Goal: Task Accomplishment & Management: Manage account settings

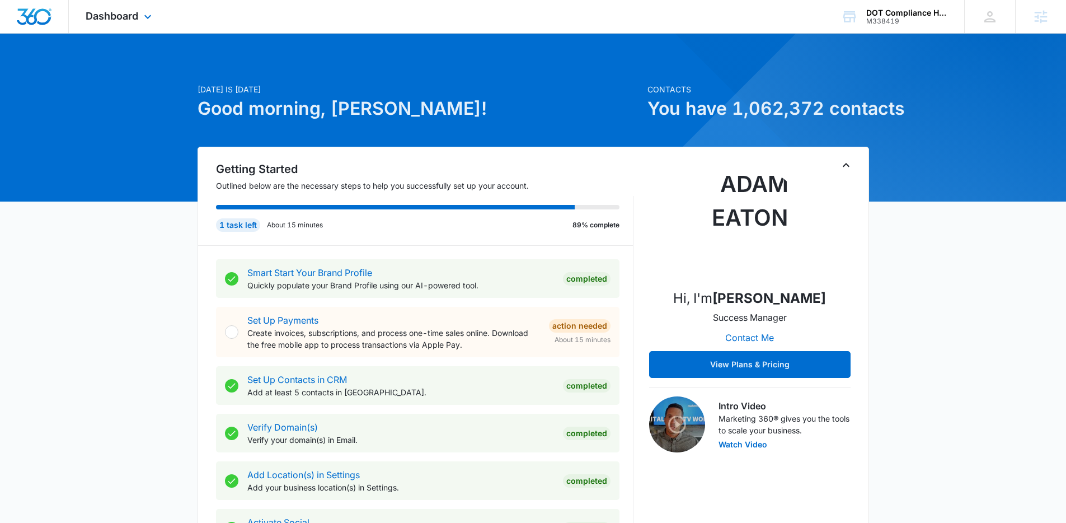
drag, startPoint x: 152, startPoint y: 21, endPoint x: 154, endPoint y: 29, distance: 8.6
click at [152, 20] on icon at bounding box center [147, 16] width 13 height 13
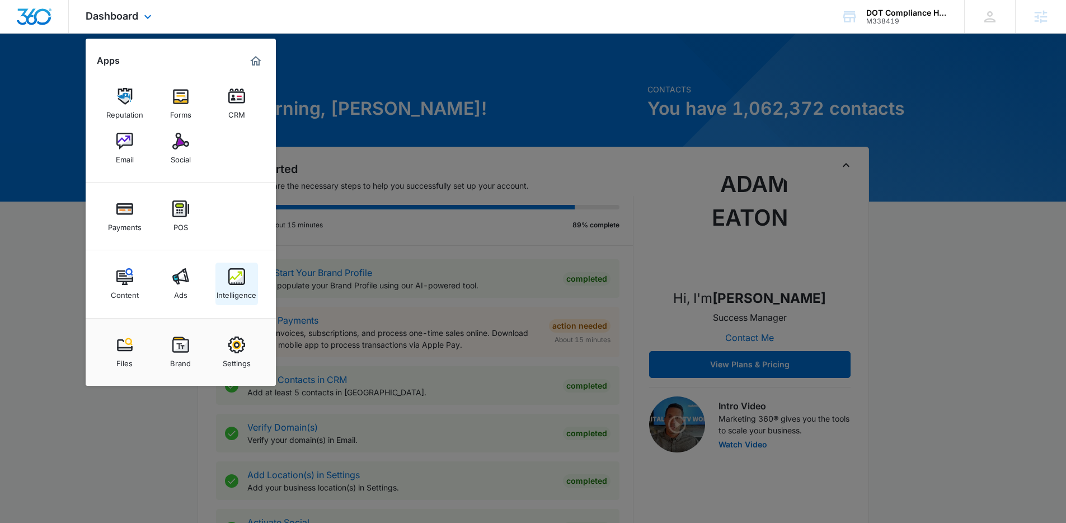
click at [240, 272] on img at bounding box center [236, 276] width 17 height 17
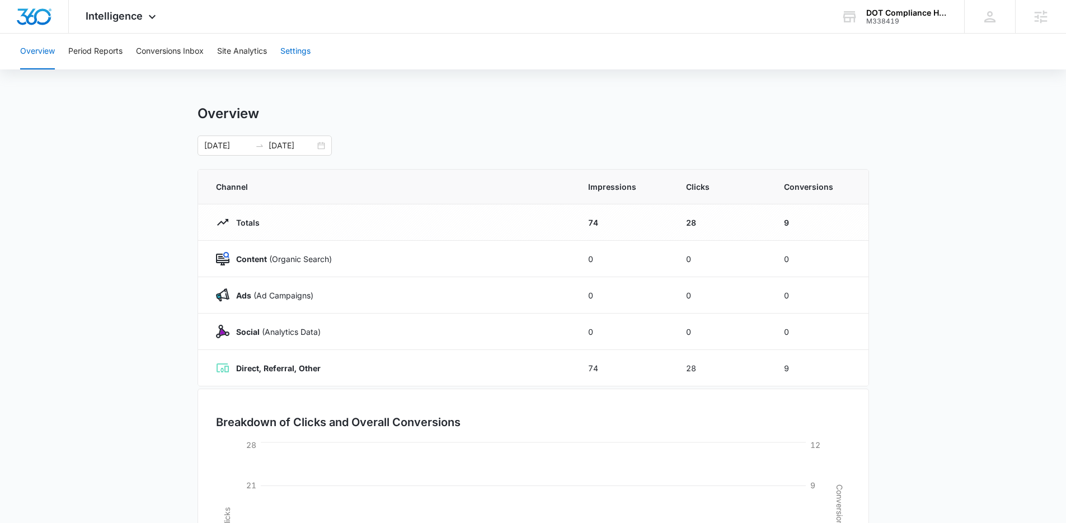
click at [294, 56] on button "Settings" at bounding box center [295, 52] width 30 height 36
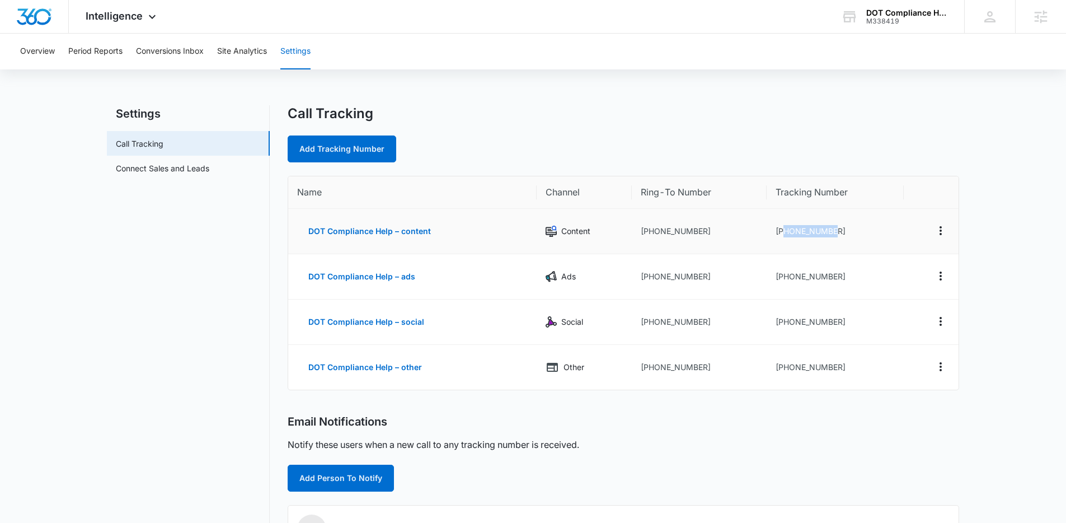
drag, startPoint x: 839, startPoint y: 230, endPoint x: 785, endPoint y: 228, distance: 53.2
click at [785, 228] on td "+19182178856" at bounding box center [835, 231] width 137 height 45
copy td "9182178856"
drag, startPoint x: 842, startPoint y: 275, endPoint x: 786, endPoint y: 278, distance: 56.1
click at [786, 278] on td "+19182210297" at bounding box center [835, 276] width 137 height 45
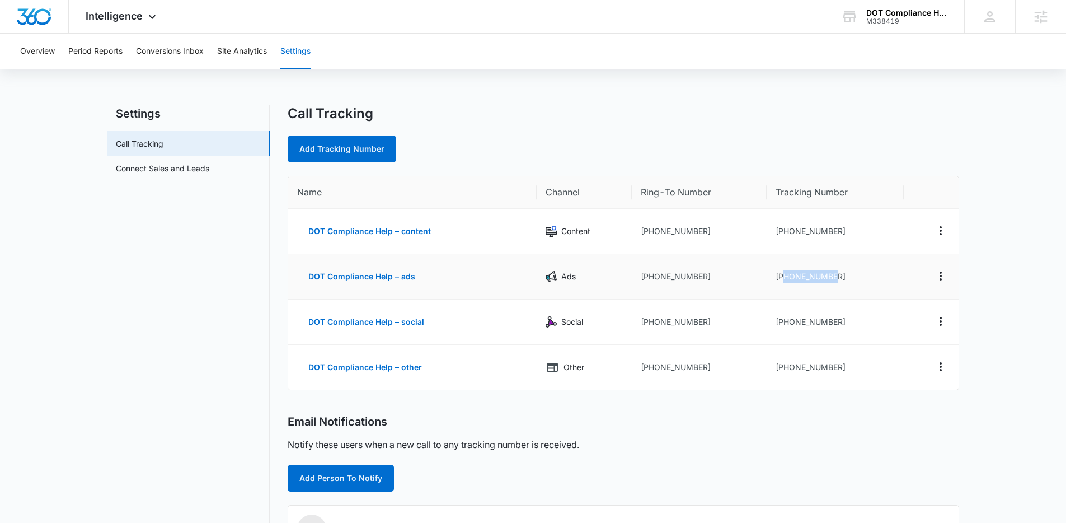
copy td "9182210297"
click at [860, 331] on td "+19182215472" at bounding box center [835, 322] width 137 height 45
drag, startPoint x: 844, startPoint y: 317, endPoint x: 787, endPoint y: 320, distance: 57.7
click at [787, 320] on td "+19182215472" at bounding box center [835, 322] width 137 height 45
copy td "9182215472"
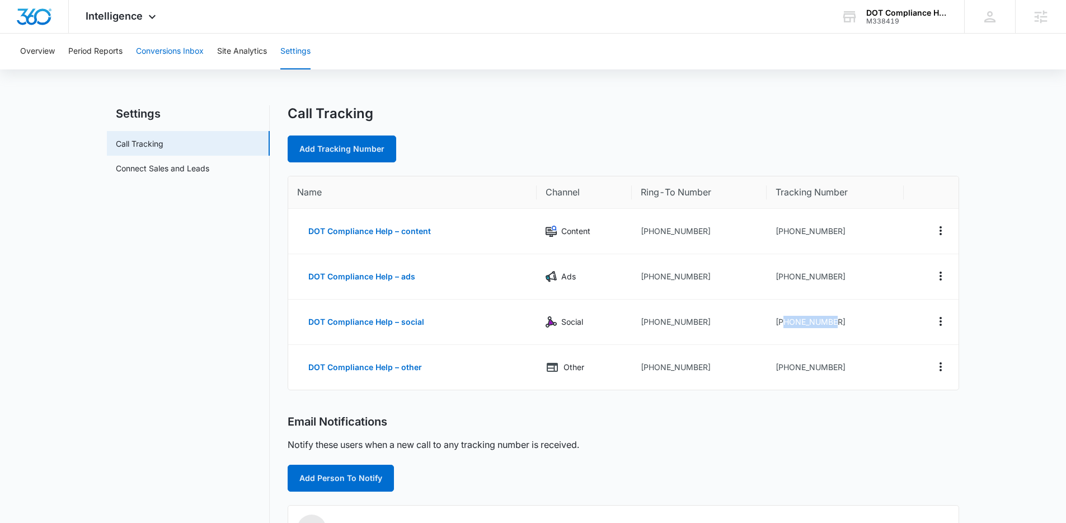
click at [182, 54] on button "Conversions Inbox" at bounding box center [170, 52] width 68 height 36
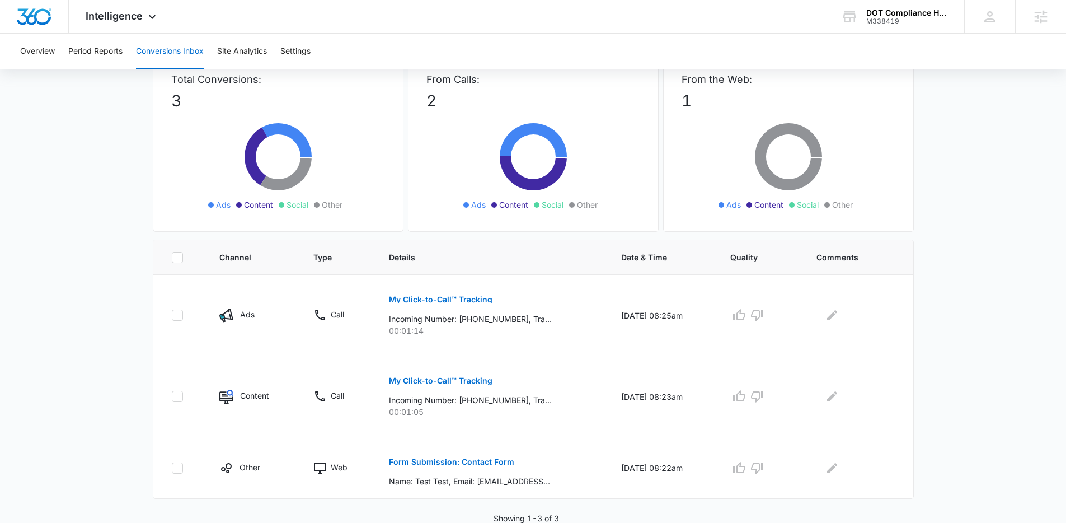
scroll to position [79, 0]
click at [297, 57] on button "Settings" at bounding box center [295, 52] width 30 height 36
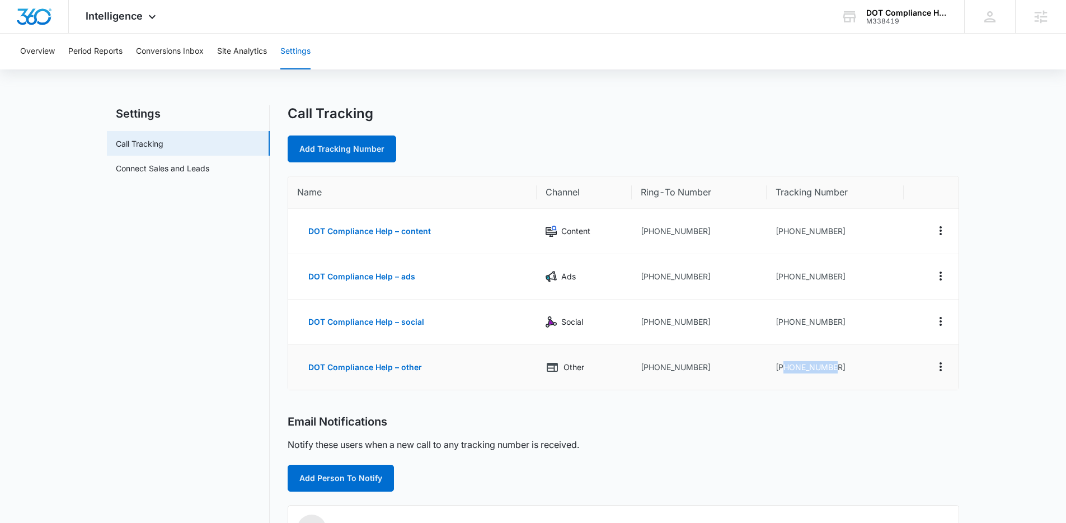
drag, startPoint x: 851, startPoint y: 366, endPoint x: 784, endPoint y: 369, distance: 67.2
click at [784, 369] on td "+19182215632" at bounding box center [835, 367] width 137 height 45
copy td "9182215632"
click at [165, 58] on button "Conversions Inbox" at bounding box center [170, 52] width 68 height 36
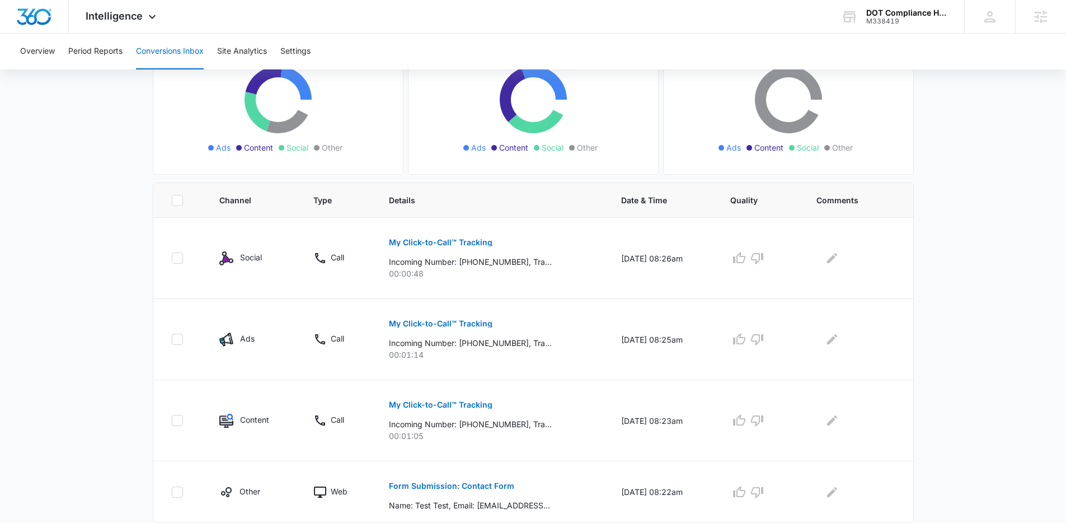
scroll to position [160, 0]
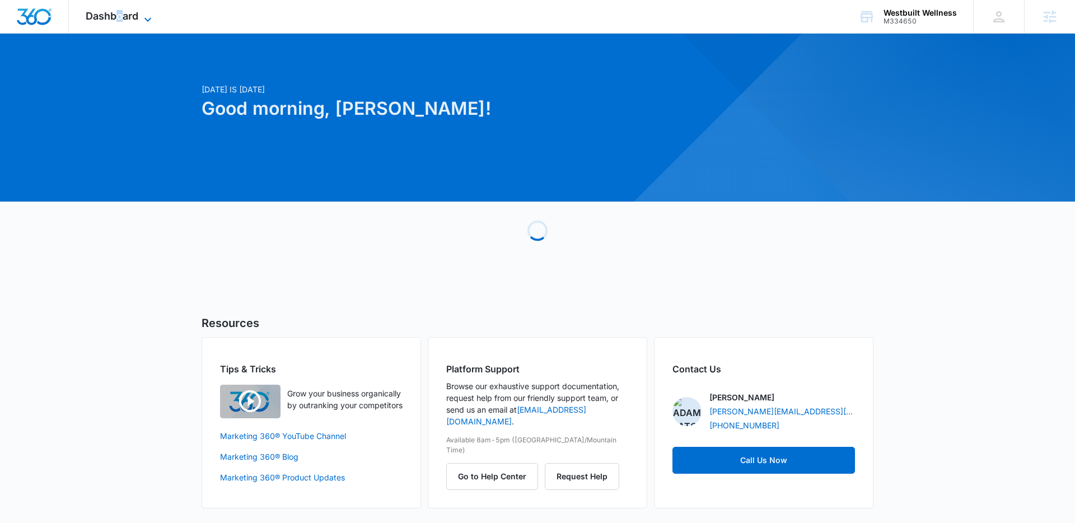
click at [119, 16] on span "Dashboard" at bounding box center [112, 16] width 53 height 12
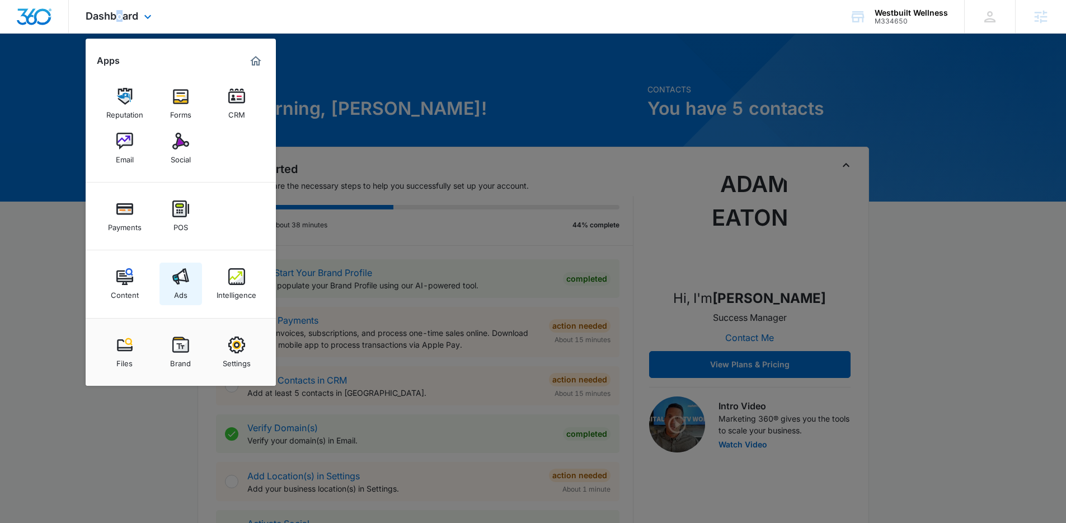
click at [180, 272] on img at bounding box center [180, 276] width 17 height 17
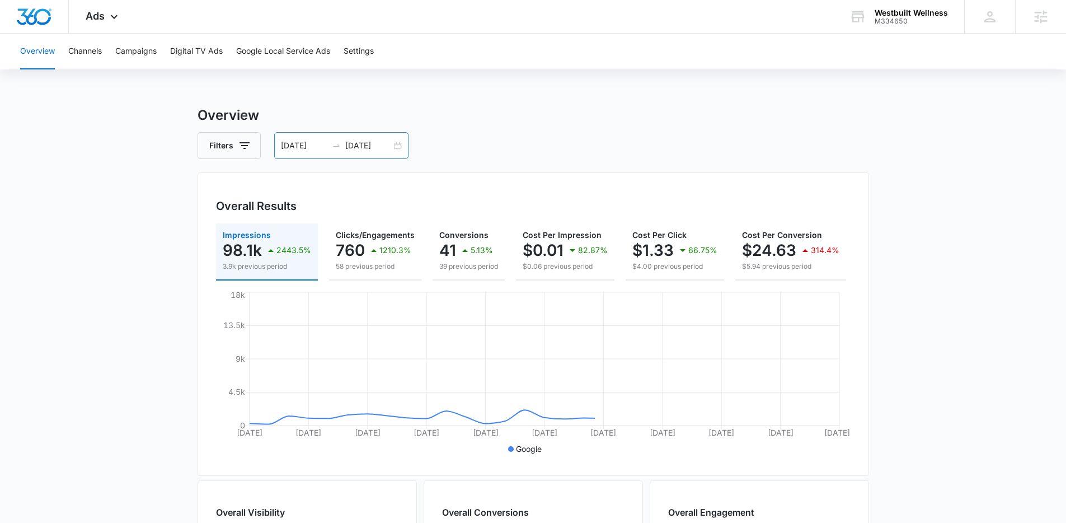
click at [337, 148] on icon "swap-right" at bounding box center [336, 145] width 9 height 9
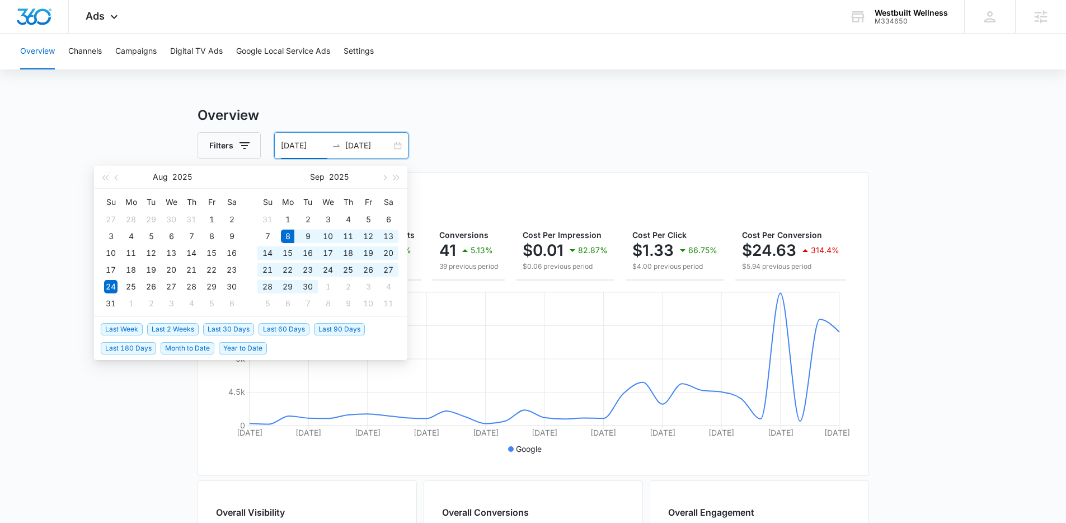
click at [230, 329] on span "Last 30 Days" at bounding box center [228, 329] width 51 height 12
type input "09/08/2025"
type input "10/08/2025"
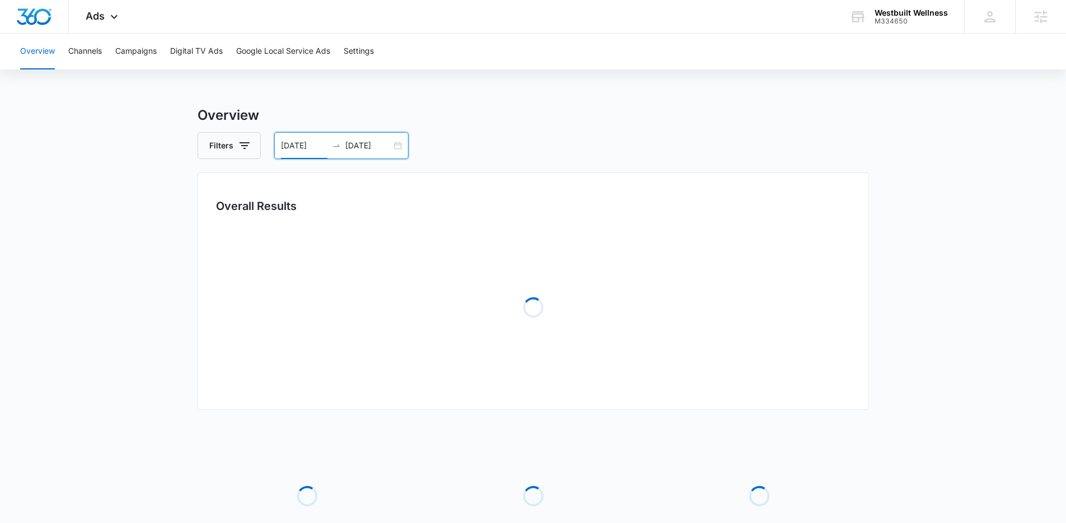
click at [145, 340] on main "Overview Filters 09/08/2025 10/08/2025 Overall Results Loading Loading Loading …" at bounding box center [533, 362] width 1066 height 515
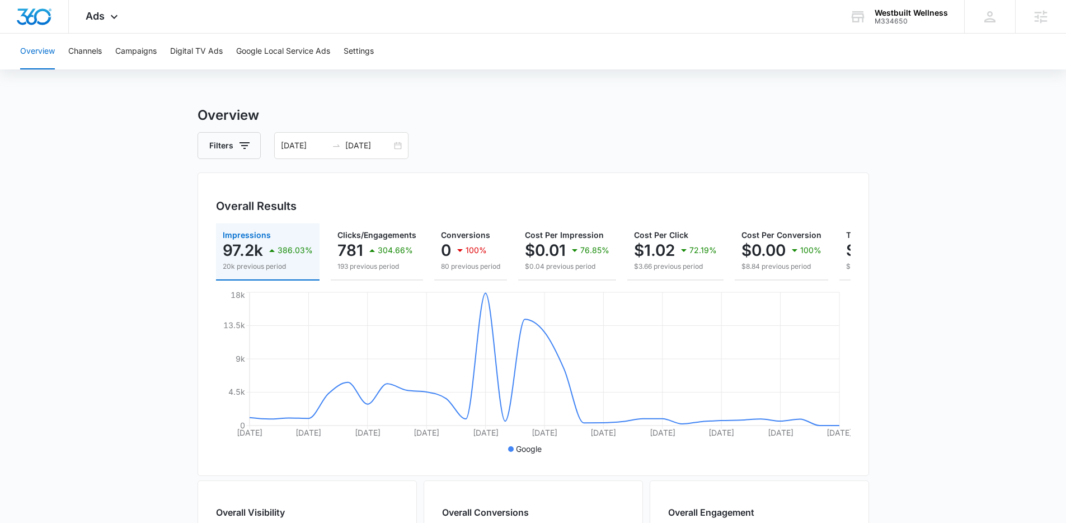
click at [166, 272] on main "Overview Filters 09/08/2025 10/08/2025 Overall Results Impressions 97.2k 386.03…" at bounding box center [533, 507] width 1066 height 804
click at [708, 136] on div "Filters 09/08/2025 10/08/2025" at bounding box center [534, 145] width 672 height 27
click at [558, 99] on div "Overview Channels Campaigns Digital TV Ads Google Local Service Ads Settings Ov…" at bounding box center [533, 472] width 1066 height 876
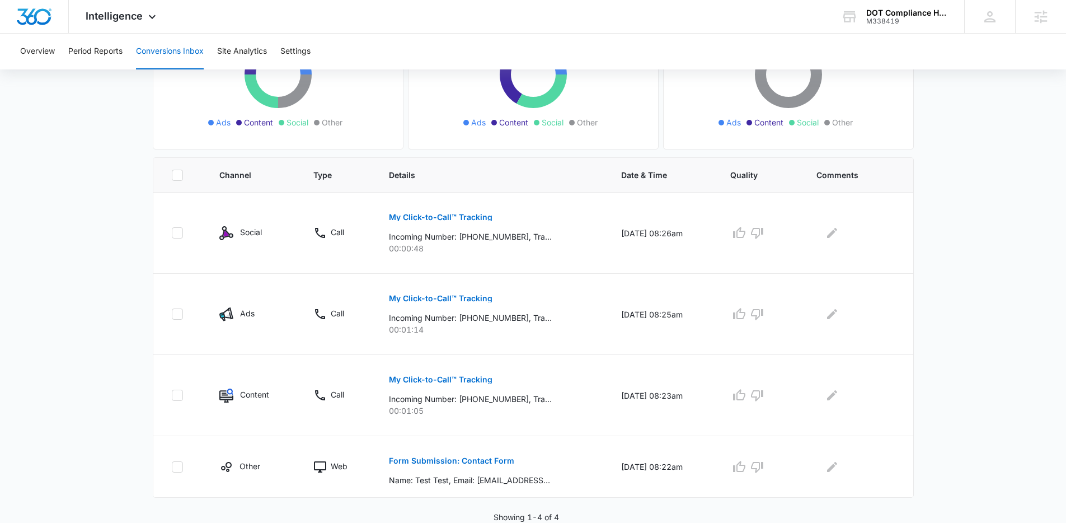
click at [142, 189] on div "Total Conversions: 4 Ads Content Social Other From Calls: 3 Ads Content Social …" at bounding box center [534, 243] width 784 height 559
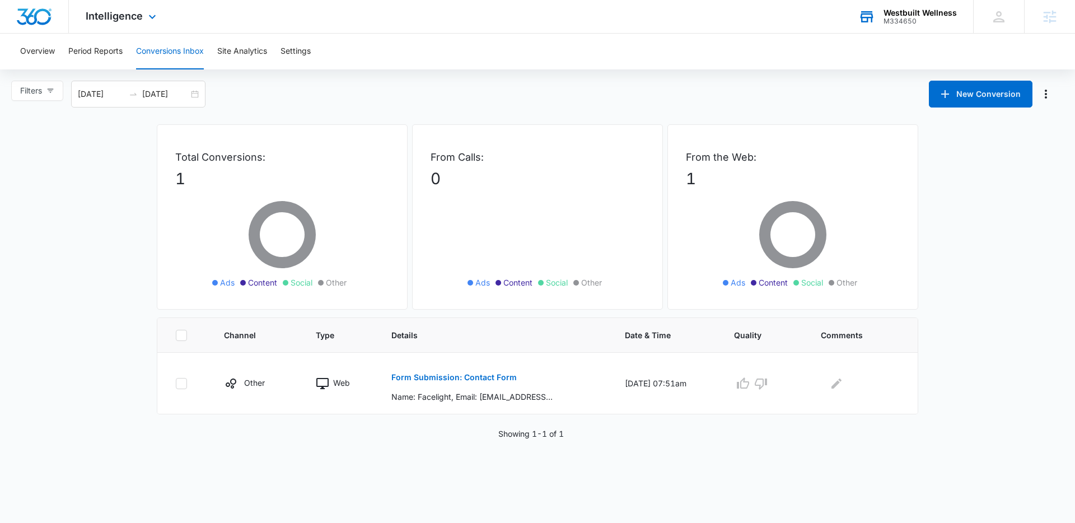
click at [892, 23] on div "M334650" at bounding box center [919, 21] width 73 height 8
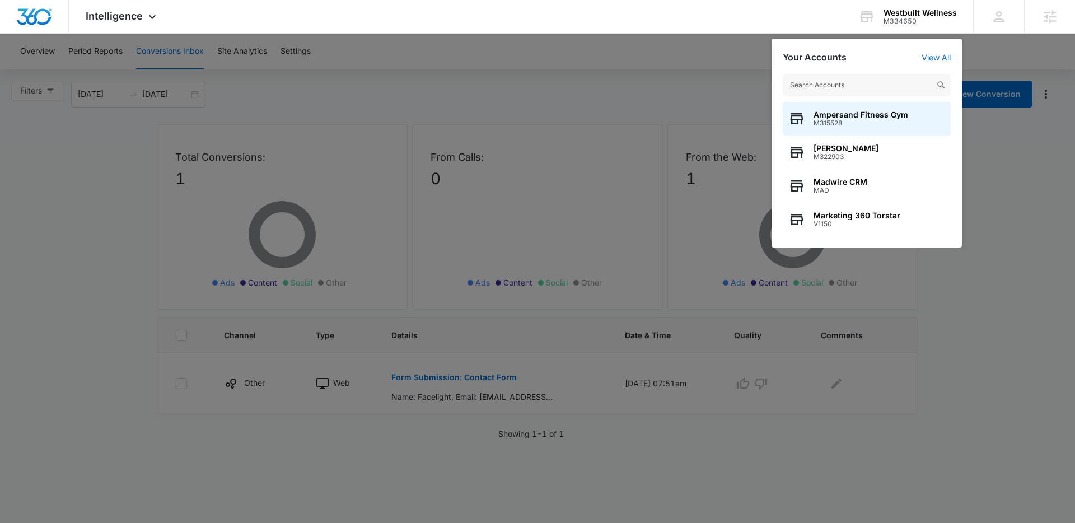
click at [655, 59] on div at bounding box center [537, 261] width 1075 height 523
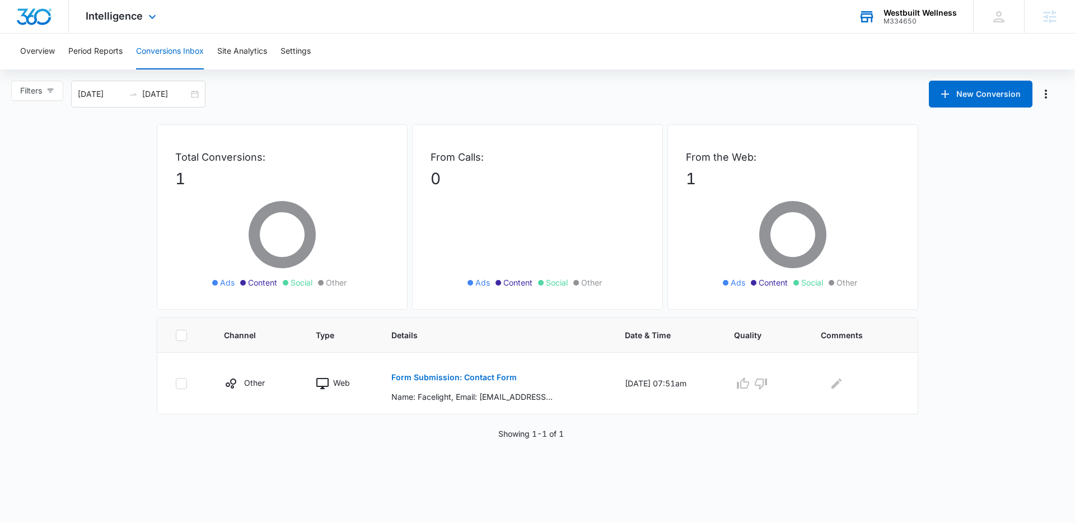
click at [905, 19] on div "M334650" at bounding box center [919, 21] width 73 height 8
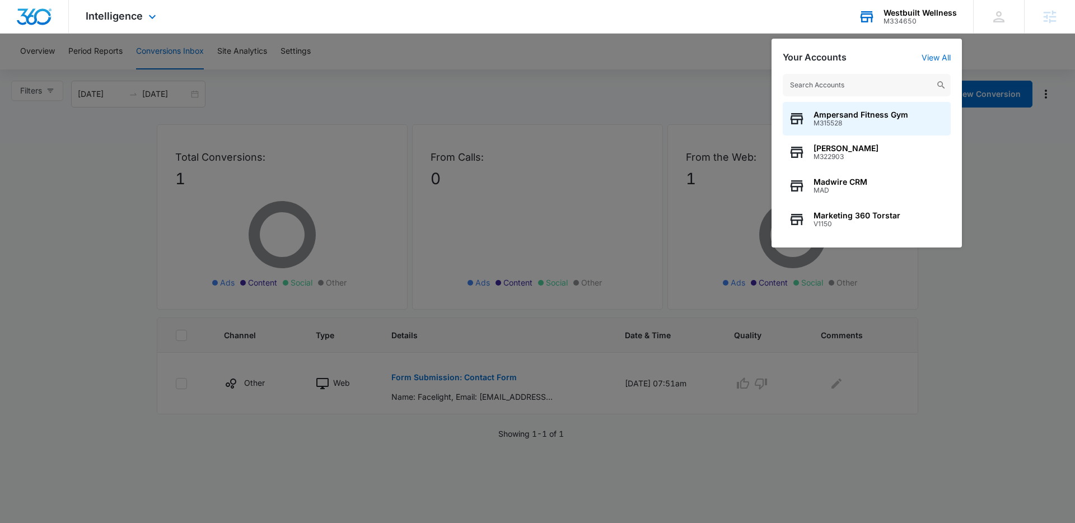
click at [861, 79] on input "text" at bounding box center [867, 85] width 168 height 22
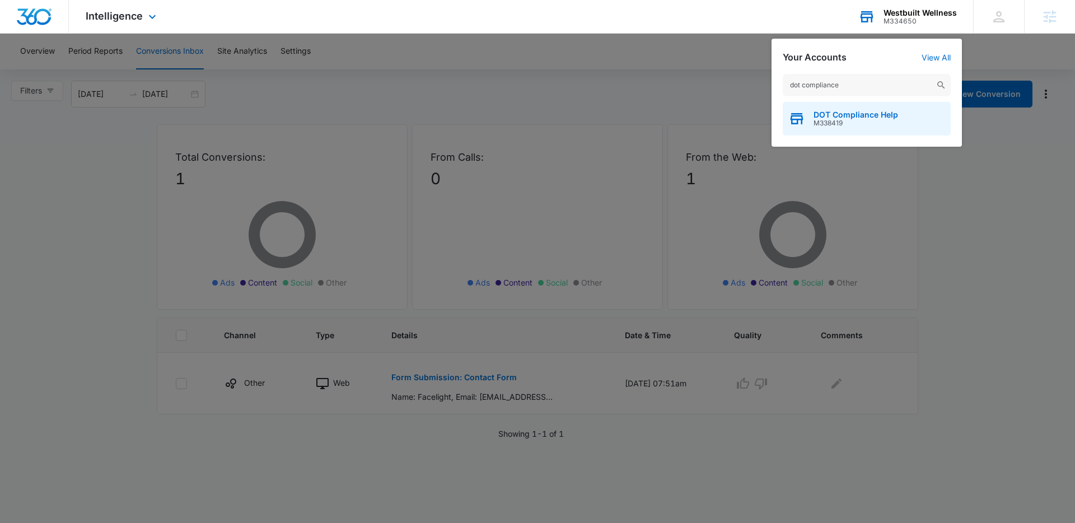
type input "dot compliance"
click at [858, 115] on span "DOT Compliance Help" at bounding box center [855, 114] width 85 height 9
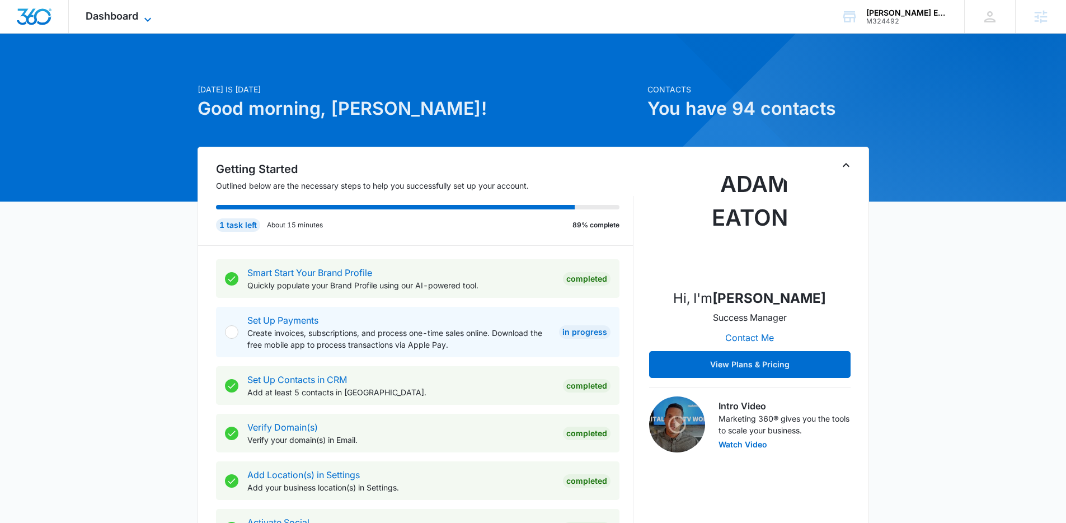
click at [114, 20] on span "Dashboard" at bounding box center [112, 16] width 53 height 12
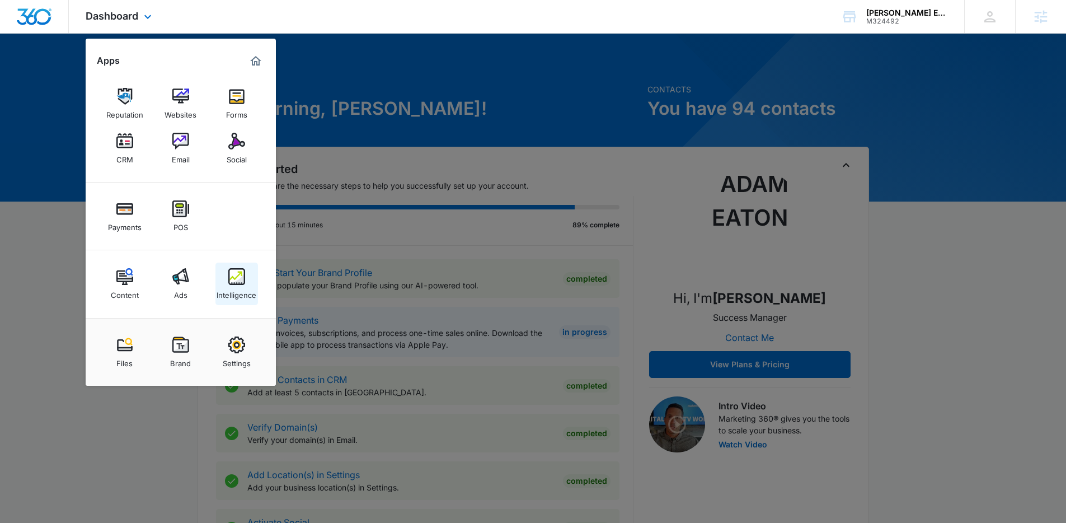
click at [239, 286] on div "Intelligence" at bounding box center [237, 292] width 40 height 15
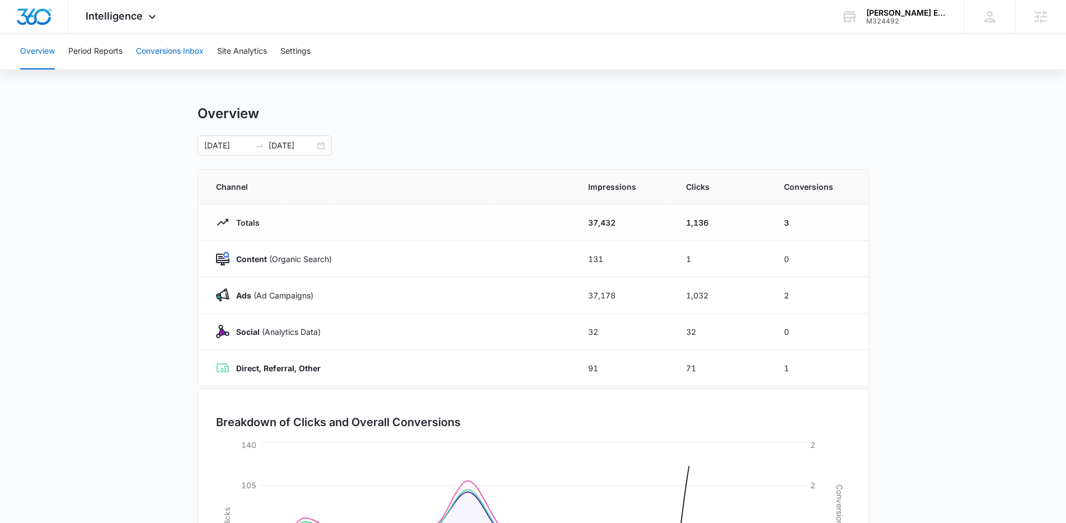
click at [176, 54] on button "Conversions Inbox" at bounding box center [170, 52] width 68 height 36
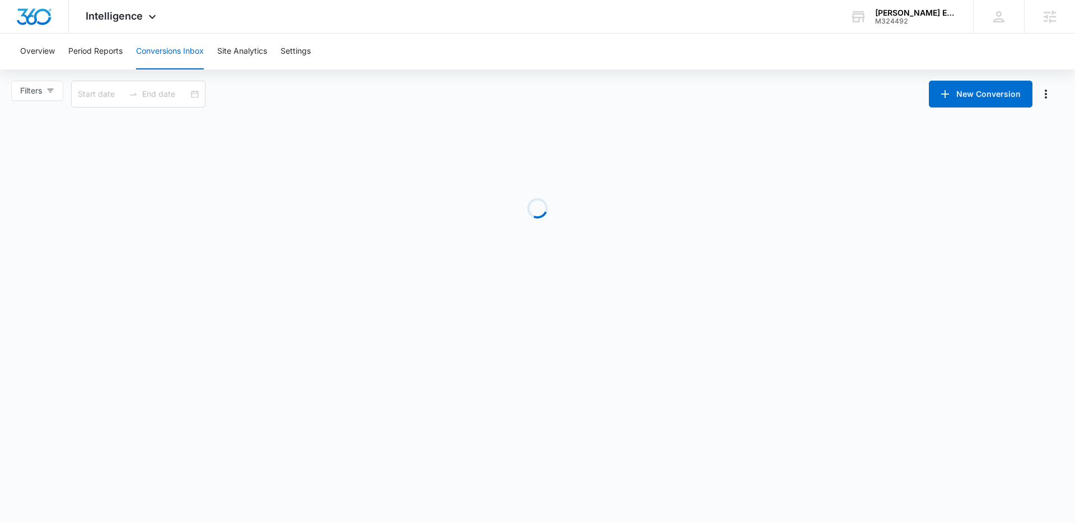
type input "09/08/2025"
type input "10/08/2025"
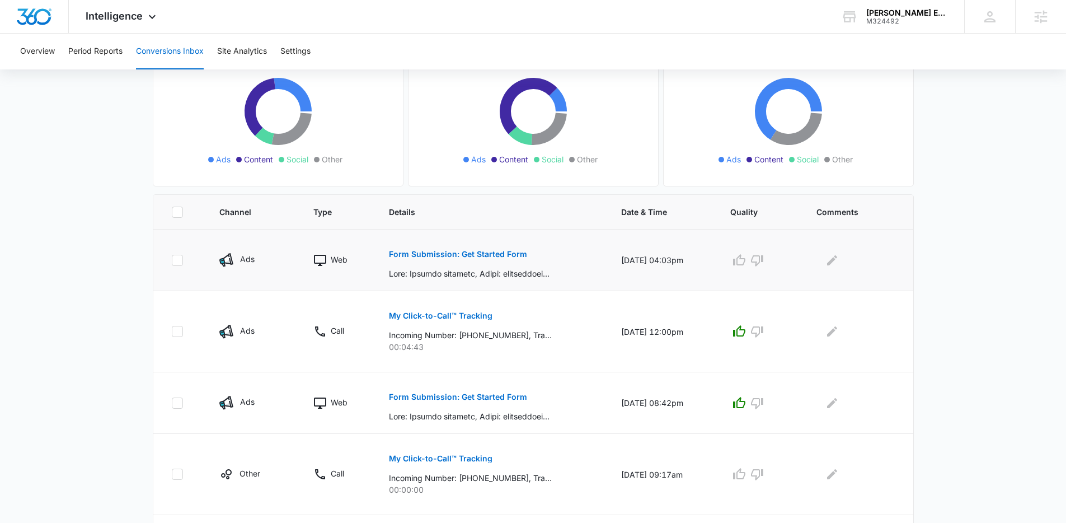
scroll to position [129, 0]
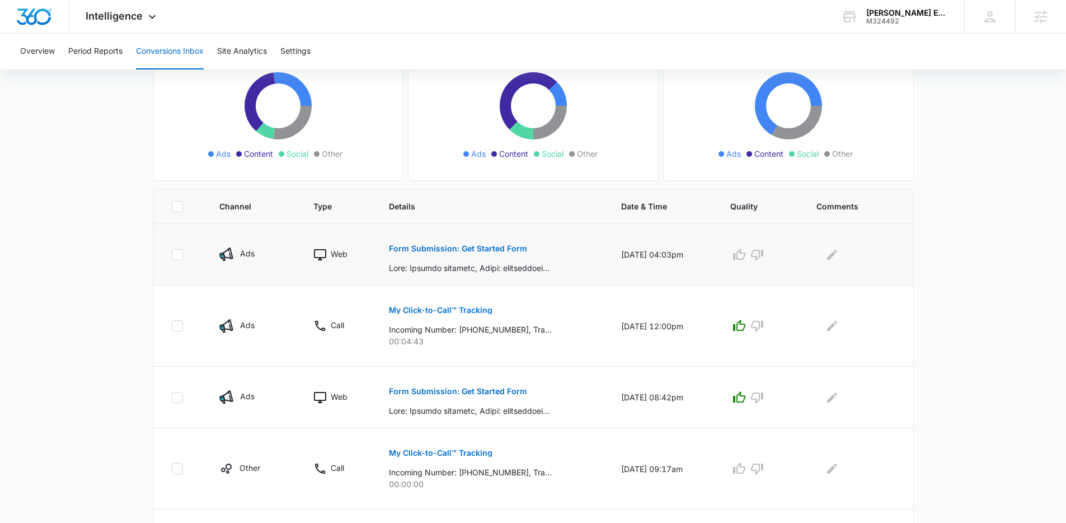
click at [430, 249] on p "Form Submission: Get Started Form" at bounding box center [458, 249] width 138 height 8
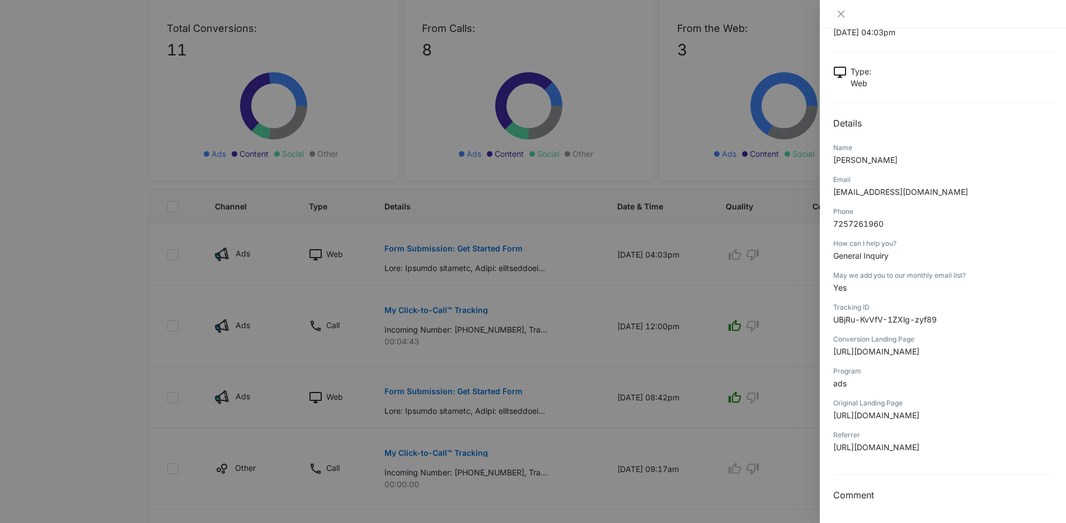
scroll to position [0, 0]
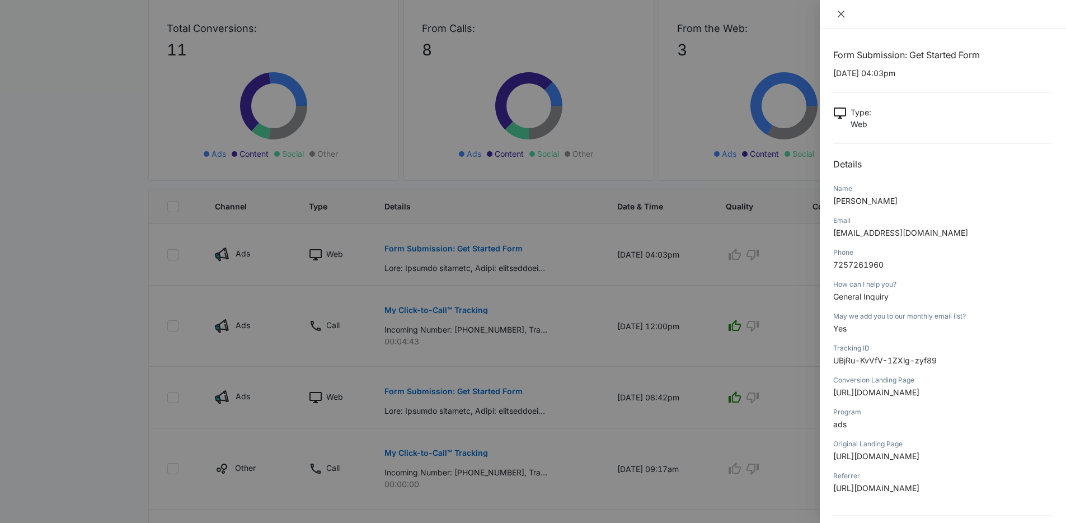
click at [837, 17] on icon "close" at bounding box center [841, 14] width 9 height 9
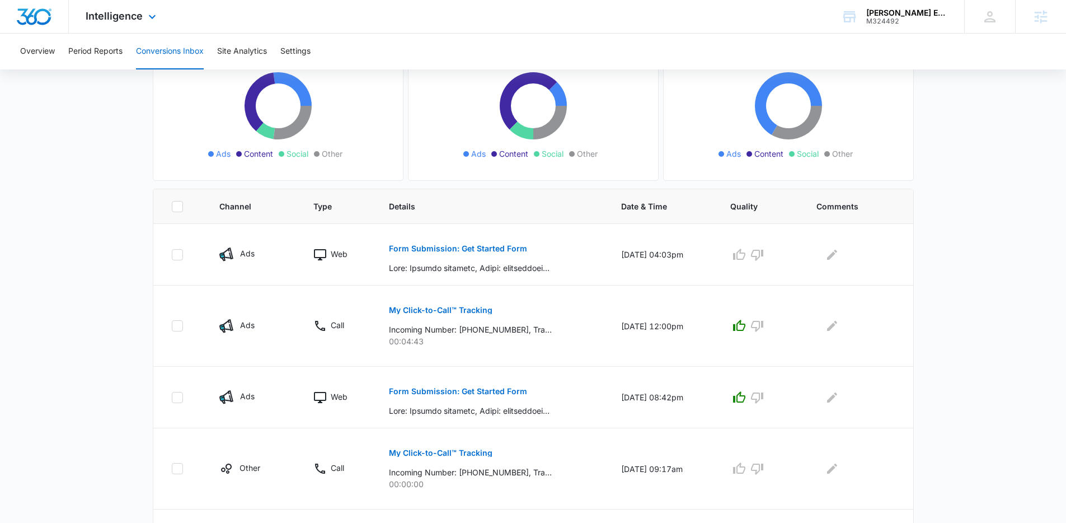
click at [158, 18] on div "Intelligence Apps Reputation Websites Forms CRM Email Social Payments POS Conte…" at bounding box center [122, 16] width 107 height 33
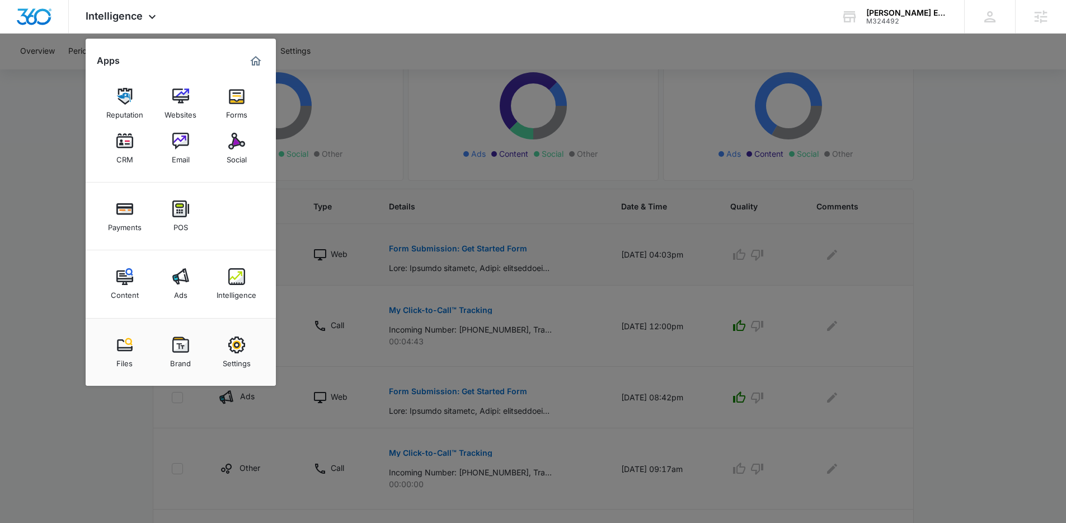
click at [170, 269] on link "Ads" at bounding box center [181, 284] width 43 height 43
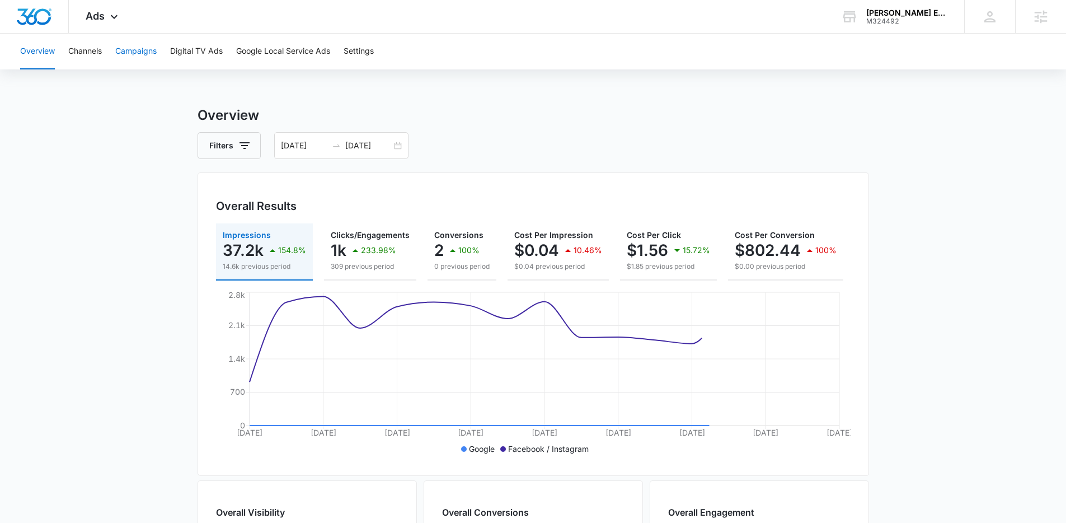
click at [142, 58] on button "Campaigns" at bounding box center [135, 52] width 41 height 36
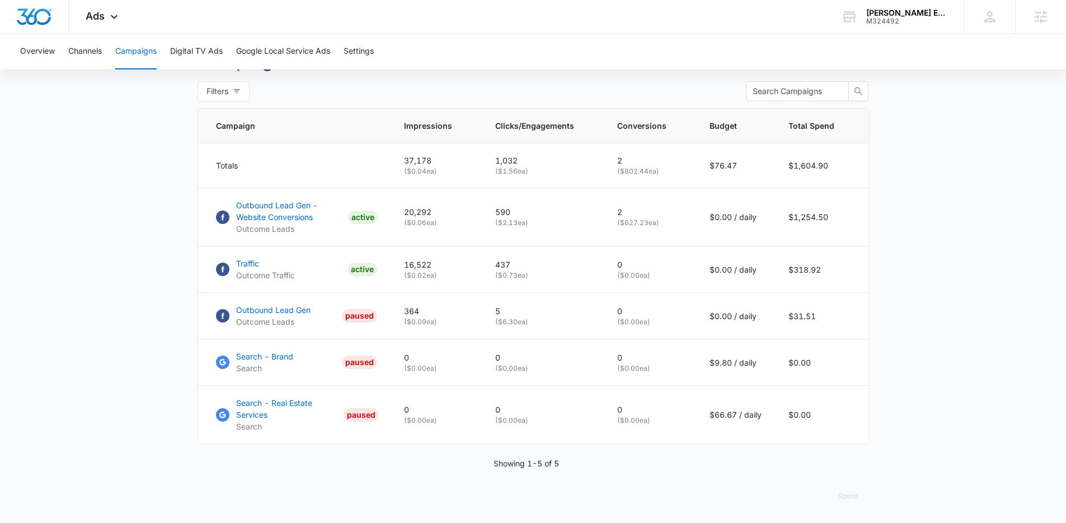
scroll to position [447, 0]
click at [278, 220] on p "Outbound Lead Gen - Website Conversions" at bounding box center [289, 211] width 107 height 24
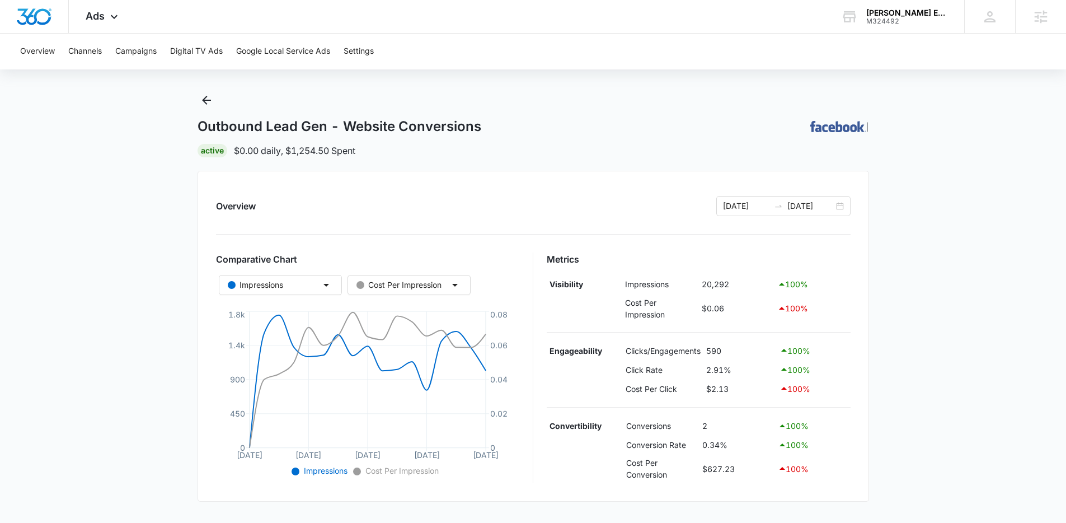
scroll to position [10, 0]
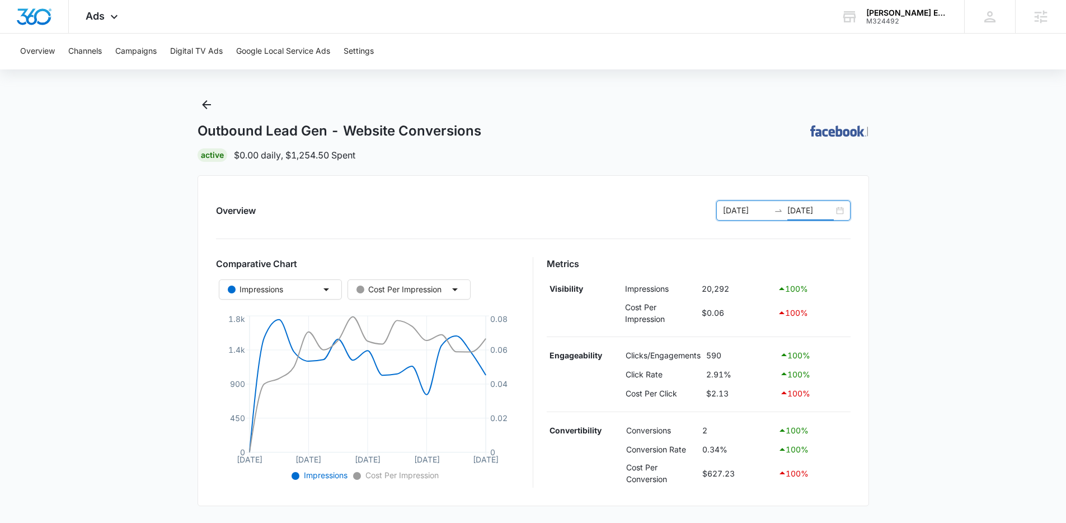
click at [830, 212] on input "10/01/2025" at bounding box center [811, 210] width 46 height 12
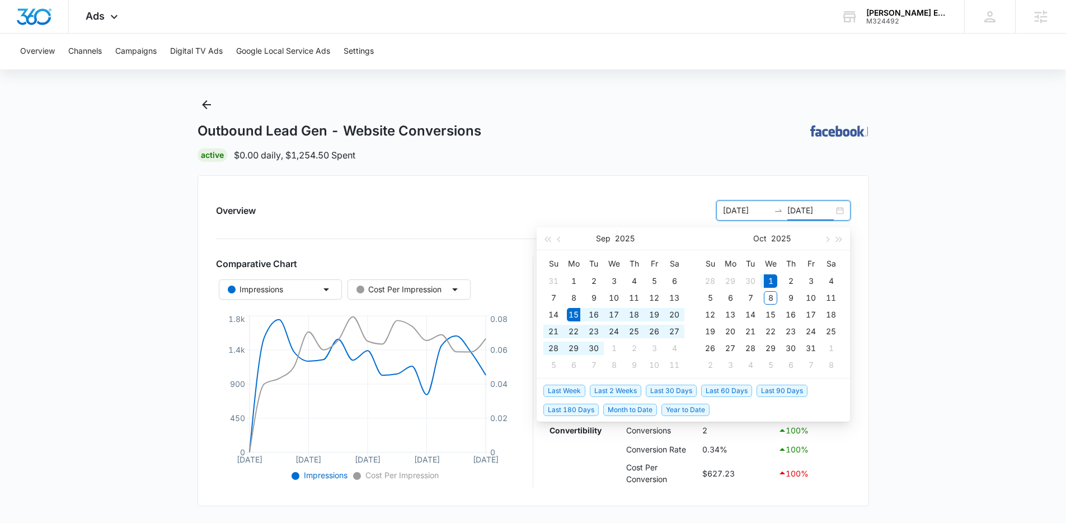
type input "10/01/2025"
click at [657, 390] on span "Last 30 Days" at bounding box center [671, 391] width 51 height 12
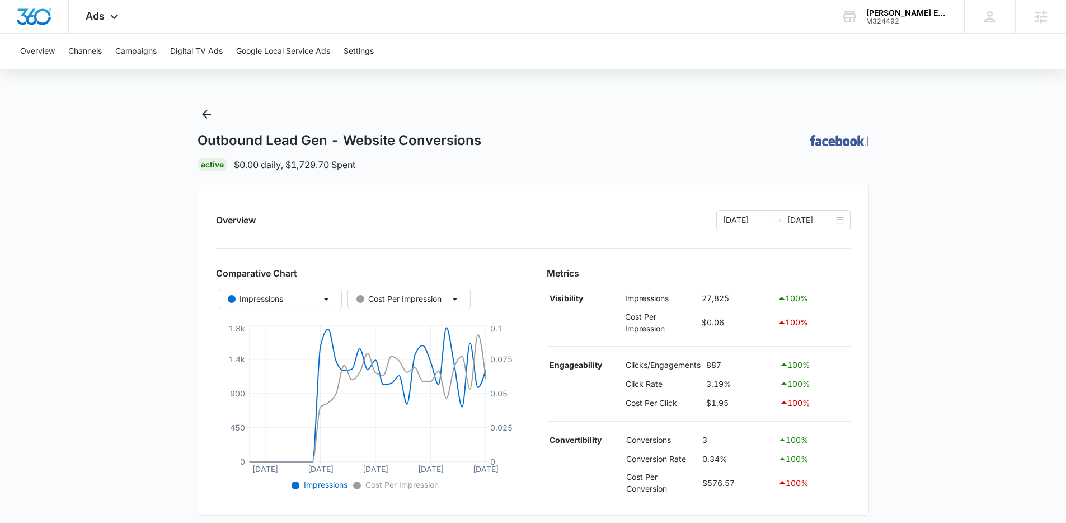
click at [181, 373] on main "Outbound Lead Gen - Website Conversions | Active $0.00 daily , $1,729.70 Spent …" at bounding box center [533, 442] width 1066 height 674
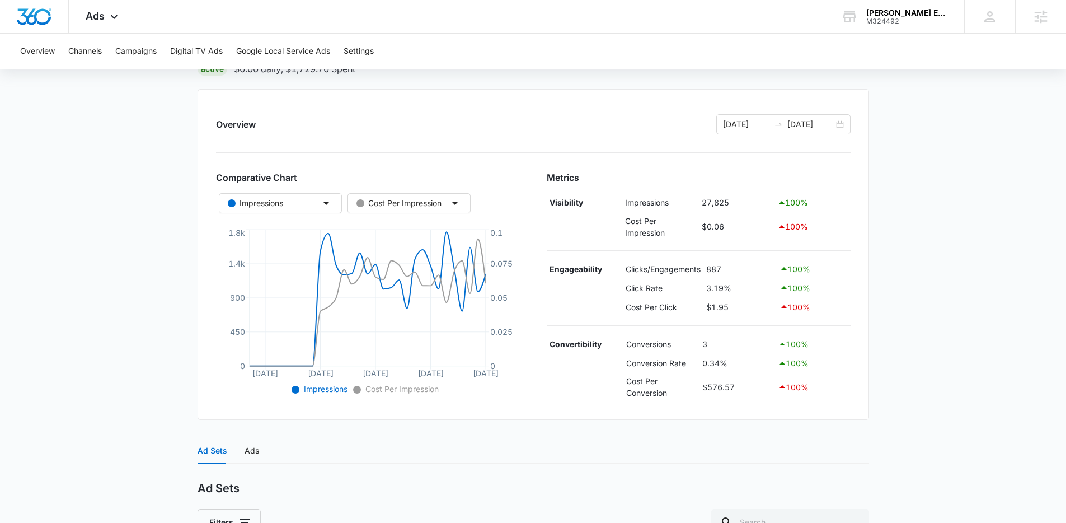
scroll to position [98, 0]
click at [161, 138] on main "Outbound Lead Gen - Website Conversions | Active $0.00 daily , $1,729.70 Spent …" at bounding box center [533, 344] width 1066 height 674
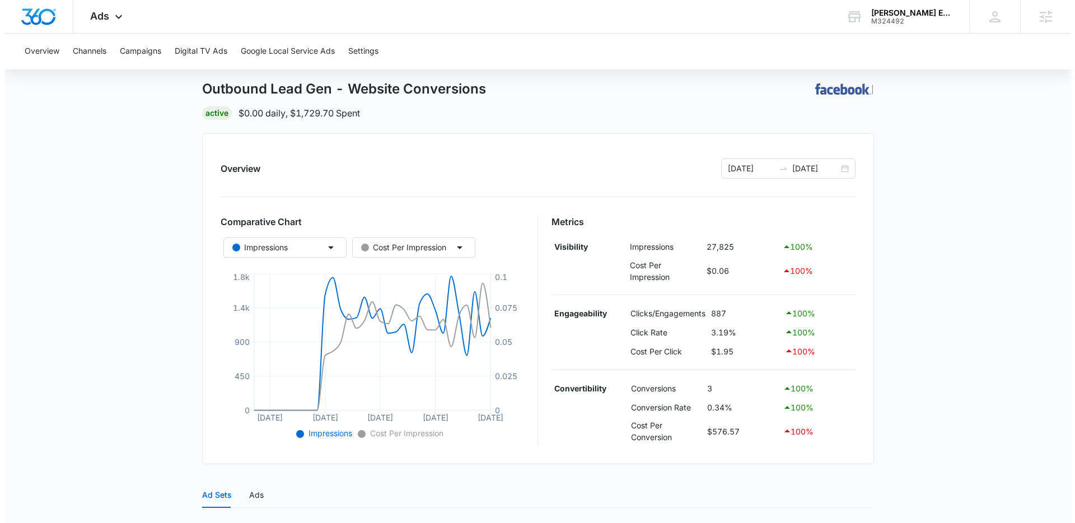
scroll to position [0, 0]
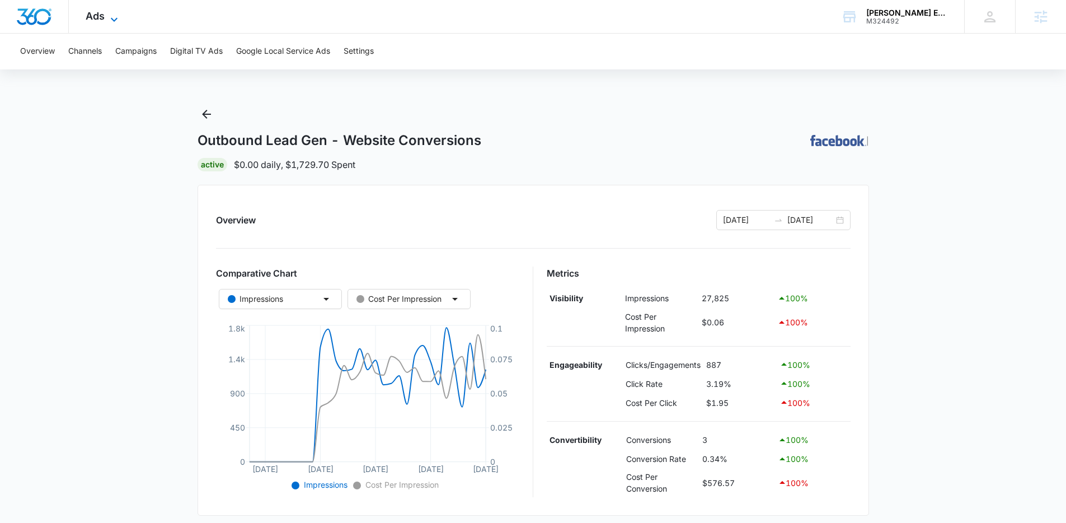
click at [112, 20] on icon at bounding box center [113, 19] width 13 height 13
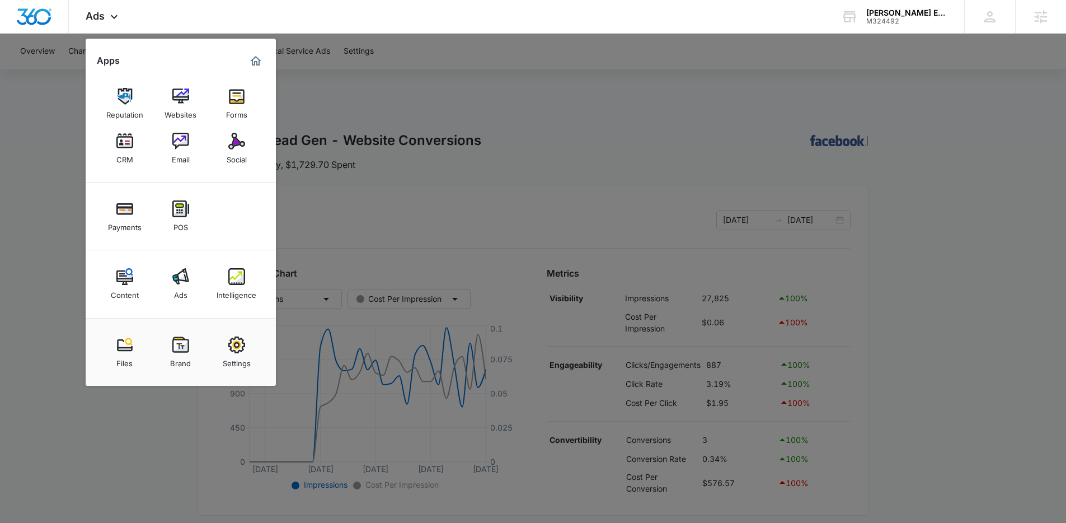
click at [117, 139] on img at bounding box center [124, 141] width 17 height 17
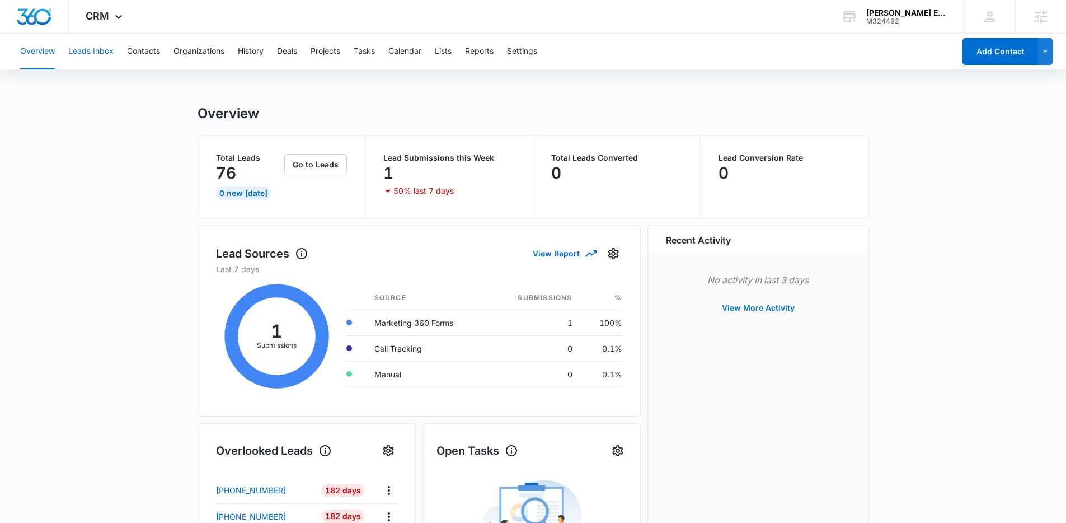
click at [101, 55] on button "Leads Inbox" at bounding box center [90, 52] width 45 height 36
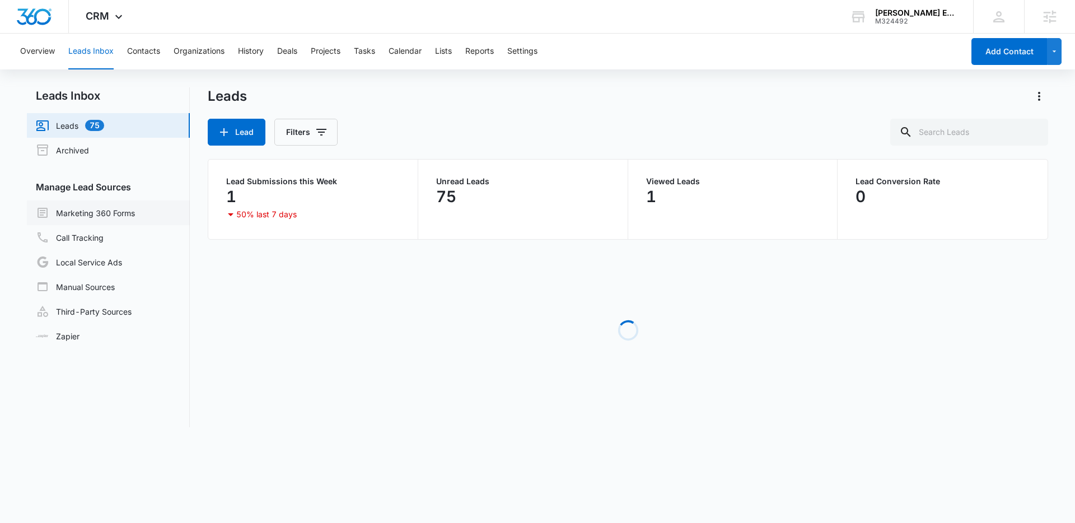
click at [83, 211] on link "Marketing 360 Forms" at bounding box center [85, 212] width 99 height 13
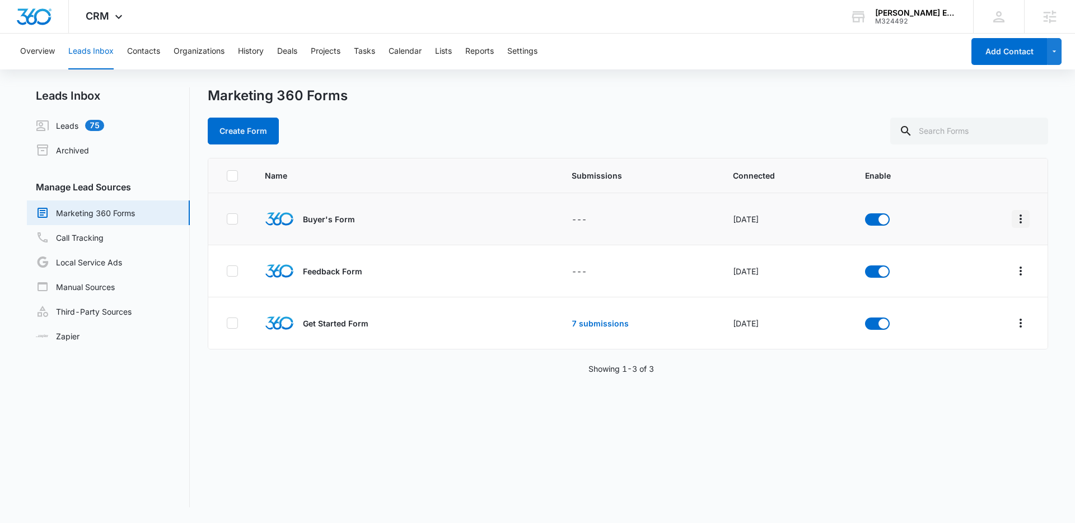
click at [1014, 216] on icon "Overflow Menu" at bounding box center [1020, 218] width 13 height 13
click at [710, 437] on div "Name Submissions Connected Enable Buyer's Form --- May 12, 2025 Rename Duplicat…" at bounding box center [628, 332] width 840 height 349
click at [107, 6] on div "CRM Apps Reputation Websites Forms CRM Email Social Payments POS Content Ads In…" at bounding box center [105, 16] width 73 height 33
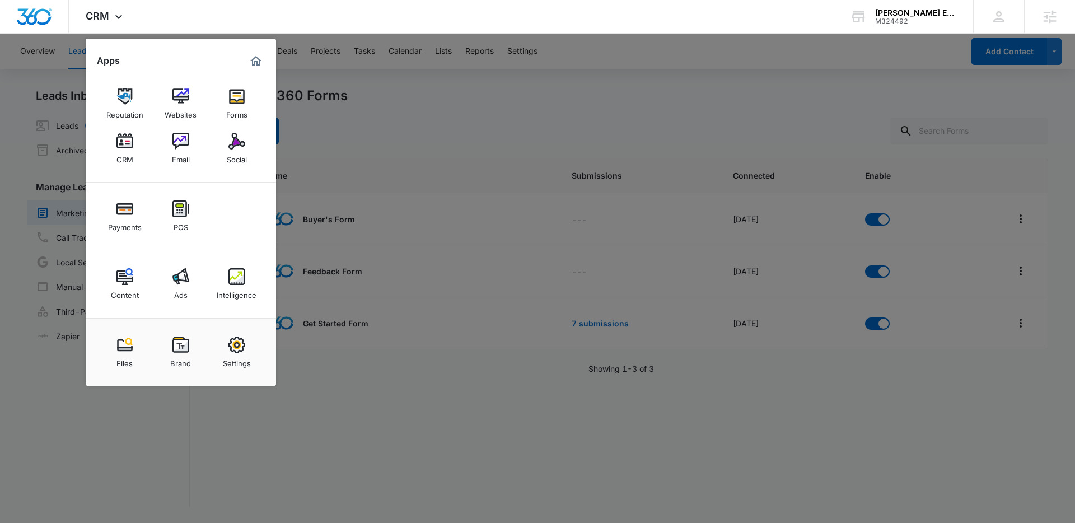
click at [475, 108] on div at bounding box center [537, 261] width 1075 height 523
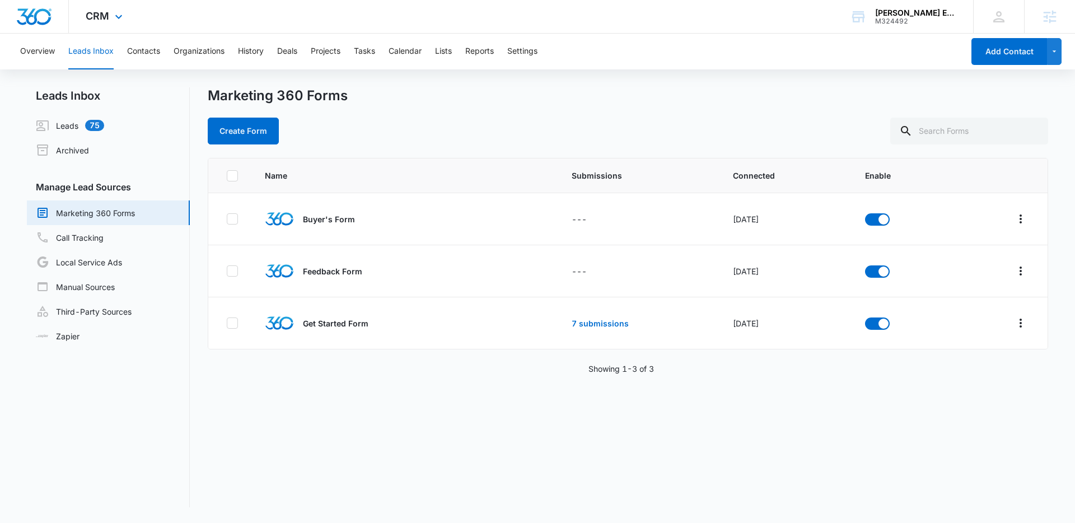
click at [110, 11] on div "CRM Apps Reputation Websites Forms CRM Email Social Payments POS Content Ads In…" at bounding box center [105, 16] width 73 height 33
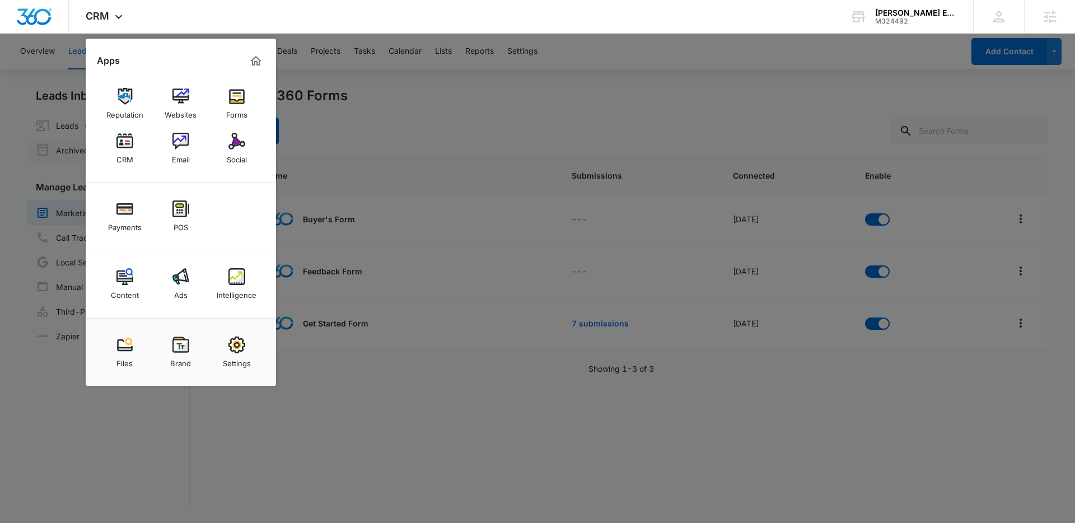
click at [181, 149] on img at bounding box center [180, 141] width 17 height 17
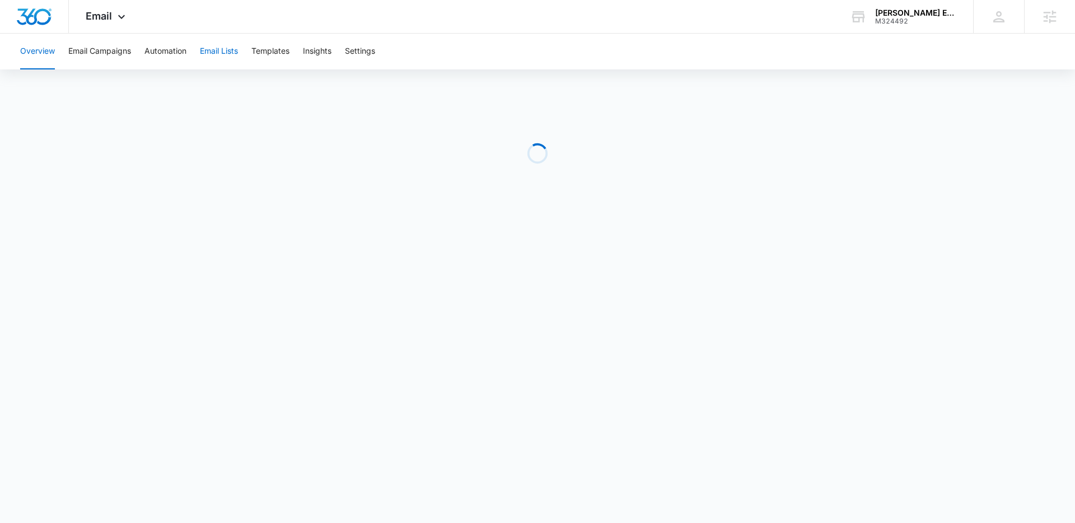
click at [222, 55] on button "Email Lists" at bounding box center [219, 52] width 38 height 36
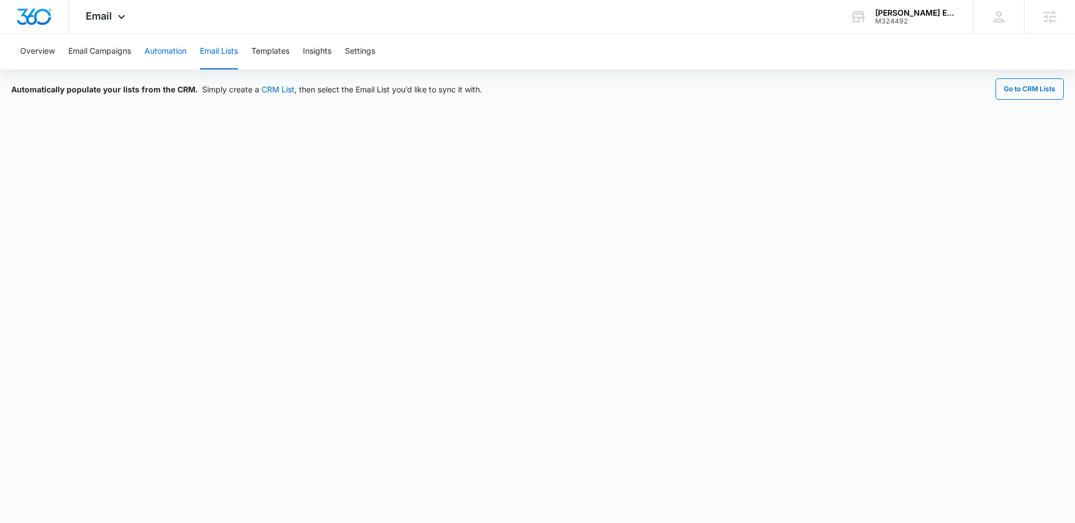
click at [184, 44] on button "Automation" at bounding box center [165, 52] width 42 height 36
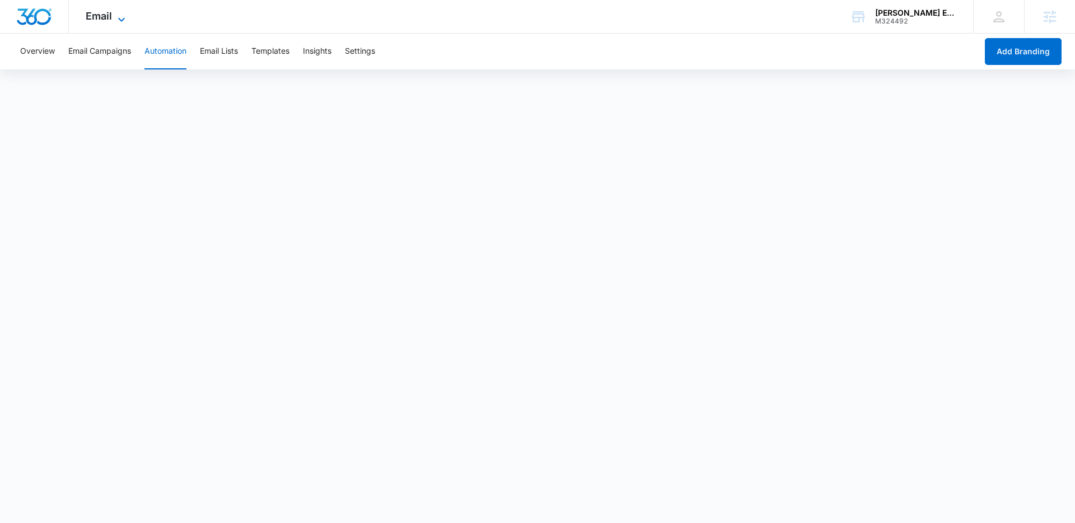
click at [109, 21] on div "Email Apps Reputation Websites Forms CRM Email Social Payments POS Content Ads …" at bounding box center [107, 16] width 76 height 33
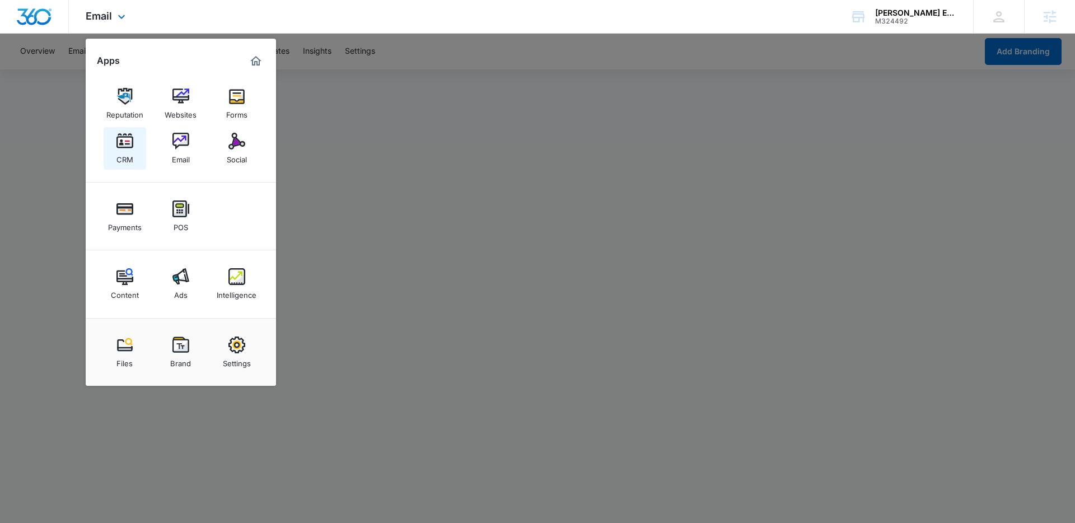
click at [125, 135] on img at bounding box center [124, 141] width 17 height 17
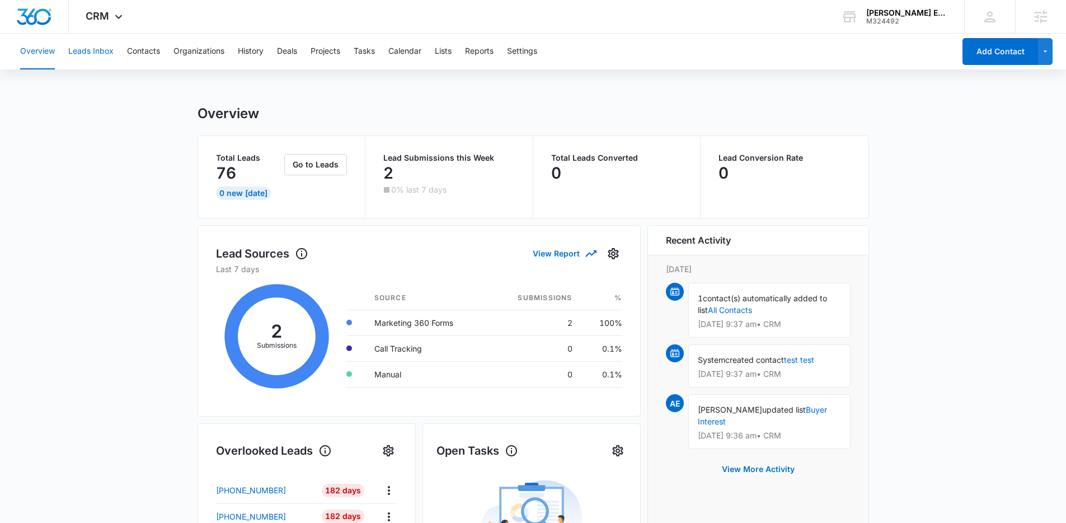
click at [106, 52] on button "Leads Inbox" at bounding box center [90, 52] width 45 height 36
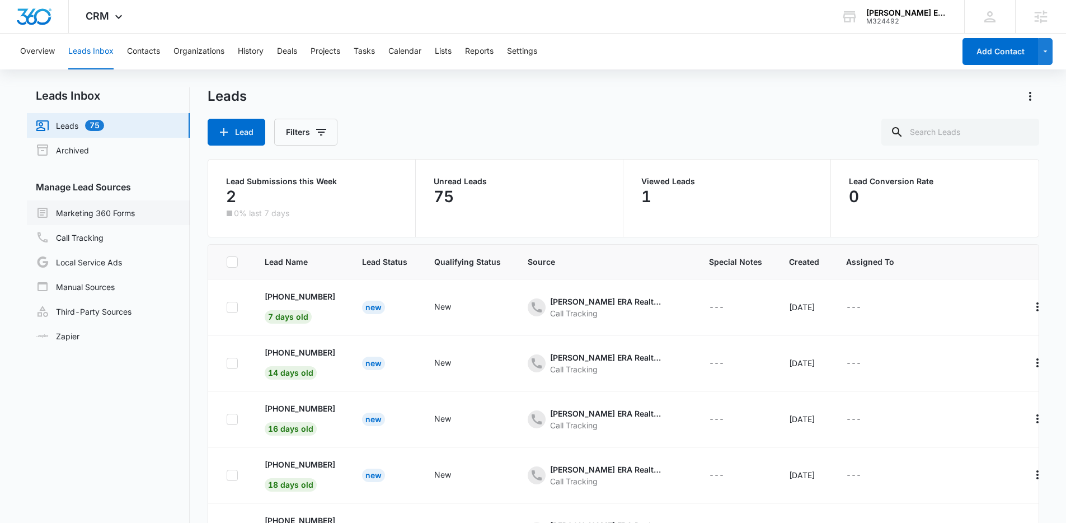
click at [107, 209] on link "Marketing 360 Forms" at bounding box center [85, 212] width 99 height 13
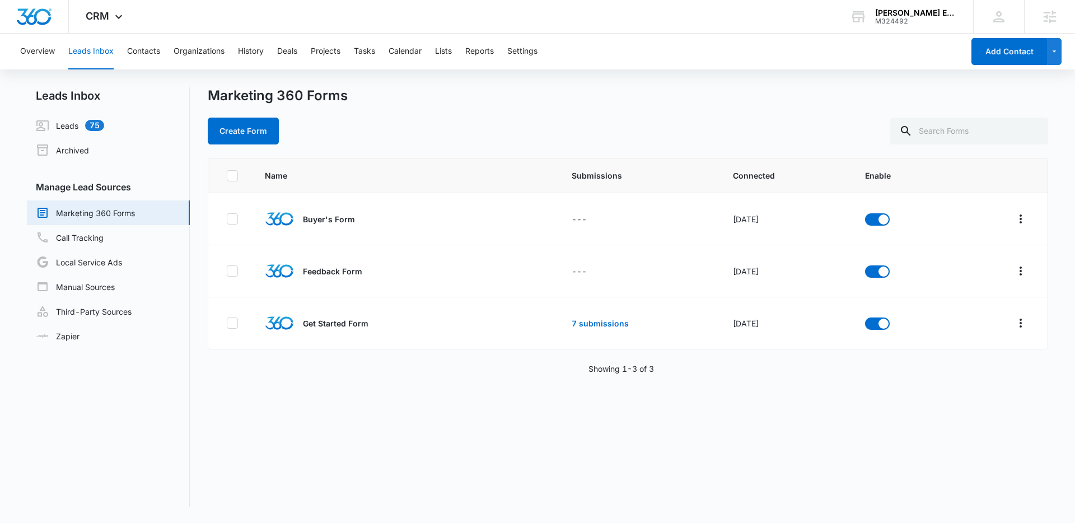
click at [455, 122] on div "Create Form" at bounding box center [628, 131] width 840 height 27
click at [115, 15] on icon at bounding box center [118, 19] width 13 height 13
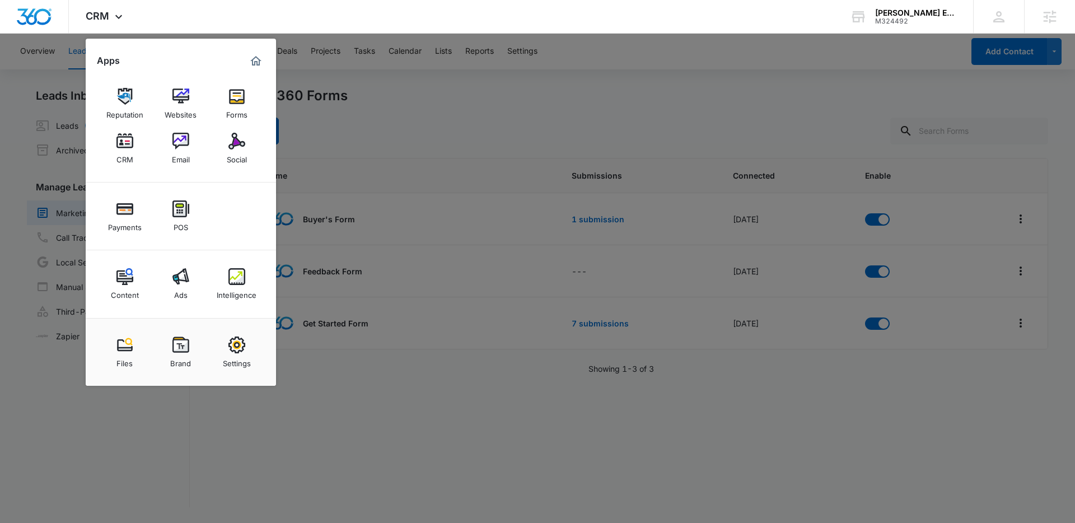
click at [231, 95] on img at bounding box center [236, 96] width 17 height 17
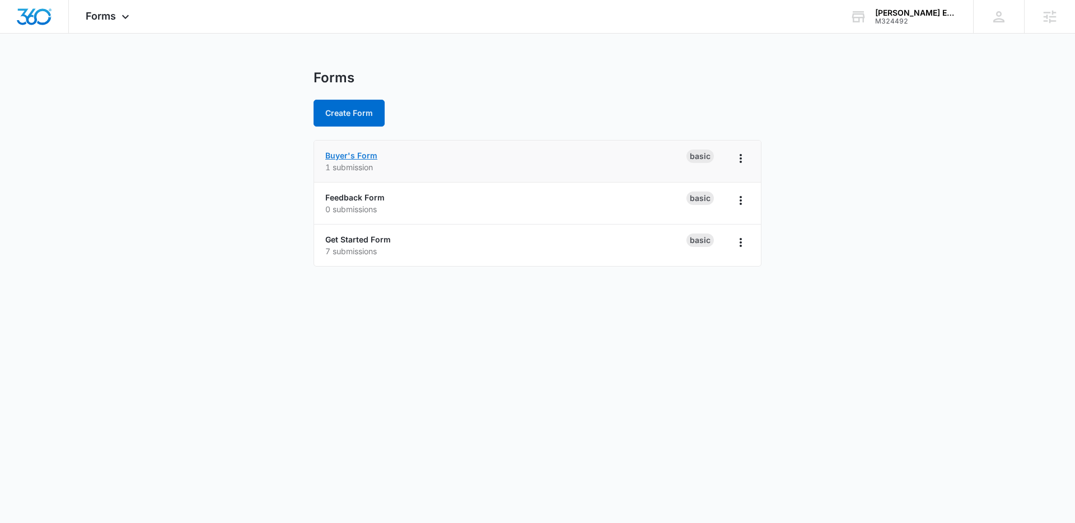
click at [345, 152] on link "Buyer's Form" at bounding box center [351, 156] width 52 height 10
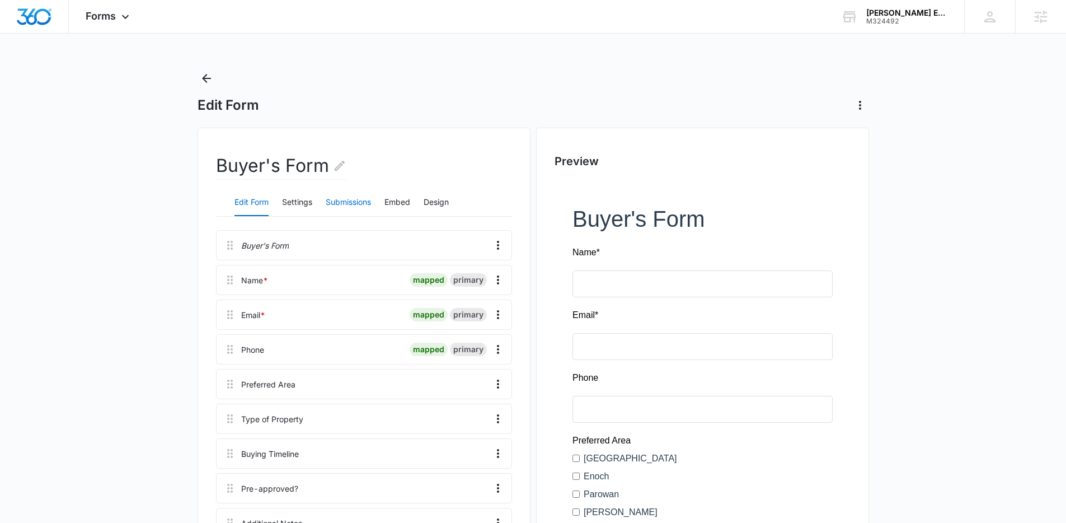
click at [337, 206] on button "Submissions" at bounding box center [348, 202] width 45 height 27
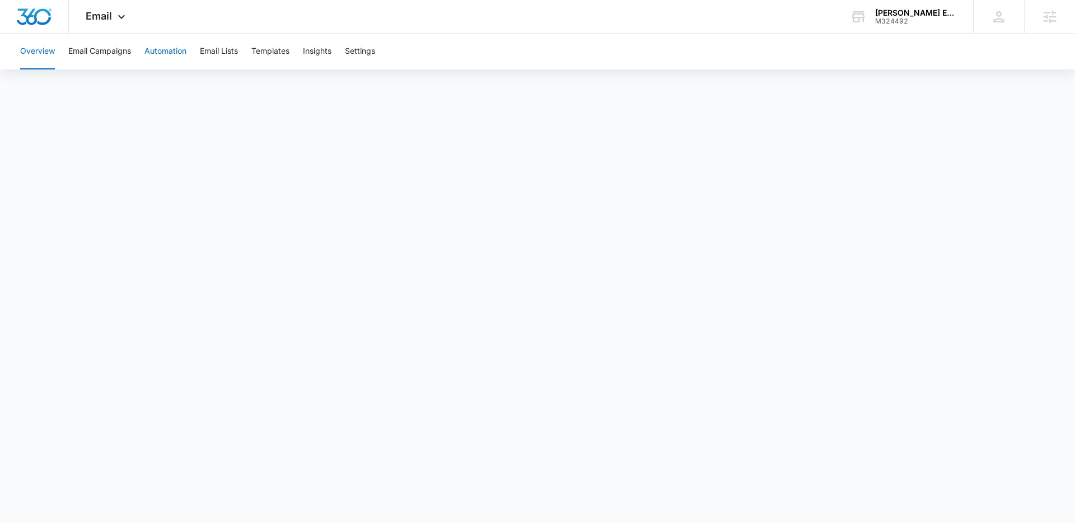
click at [180, 48] on button "Automation" at bounding box center [165, 52] width 42 height 36
click at [166, 54] on button "Automation" at bounding box center [165, 52] width 42 height 36
click at [121, 19] on icon at bounding box center [121, 19] width 7 height 4
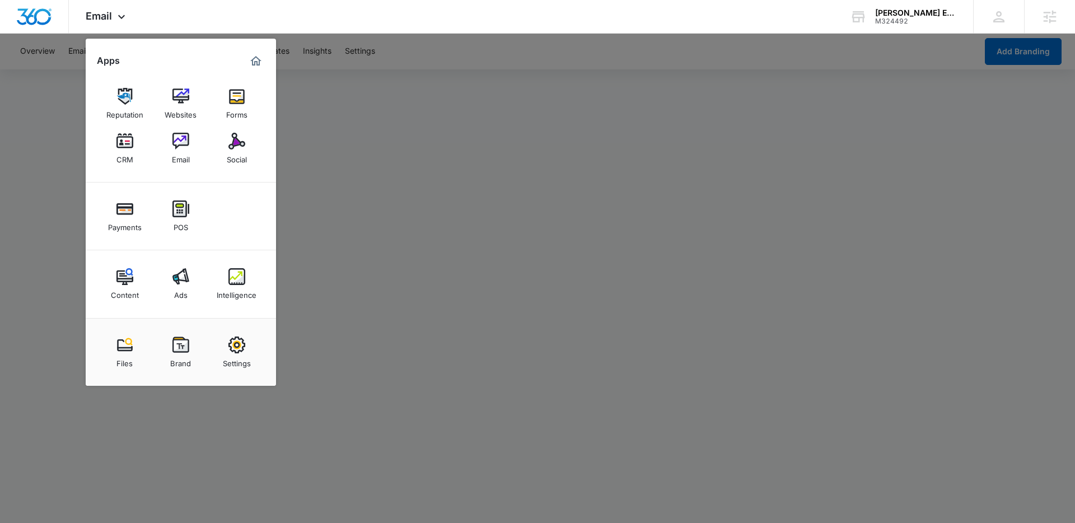
drag, startPoint x: 711, startPoint y: 175, endPoint x: 710, endPoint y: 181, distance: 6.3
click at [705, 179] on div at bounding box center [537, 261] width 1075 height 523
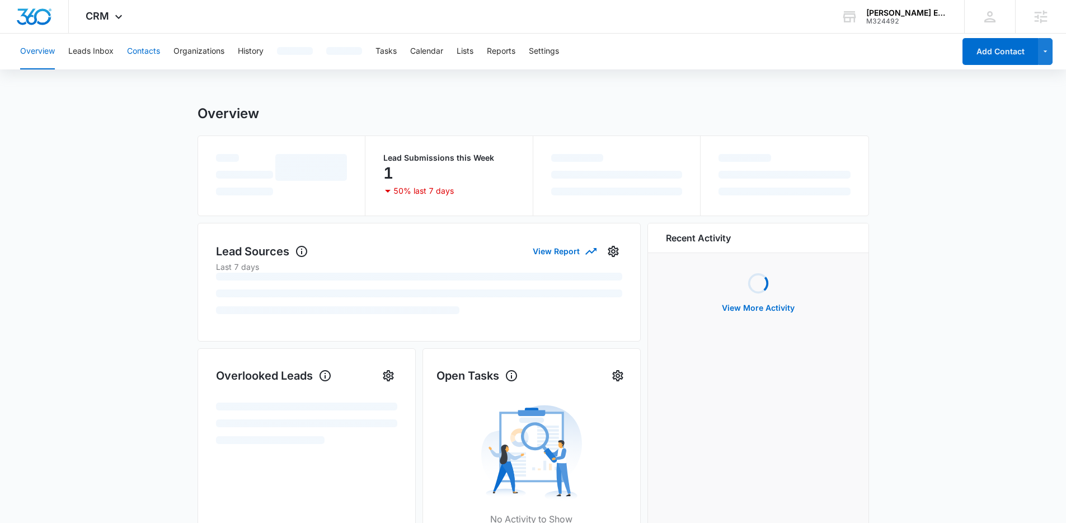
click at [151, 53] on button "Contacts" at bounding box center [143, 52] width 33 height 36
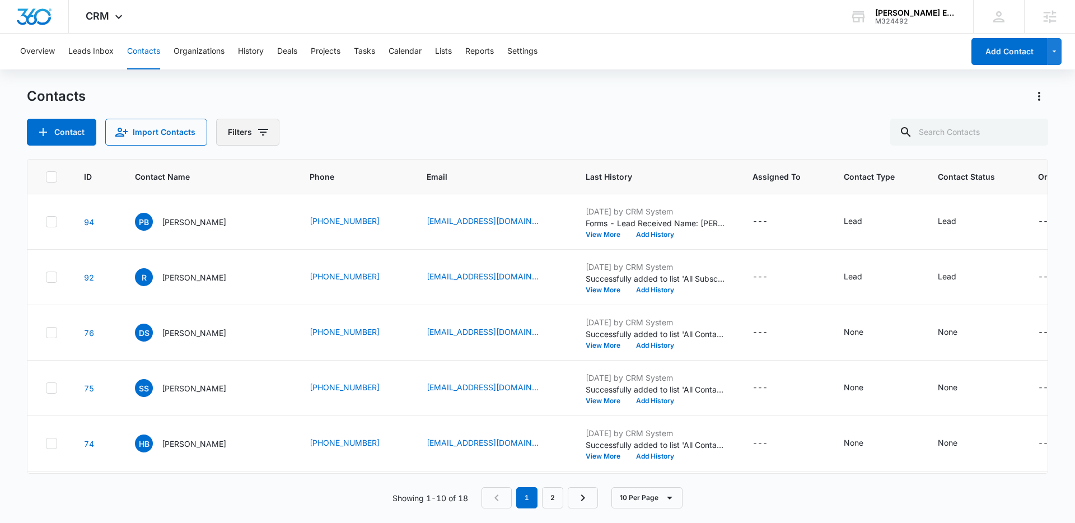
click at [260, 135] on icon "Filters" at bounding box center [263, 132] width 10 height 7
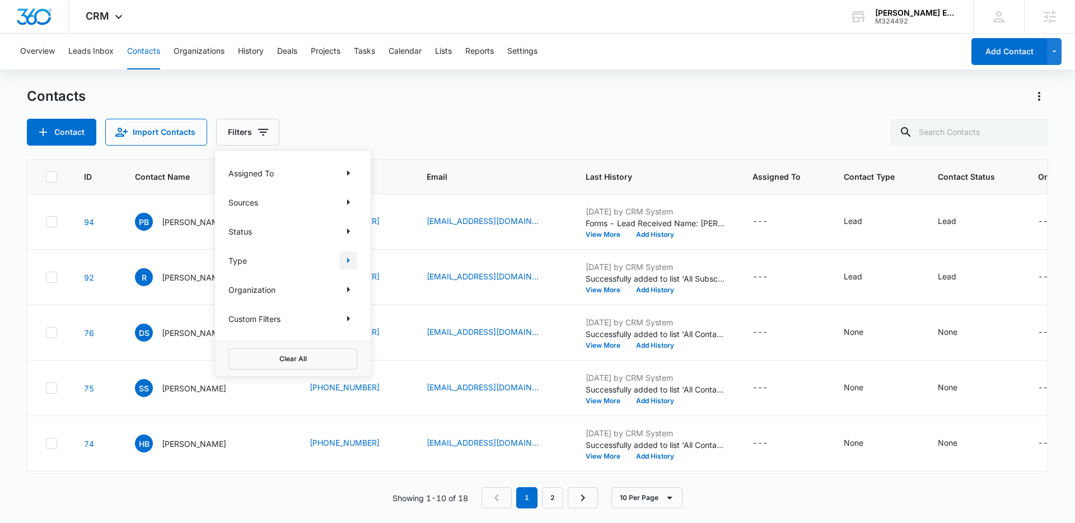
click at [346, 259] on icon "Show Type filters" at bounding box center [347, 260] width 13 height 13
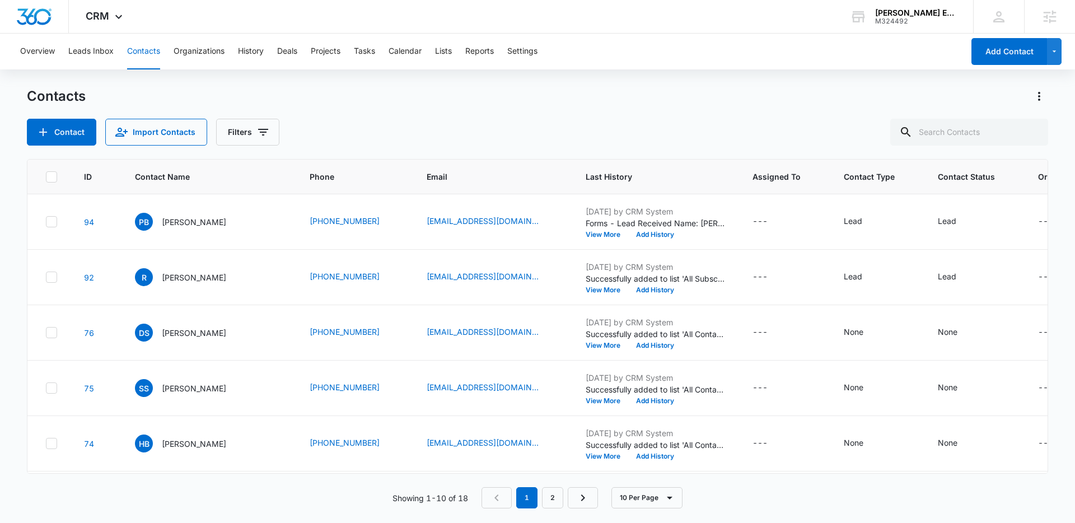
click at [339, 118] on div "Contacts Contact Import Contacts Filters" at bounding box center [537, 116] width 1021 height 58
click at [440, 54] on button "Lists" at bounding box center [443, 52] width 17 height 36
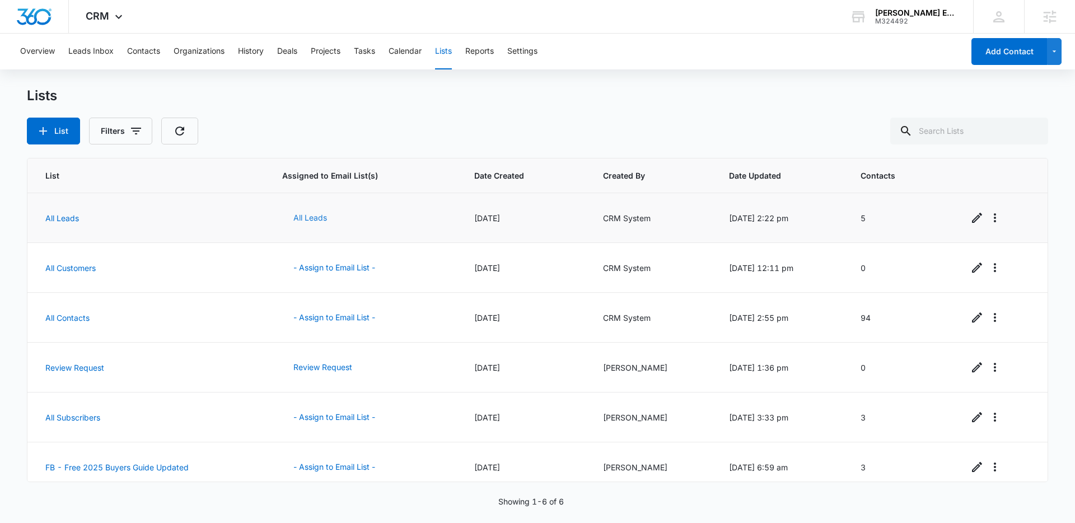
click at [291, 218] on button "All Leads" at bounding box center [310, 217] width 56 height 27
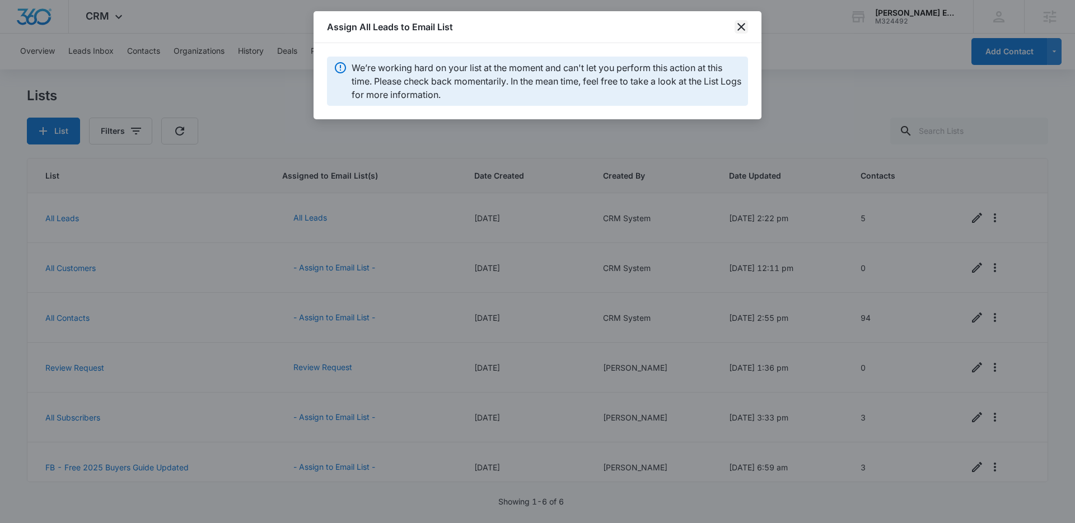
click at [744, 24] on icon "close" at bounding box center [741, 27] width 8 height 8
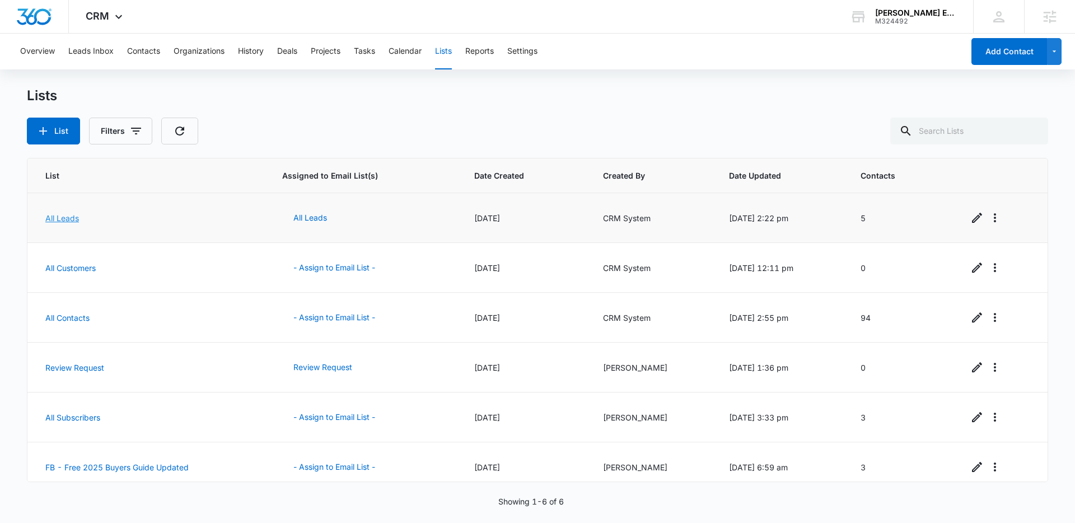
click at [61, 221] on link "All Leads" at bounding box center [62, 218] width 34 height 10
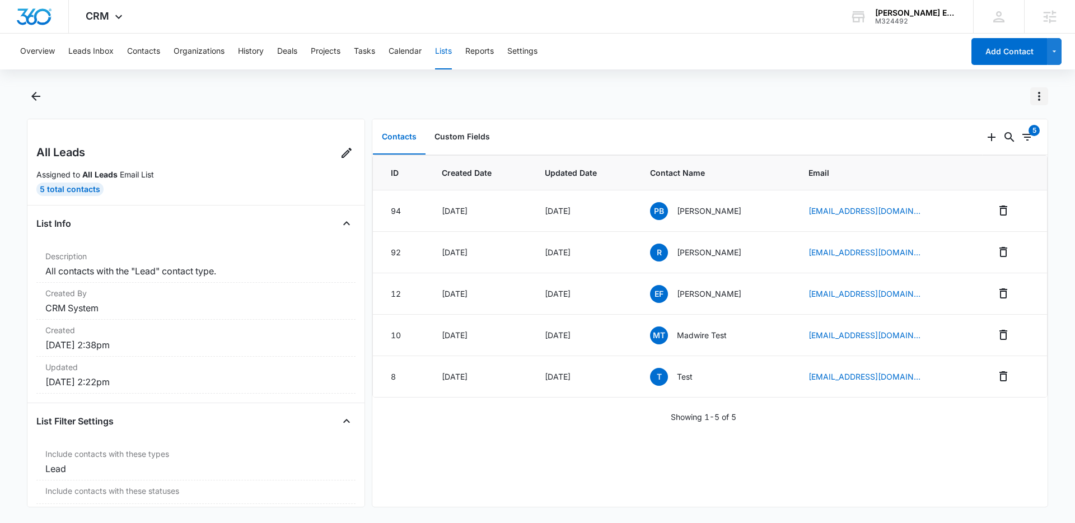
click at [1039, 93] on icon "Actions" at bounding box center [1039, 96] width 2 height 9
click at [970, 145] on div "Refresh List" at bounding box center [988, 145] width 65 height 8
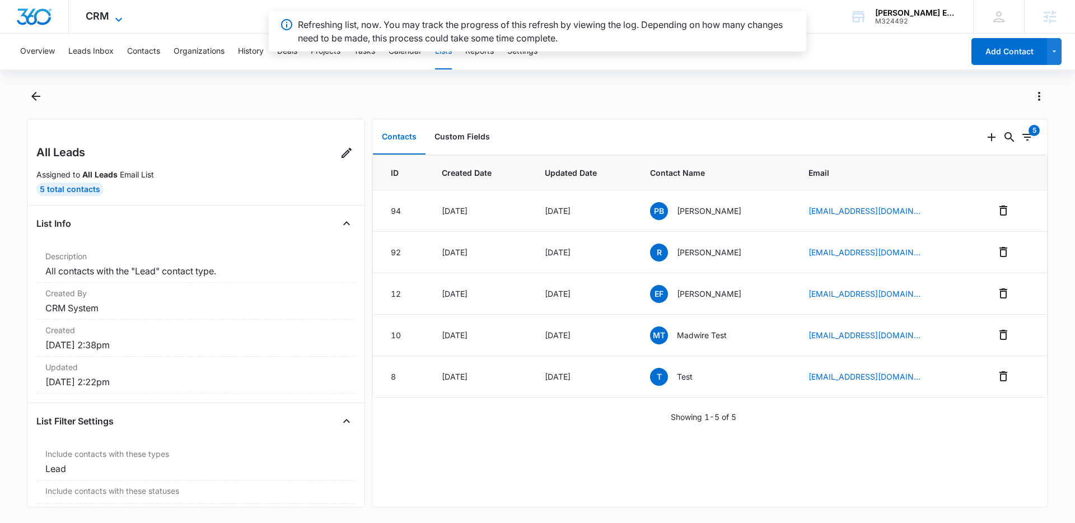
click at [87, 18] on span "CRM" at bounding box center [98, 16] width 24 height 12
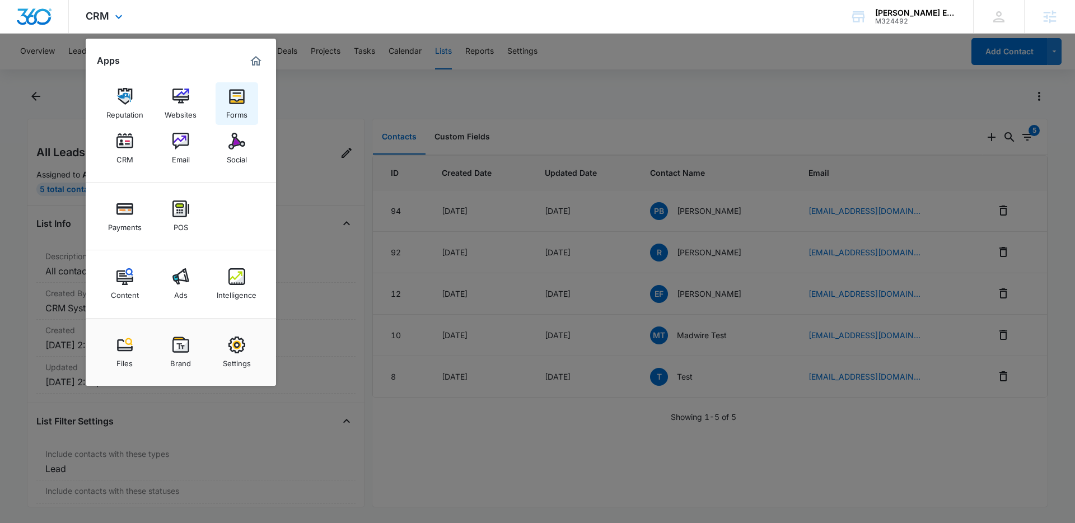
click at [234, 99] on img at bounding box center [236, 96] width 17 height 17
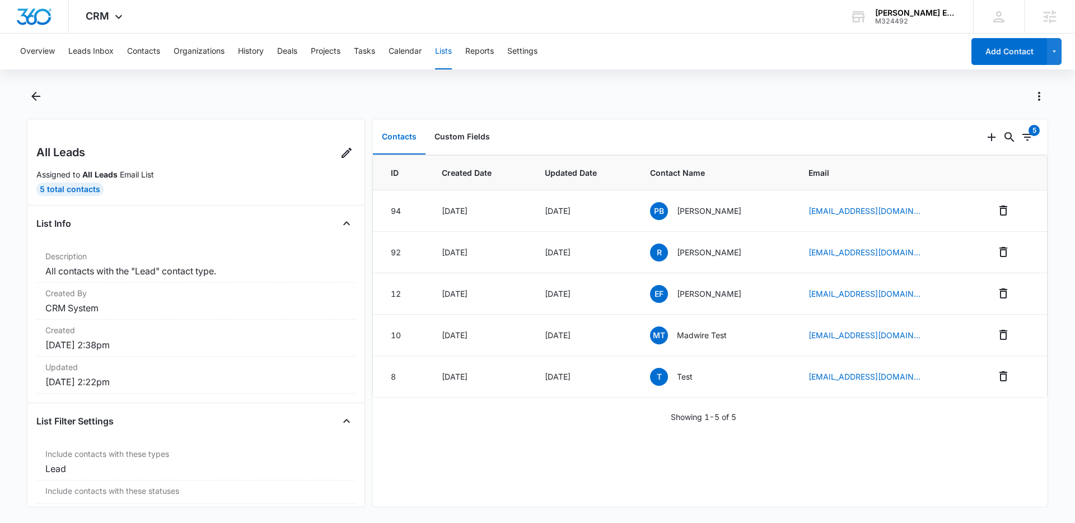
click at [447, 52] on button "Lists" at bounding box center [443, 52] width 17 height 36
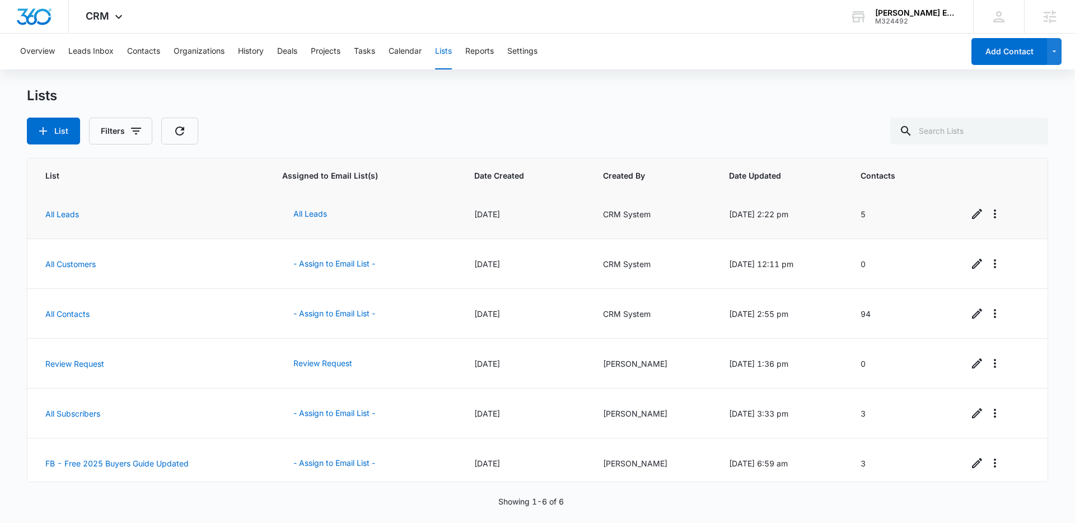
scroll to position [10, 0]
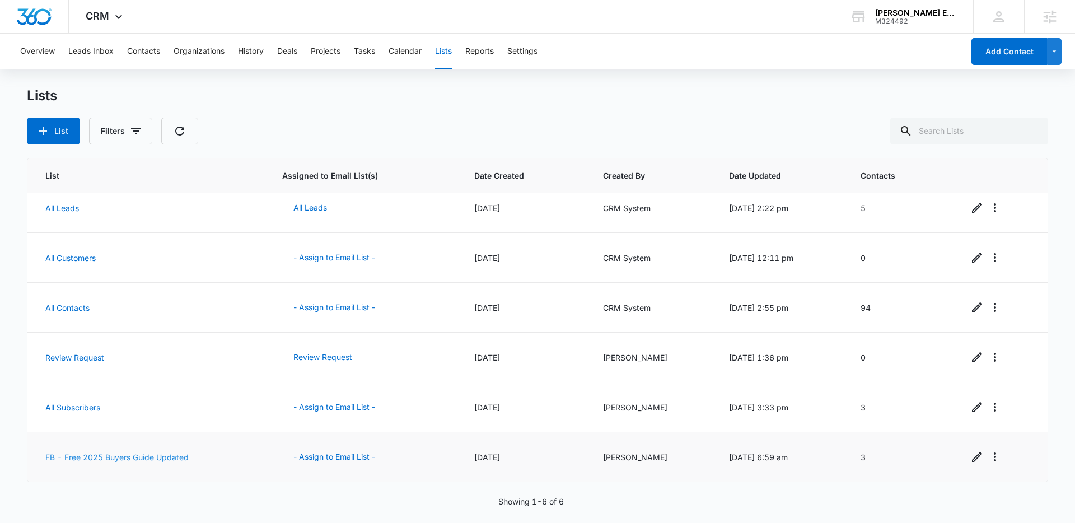
click at [98, 457] on link "FB - Free 2025 Buyers Guide Updated" at bounding box center [116, 457] width 143 height 10
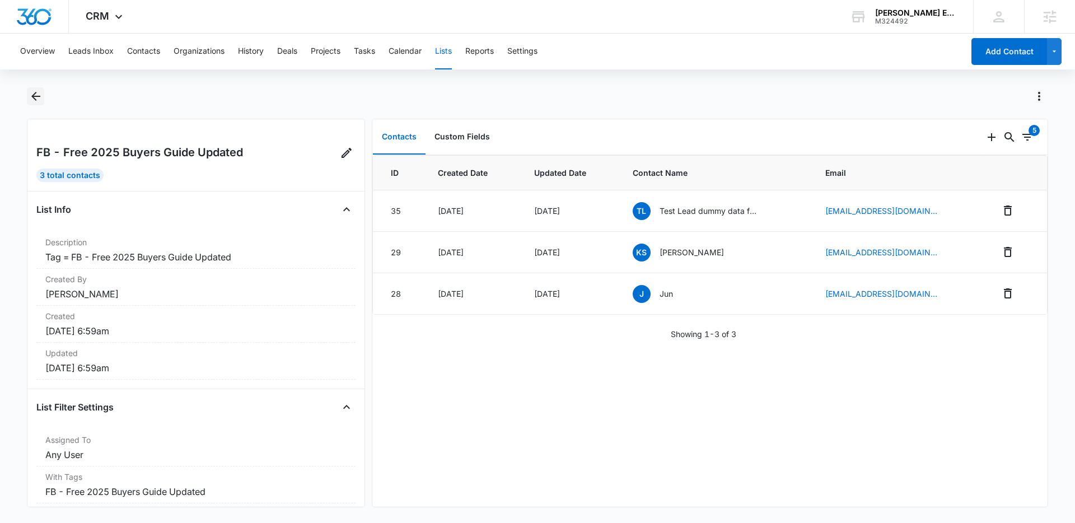
click at [36, 96] on icon "Back" at bounding box center [35, 96] width 13 height 13
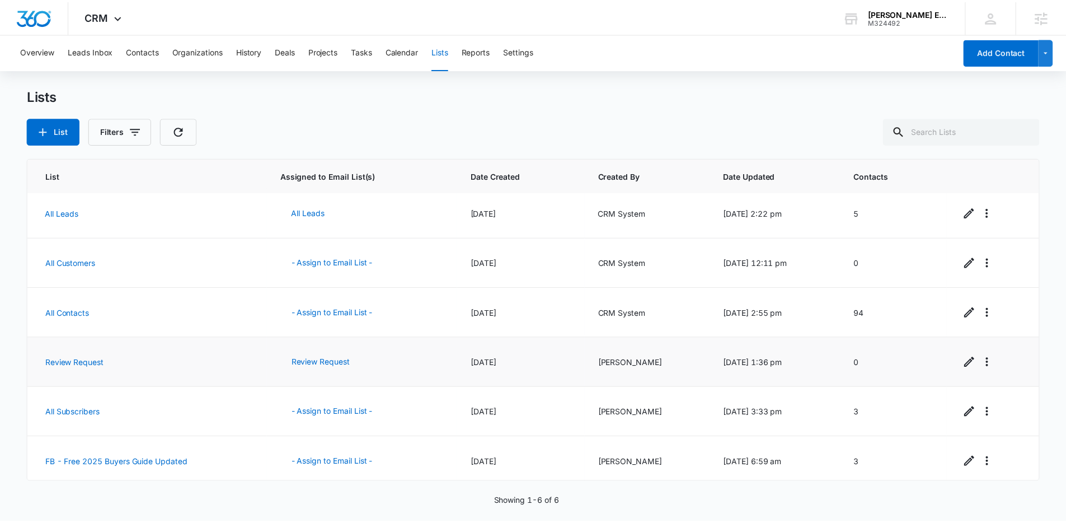
scroll to position [10, 0]
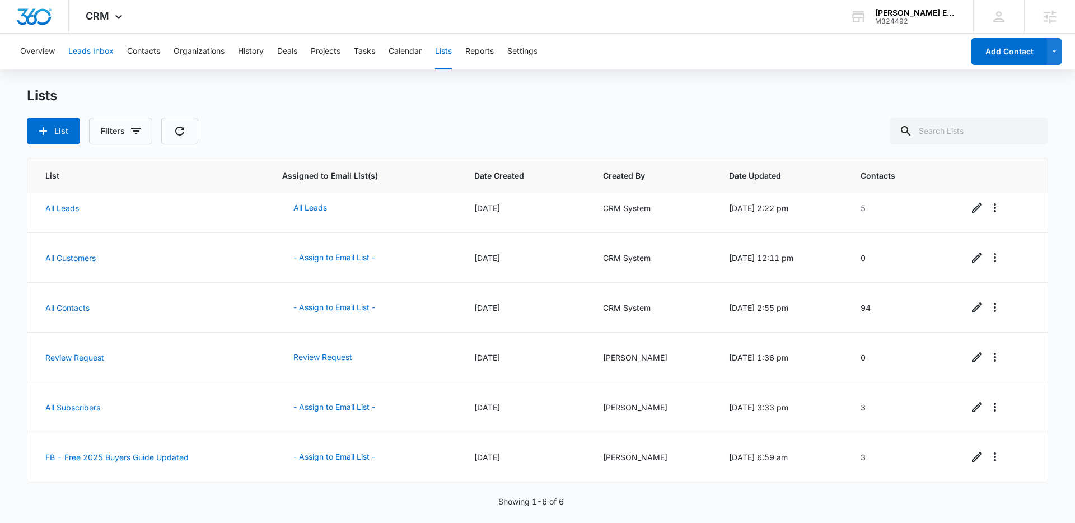
click at [91, 53] on button "Leads Inbox" at bounding box center [90, 52] width 45 height 36
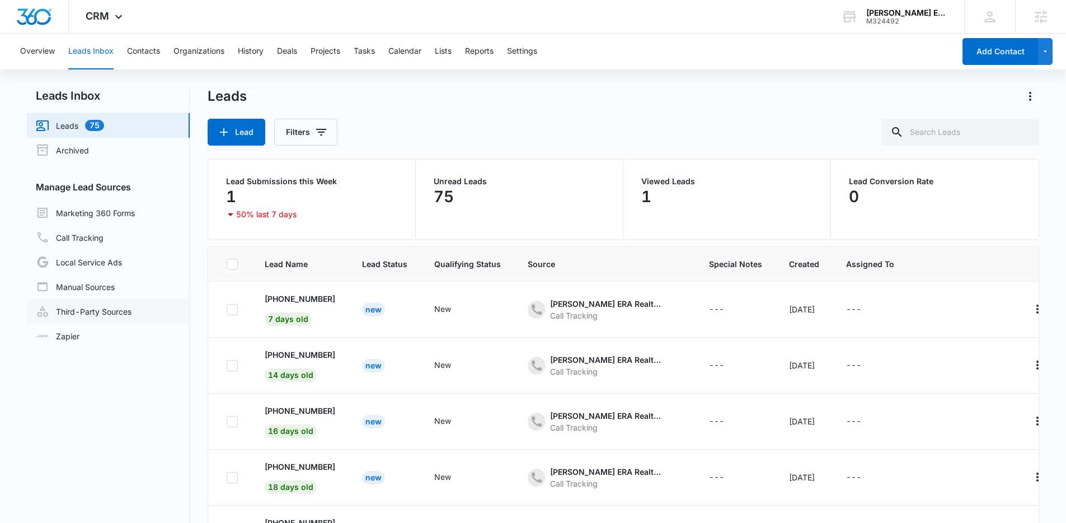
click at [81, 311] on link "Third-Party Sources" at bounding box center [84, 311] width 96 height 13
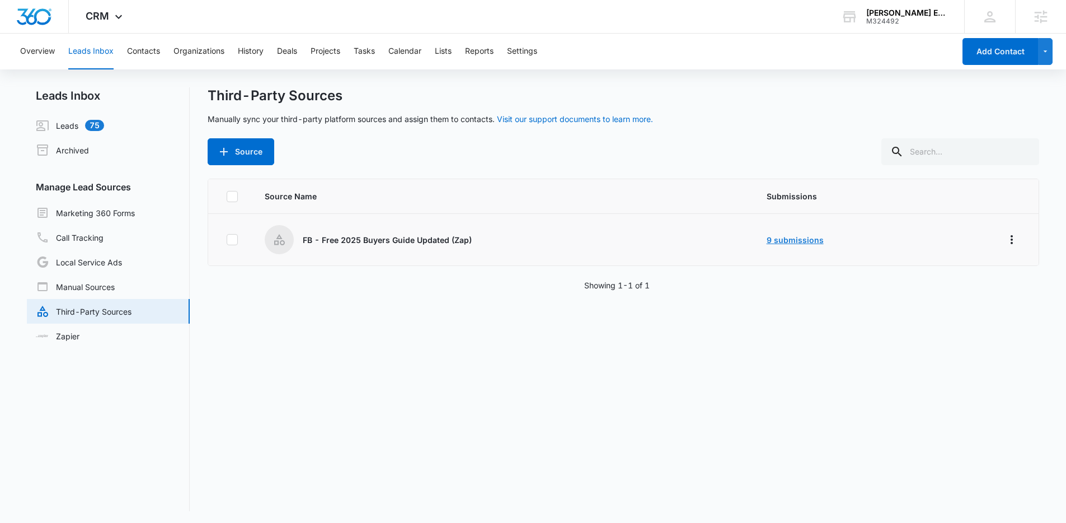
click at [782, 238] on link "9 submissions" at bounding box center [795, 240] width 57 height 10
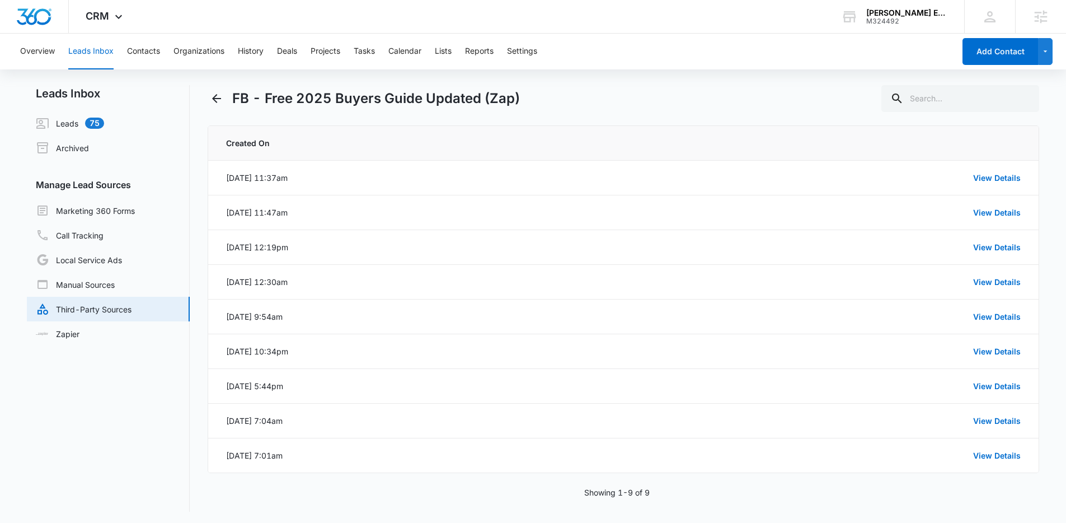
scroll to position [4, 0]
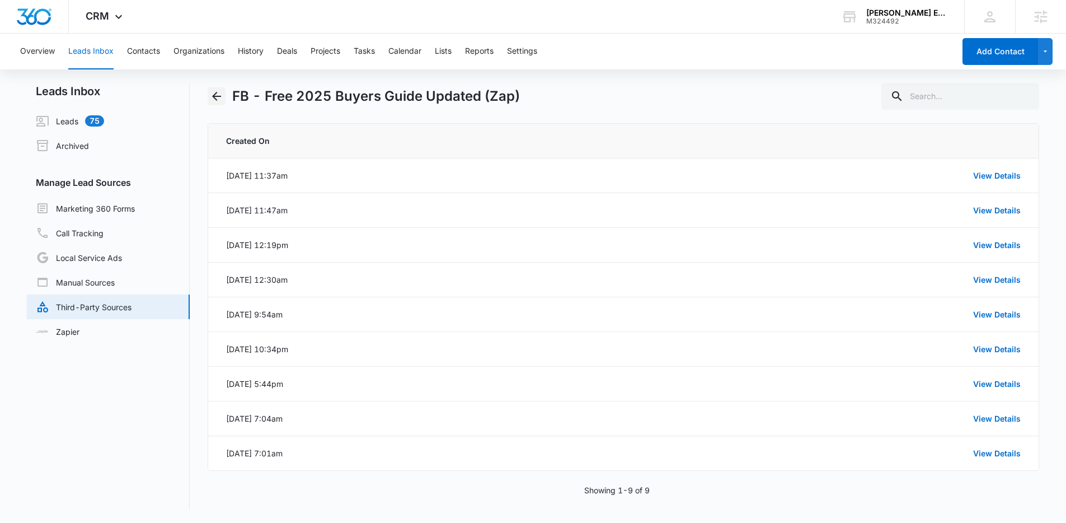
click at [217, 96] on icon "Back" at bounding box center [216, 96] width 9 height 9
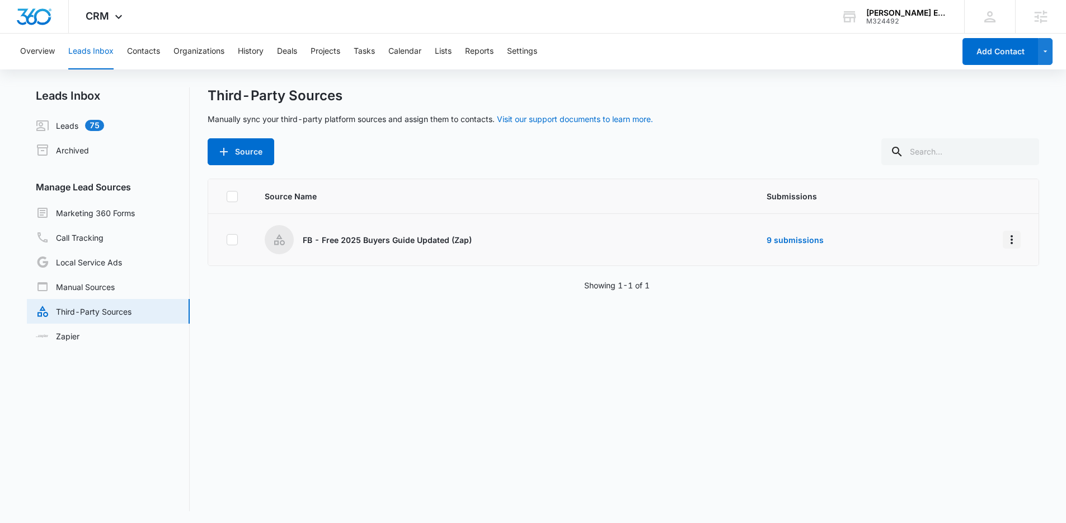
click at [1005, 237] on icon "Overflow Menu" at bounding box center [1011, 239] width 13 height 13
click at [833, 319] on div "Source Name Submissions FB - Free 2025 Buyers Guide Updated (Zap) 9 submissions…" at bounding box center [624, 345] width 832 height 333
drag, startPoint x: 965, startPoint y: 252, endPoint x: 974, endPoint y: 250, distance: 8.9
click at [965, 252] on td at bounding box center [987, 240] width 106 height 52
click at [1005, 242] on icon "Overflow Menu" at bounding box center [1011, 239] width 13 height 13
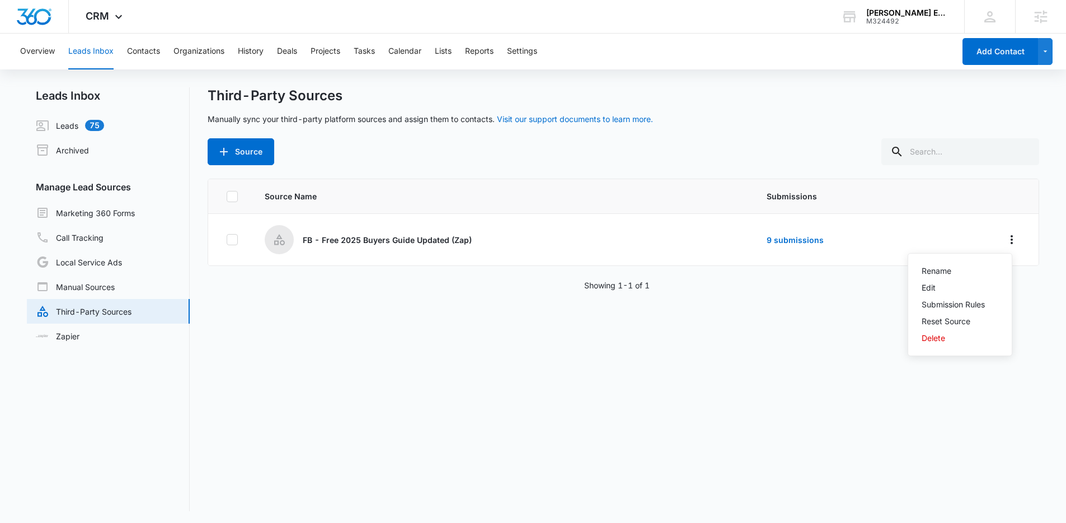
click at [846, 357] on div "Source Name Submissions FB - Free 2025 Buyers Guide Updated (Zap) 9 submissions…" at bounding box center [624, 345] width 832 height 333
click at [448, 52] on button "Lists" at bounding box center [443, 52] width 17 height 36
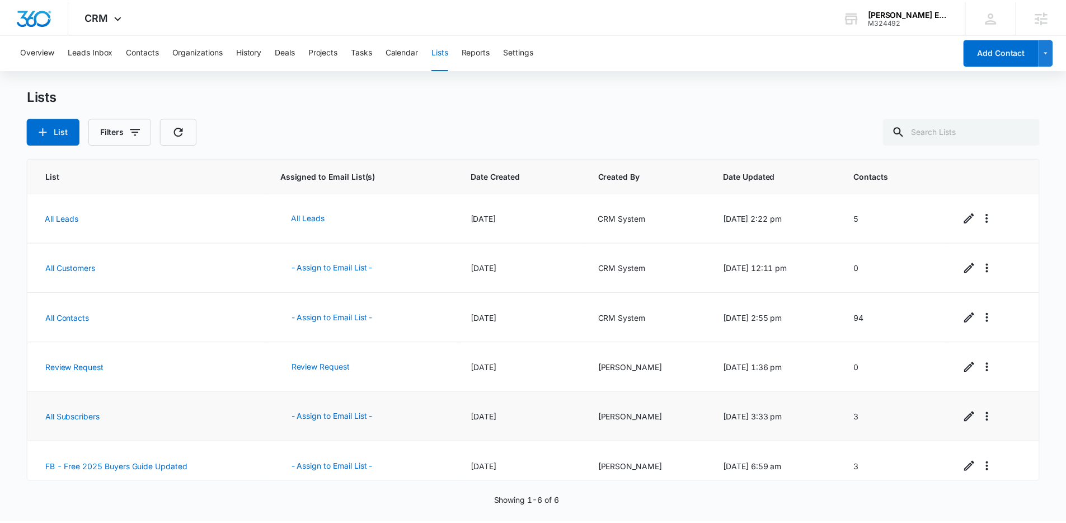
scroll to position [10, 0]
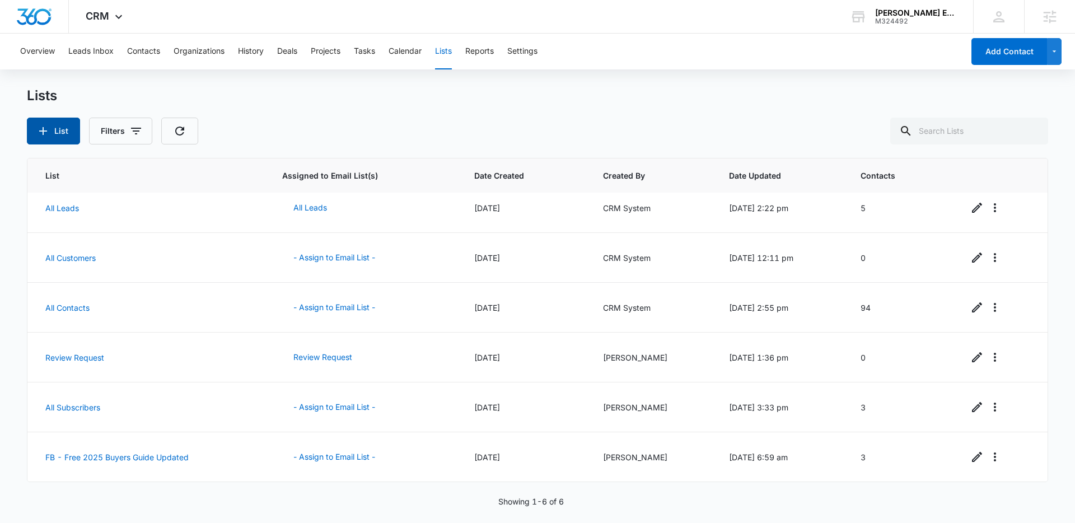
click at [69, 130] on button "List" at bounding box center [53, 131] width 53 height 27
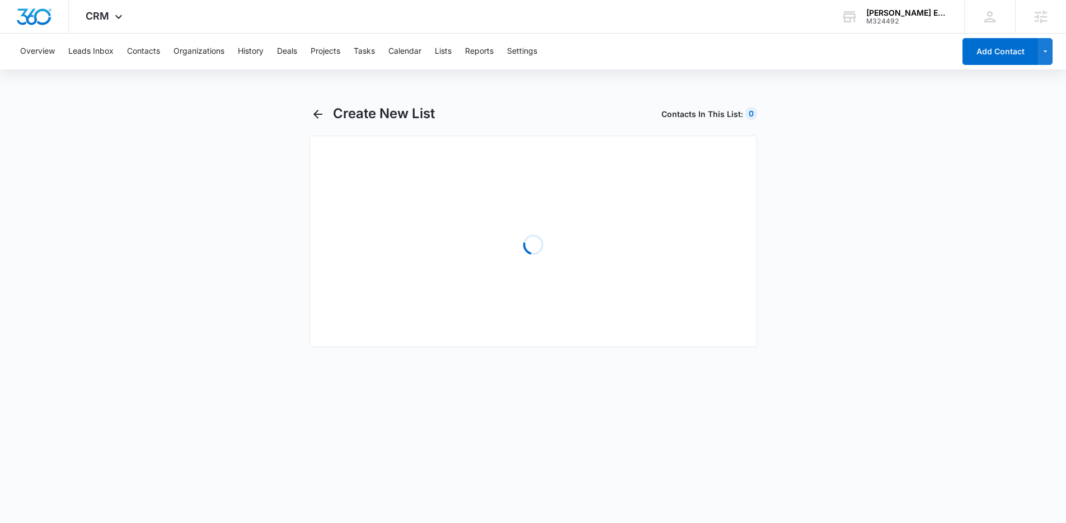
select select "31"
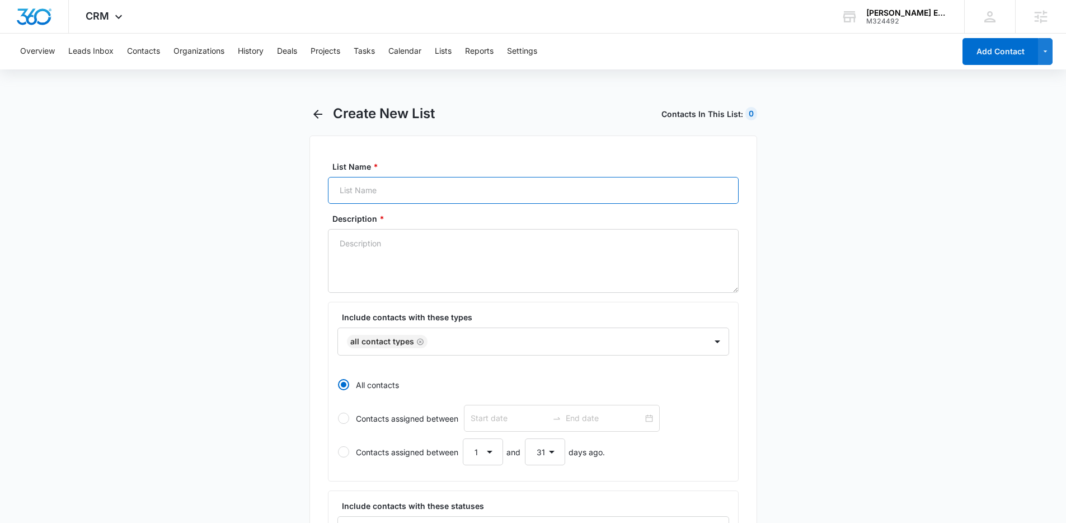
click at [396, 186] on input "List Name *" at bounding box center [533, 190] width 411 height 27
paste input "Buyer Interest"
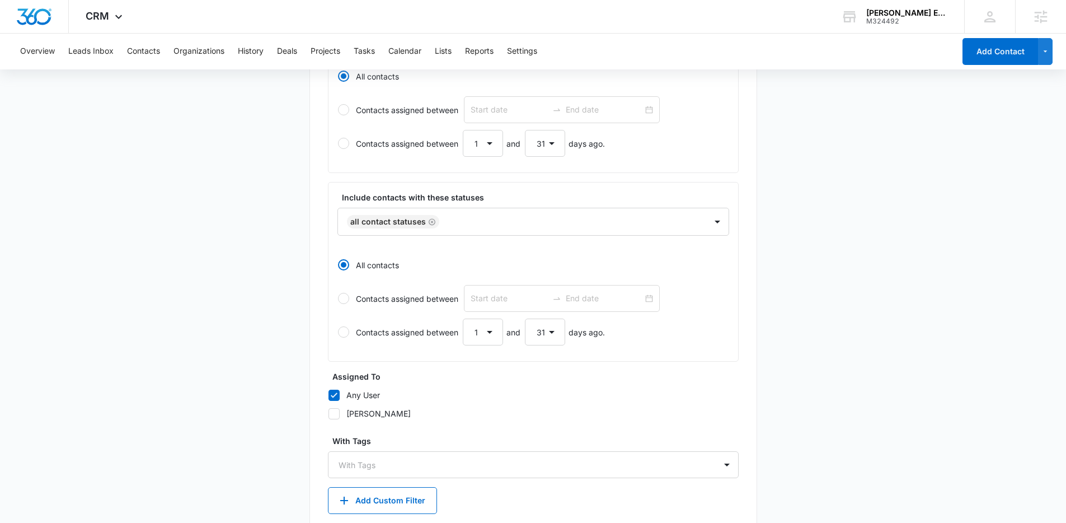
scroll to position [295, 0]
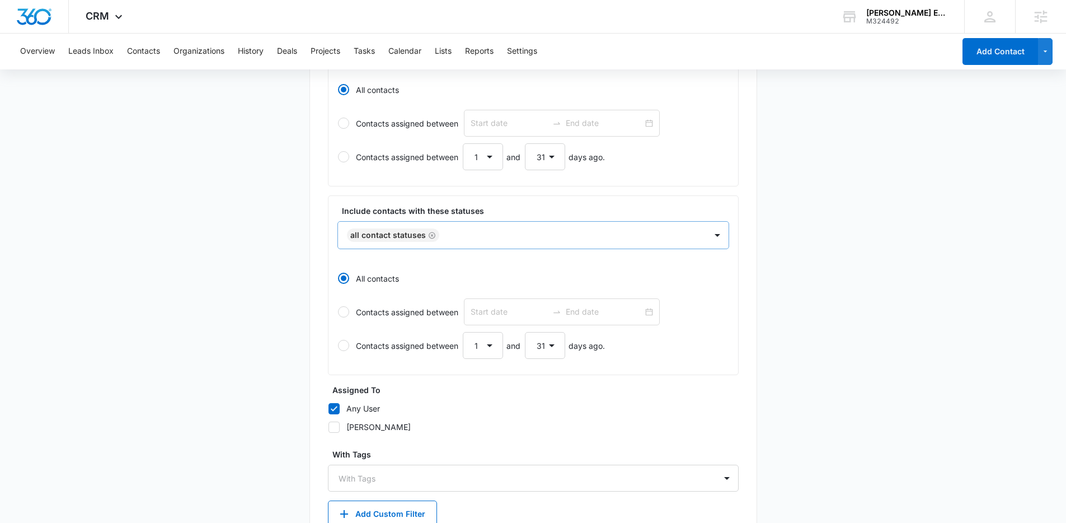
type input "Buyer Interest"
click at [446, 239] on div at bounding box center [567, 235] width 249 height 14
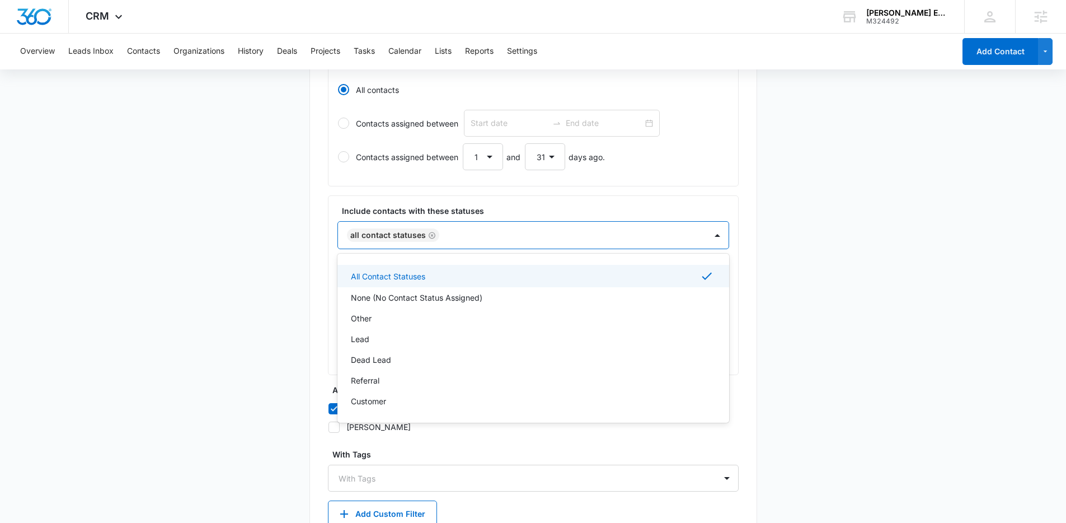
click at [284, 254] on main "Create New List Contacts In This List : 0 List Name * Buyer Interest Descriptio…" at bounding box center [533, 202] width 1066 height 785
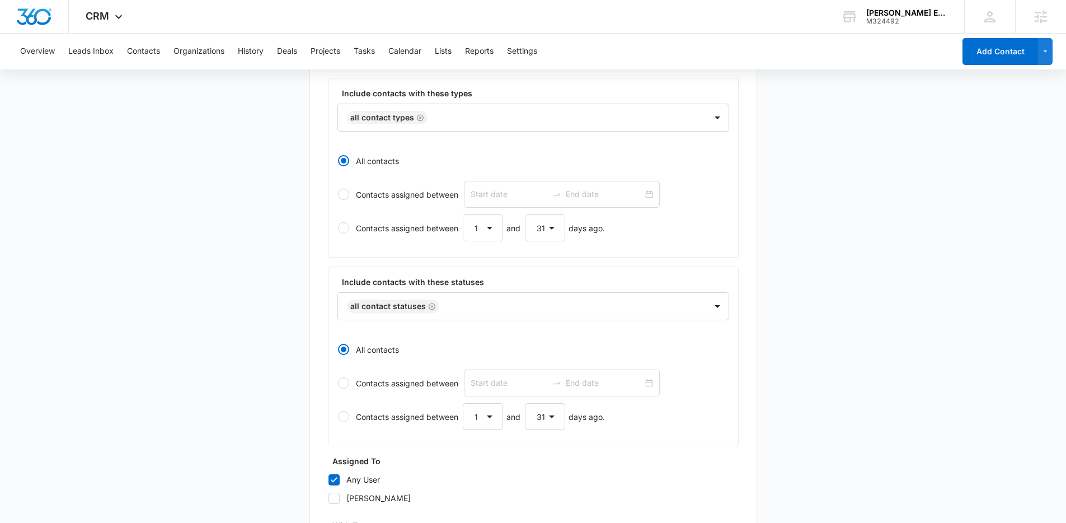
scroll to position [218, 0]
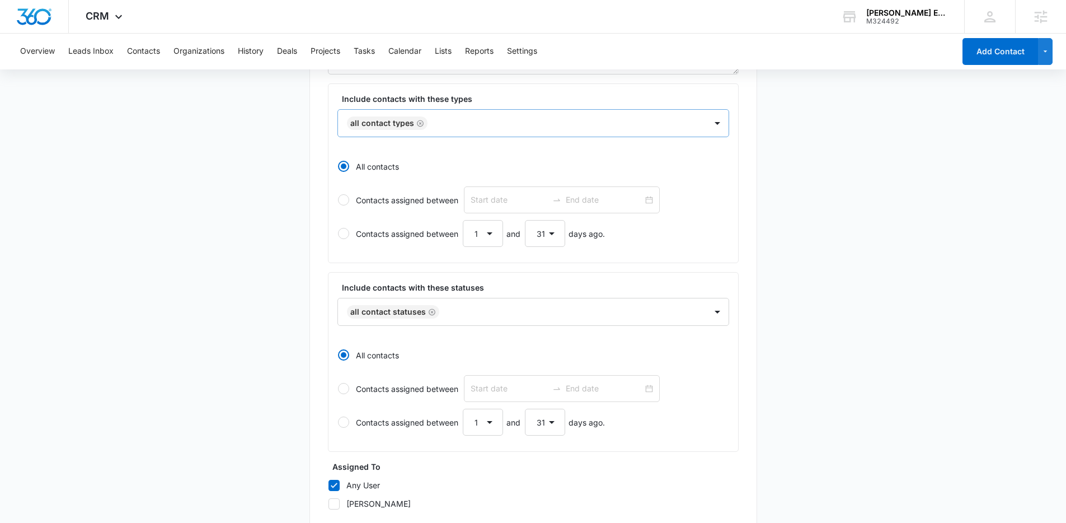
click at [470, 125] on div at bounding box center [561, 123] width 261 height 14
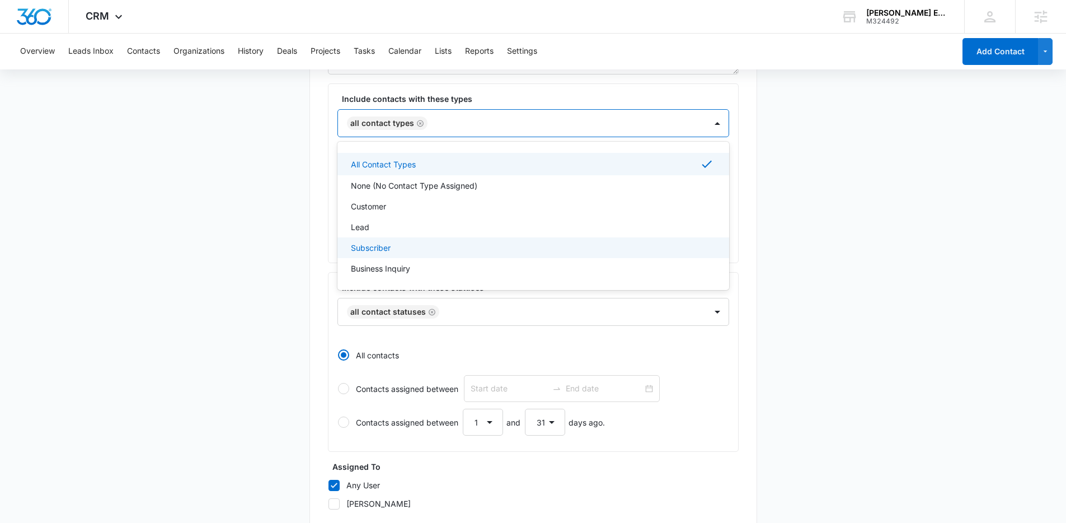
click at [198, 189] on main "Create New List Contacts In This List : 0 List Name * Buyer Interest Descriptio…" at bounding box center [533, 279] width 1066 height 785
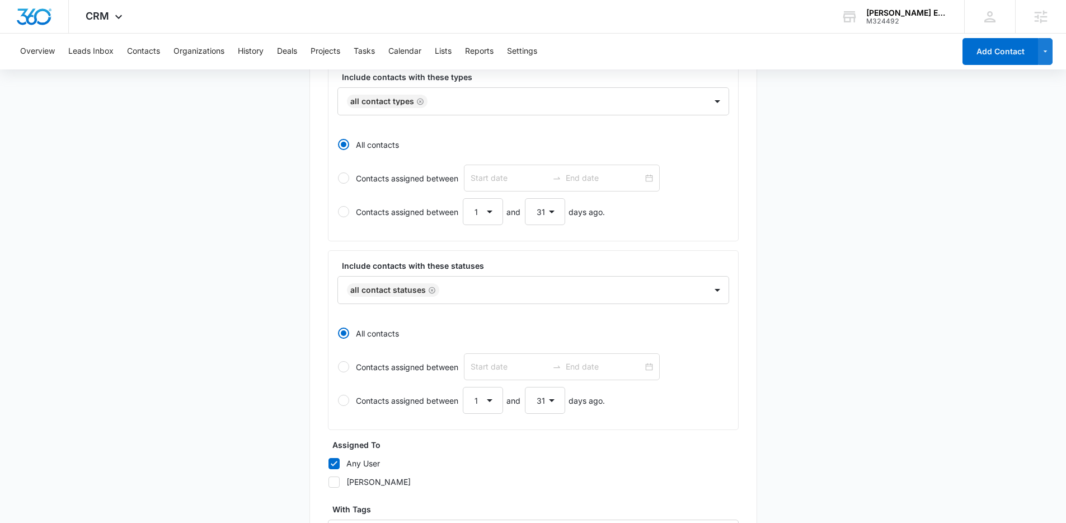
scroll to position [244, 0]
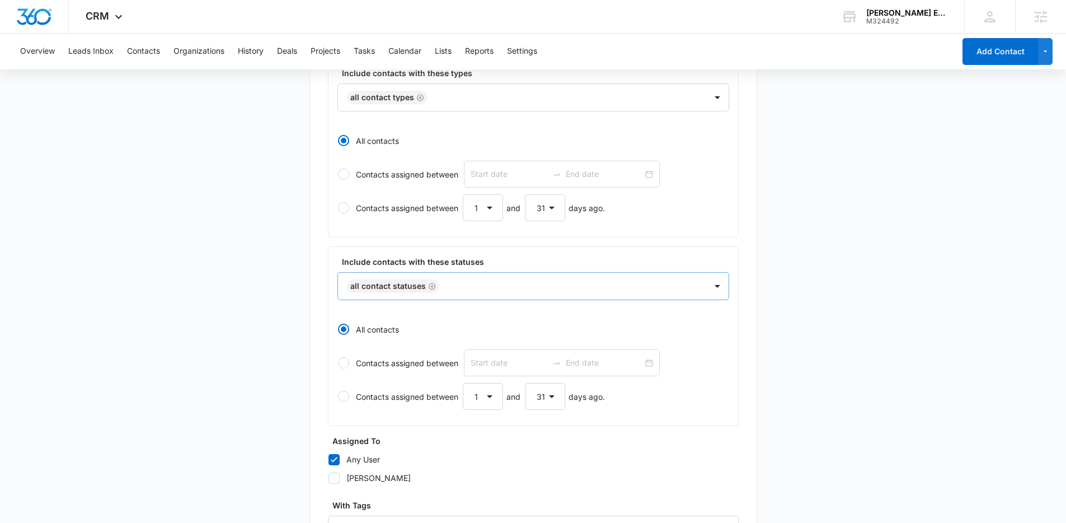
click at [501, 292] on div at bounding box center [567, 286] width 249 height 14
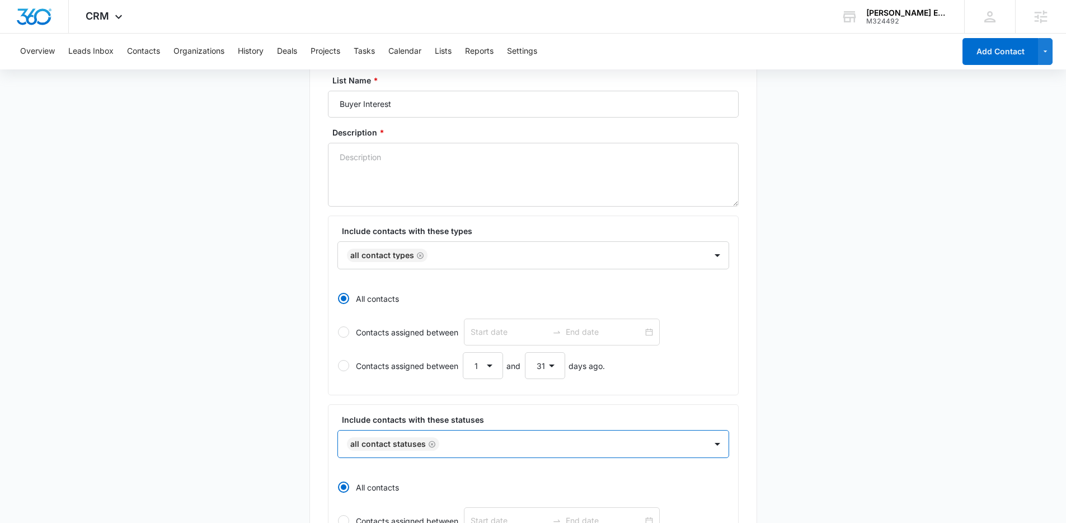
scroll to position [84, 0]
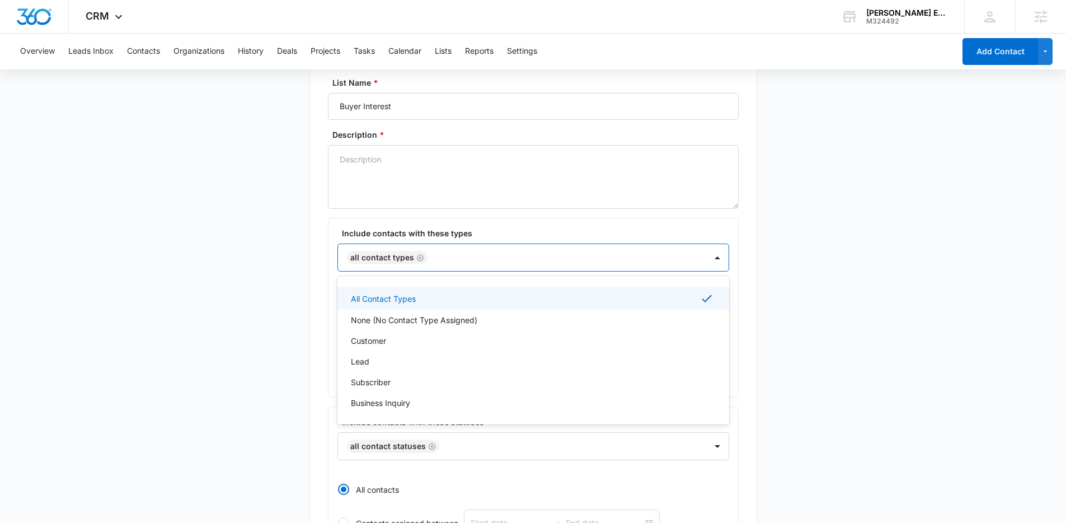
click at [461, 256] on div at bounding box center [561, 258] width 261 height 14
drag, startPoint x: 99, startPoint y: 310, endPoint x: 99, endPoint y: 296, distance: 13.4
click at [99, 309] on main "Create New List Contacts In This List : 0 List Name * Buyer Interest Descriptio…" at bounding box center [533, 413] width 1066 height 785
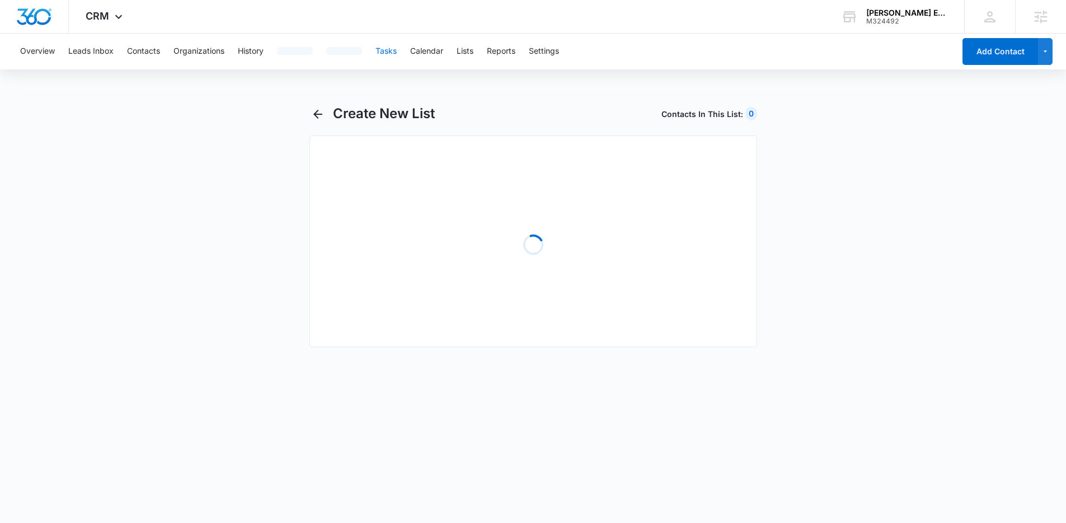
select select "31"
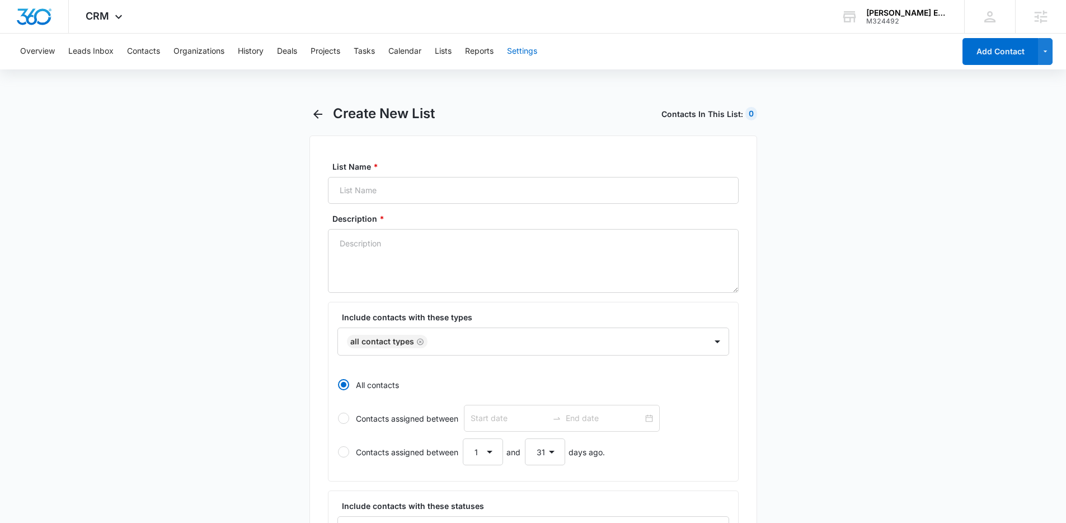
click at [523, 49] on button "Settings" at bounding box center [522, 52] width 30 height 36
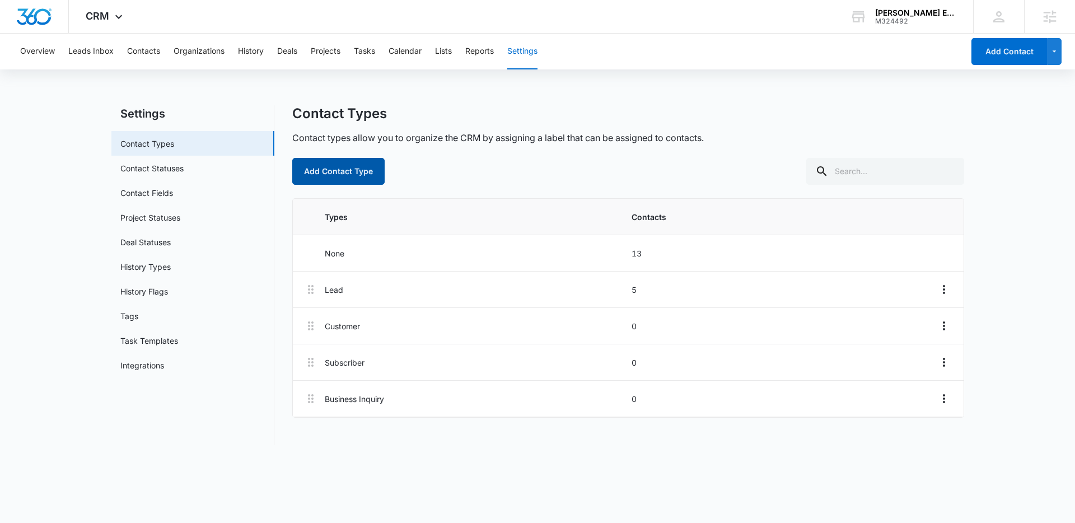
click at [307, 163] on button "Add Contact Type" at bounding box center [338, 171] width 92 height 27
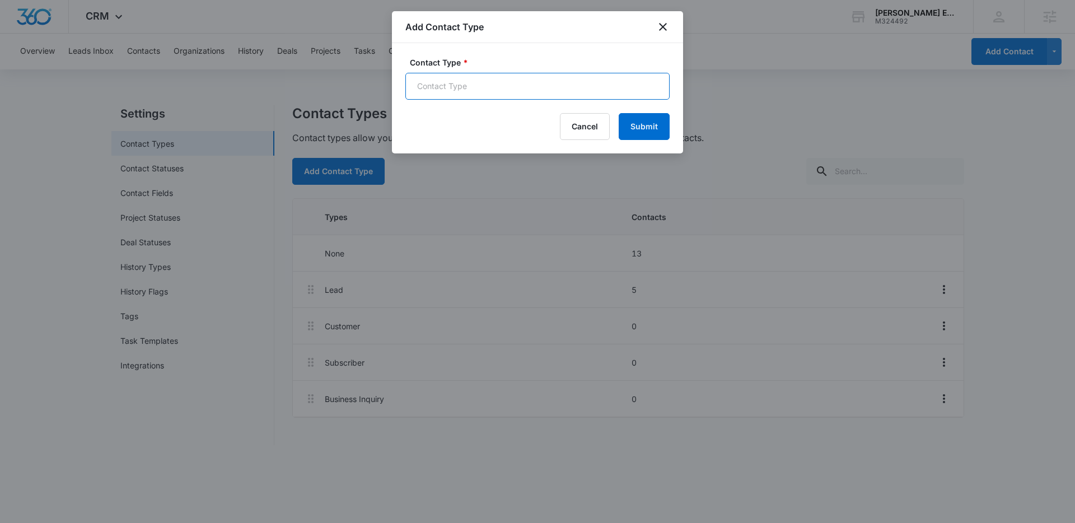
click at [453, 79] on input "Contact Type *" at bounding box center [537, 86] width 264 height 27
paste input "Buyer Interest"
type input "Buyer Interest"
click at [630, 136] on button "Submit" at bounding box center [644, 126] width 51 height 27
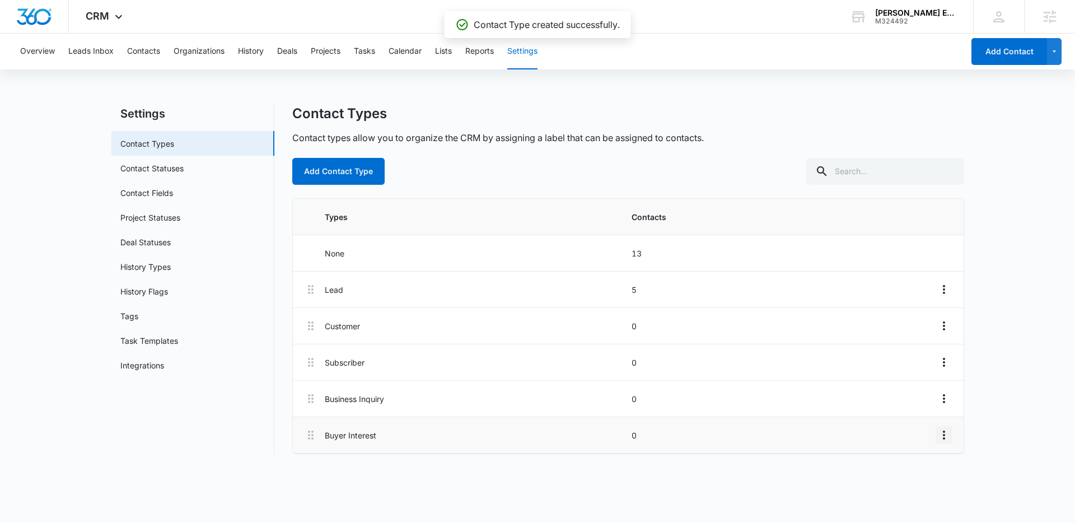
click at [940, 434] on icon "Overflow Menu" at bounding box center [943, 434] width 13 height 13
click at [907, 470] on div "Edit" at bounding box center [913, 466] width 24 height 8
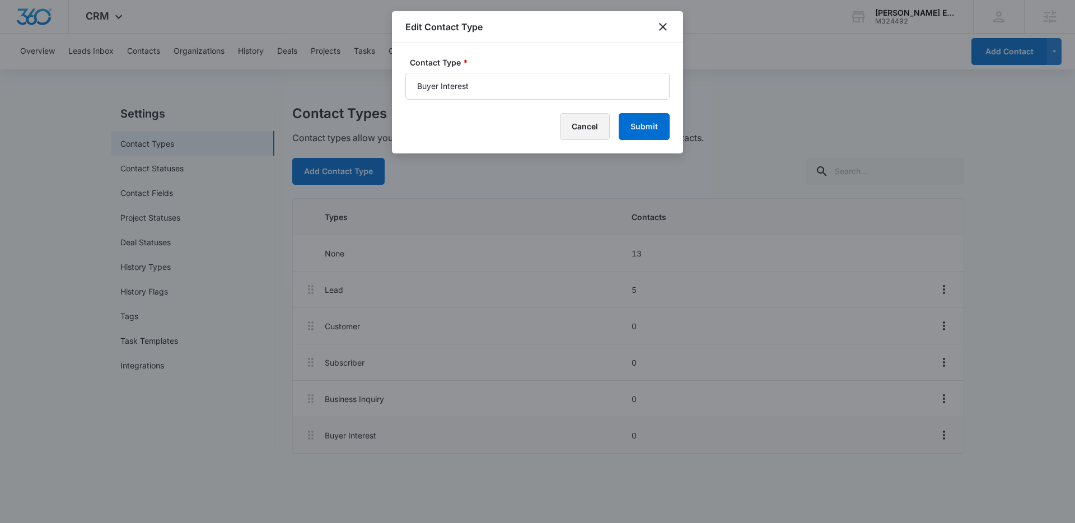
click at [599, 128] on button "Cancel" at bounding box center [585, 126] width 50 height 27
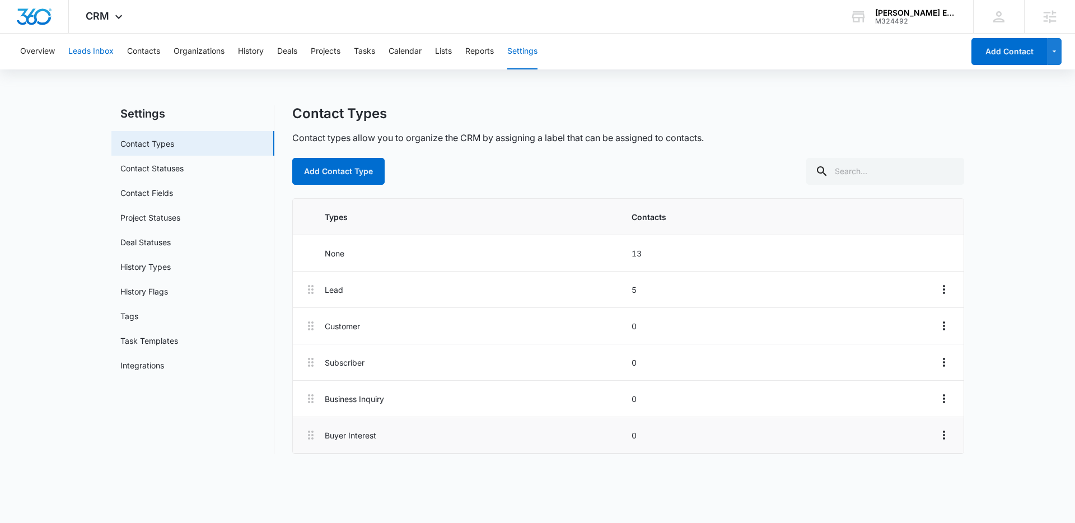
click at [87, 50] on button "Leads Inbox" at bounding box center [90, 52] width 45 height 36
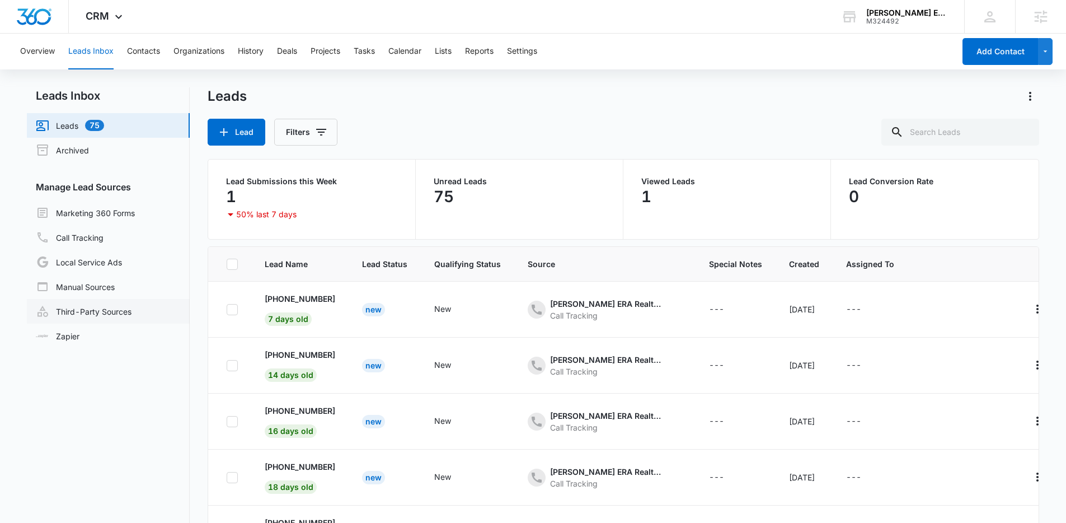
click at [98, 314] on link "Third-Party Sources" at bounding box center [84, 311] width 96 height 13
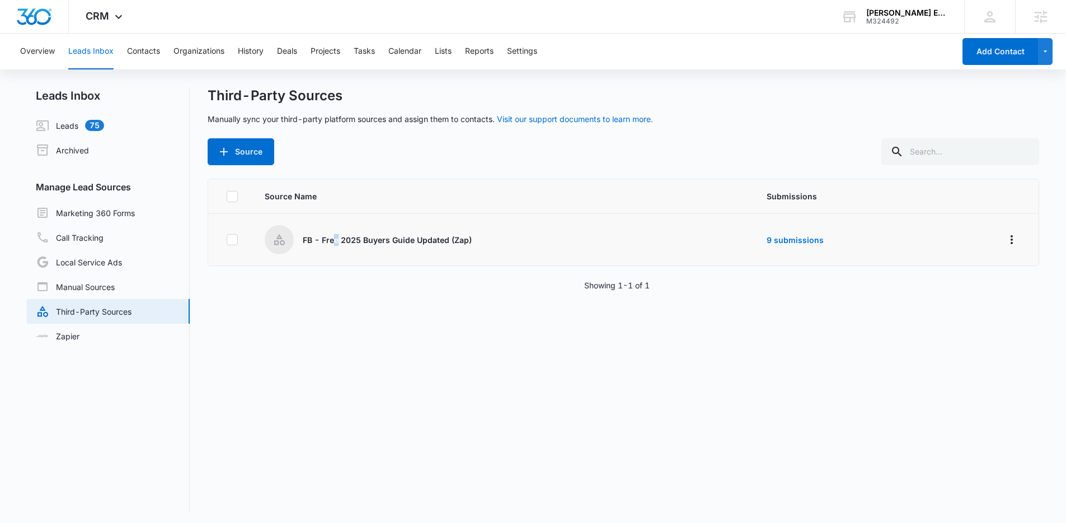
click at [335, 243] on p "FB - Free 2025 Buyers Guide Updated (Zap)" at bounding box center [387, 240] width 169 height 12
click at [1005, 242] on icon "Overflow Menu" at bounding box center [1011, 239] width 13 height 13
click at [956, 302] on div "Submission Rules" at bounding box center [953, 305] width 63 height 8
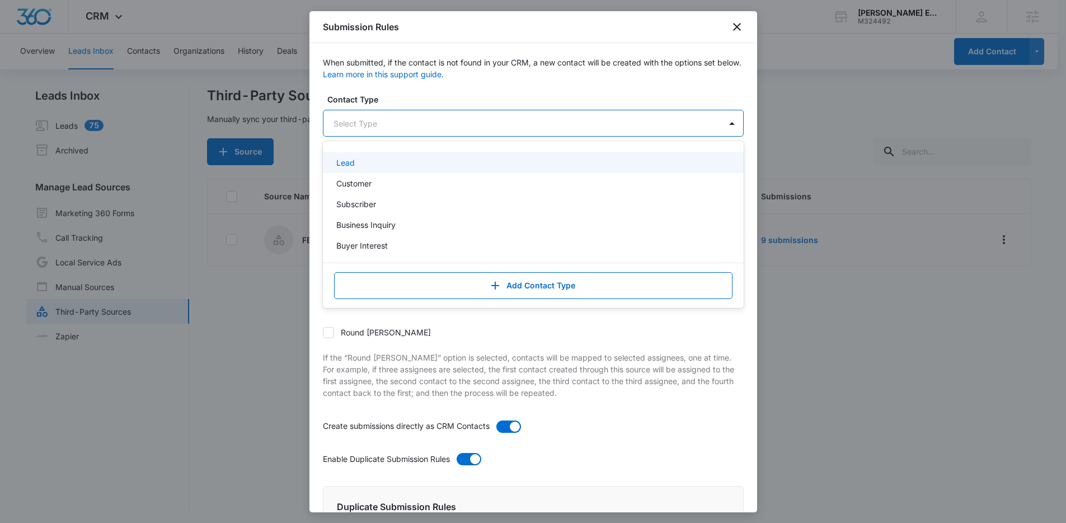
click at [415, 123] on div at bounding box center [520, 123] width 373 height 14
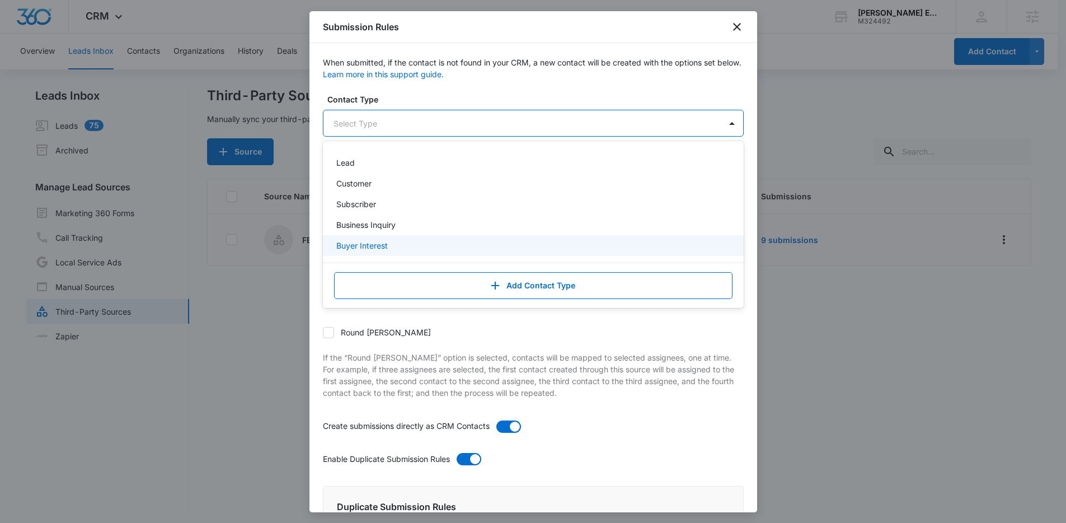
click at [385, 245] on p "Buyer Interest" at bounding box center [362, 246] width 52 height 12
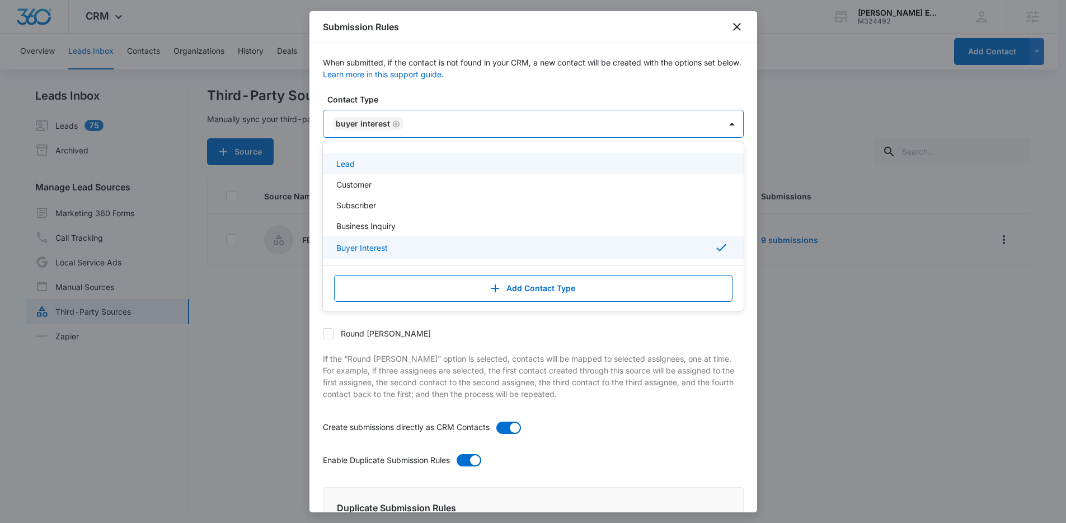
click at [537, 99] on label "Contact Type" at bounding box center [537, 99] width 421 height 12
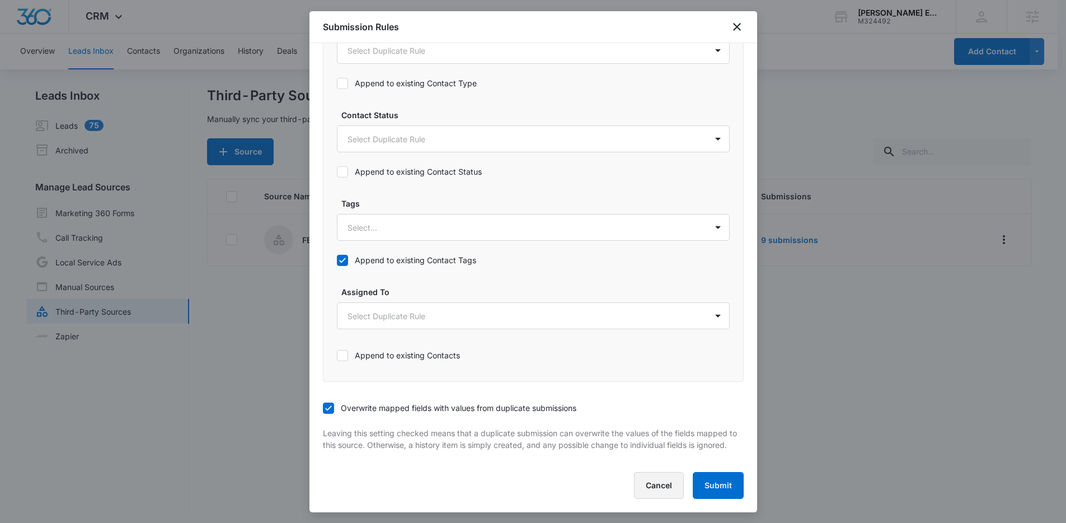
scroll to position [2, 0]
click at [721, 488] on button "Submit" at bounding box center [718, 485] width 51 height 27
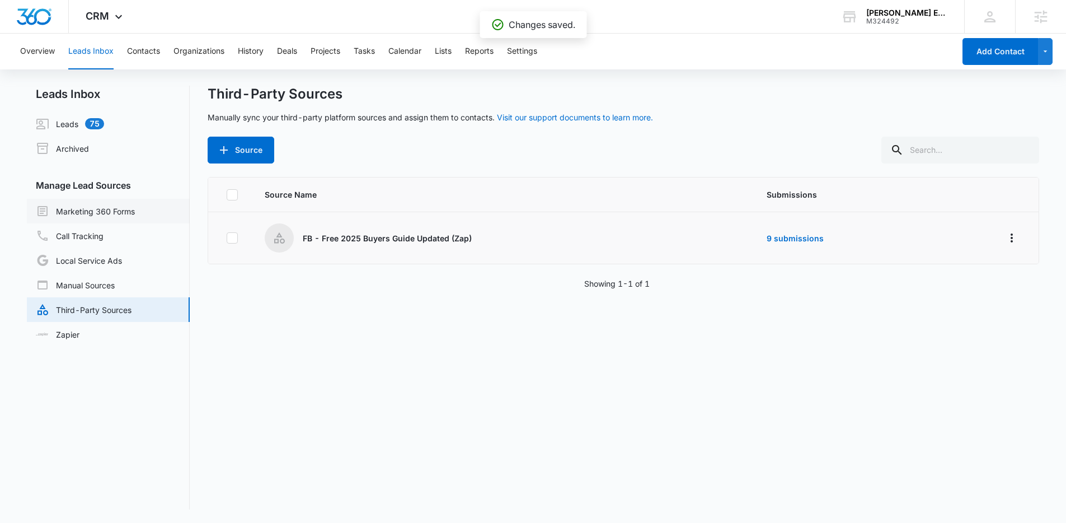
click at [73, 213] on link "Marketing 360 Forms" at bounding box center [85, 210] width 99 height 13
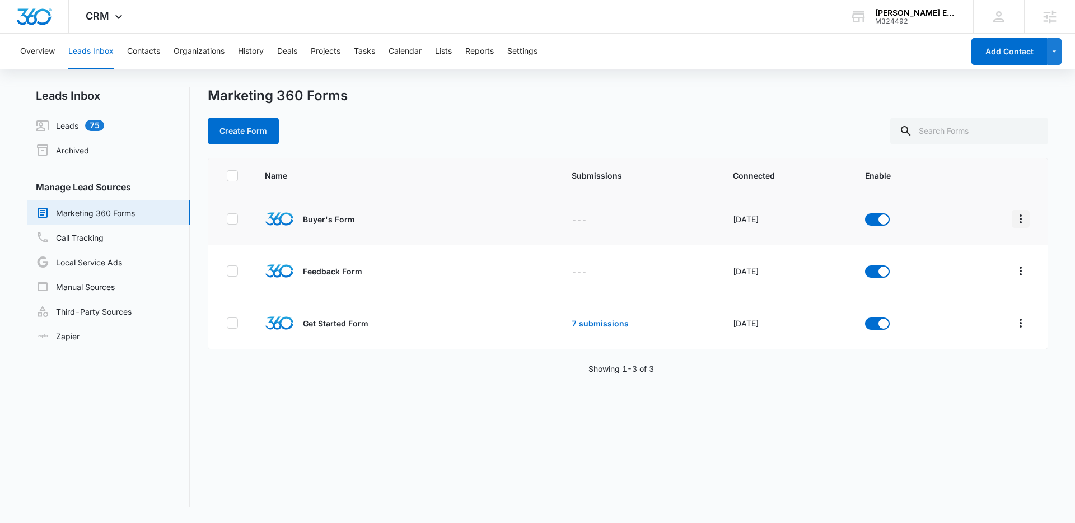
click at [1014, 223] on icon "Overflow Menu" at bounding box center [1020, 218] width 13 height 13
click at [947, 297] on div "Submission Rules" at bounding box center [961, 301] width 63 height 8
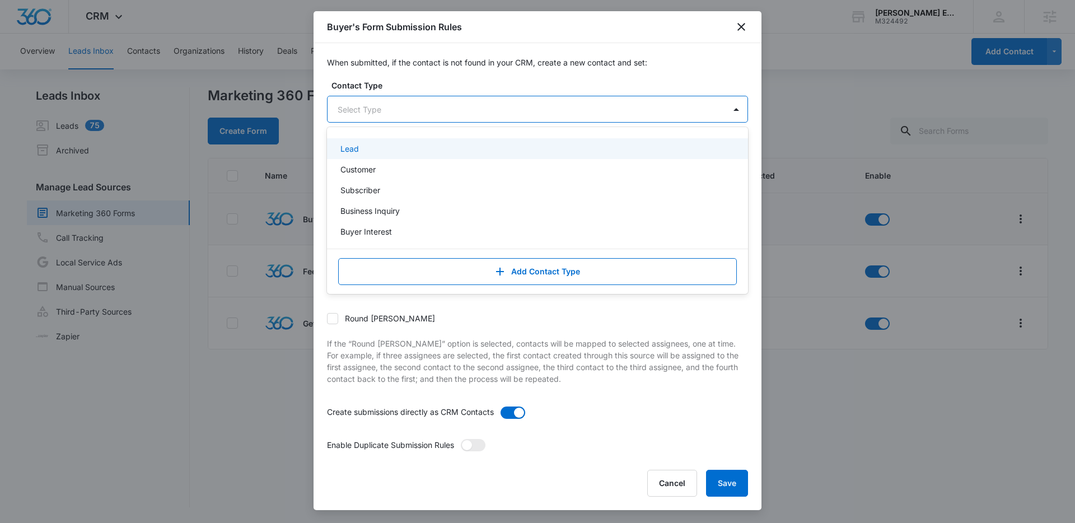
click at [411, 108] on div at bounding box center [524, 109] width 373 height 14
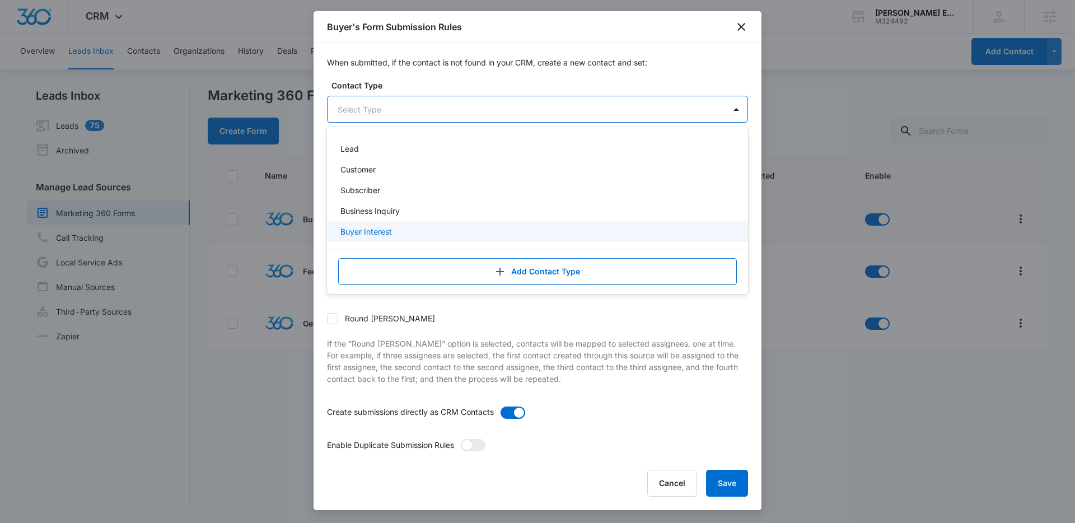
click at [399, 224] on div "Buyer Interest" at bounding box center [537, 231] width 421 height 21
drag, startPoint x: 657, startPoint y: 313, endPoint x: 663, endPoint y: 312, distance: 5.6
click at [658, 312] on div "Round robin" at bounding box center [537, 319] width 421 height 25
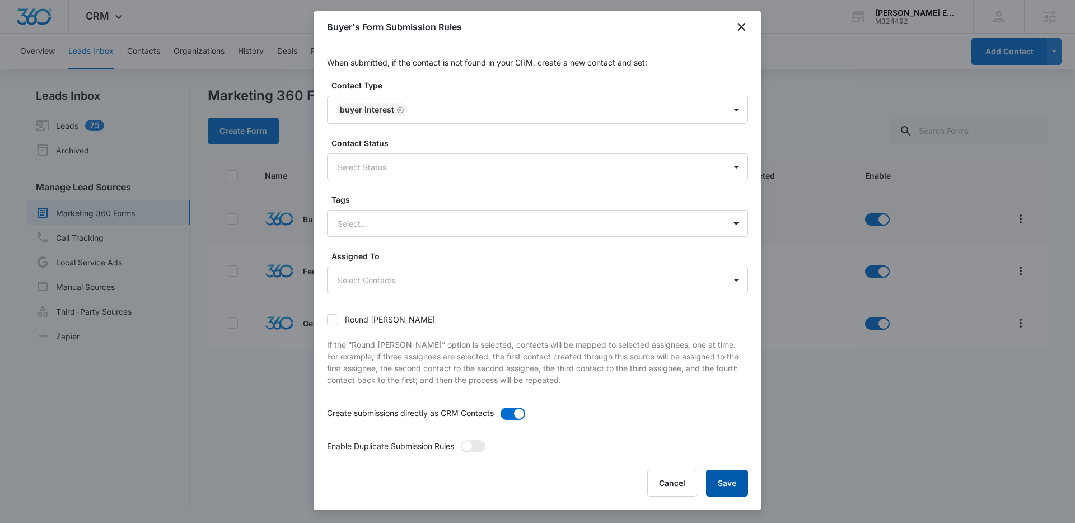
click at [726, 483] on button "Save" at bounding box center [727, 483] width 42 height 27
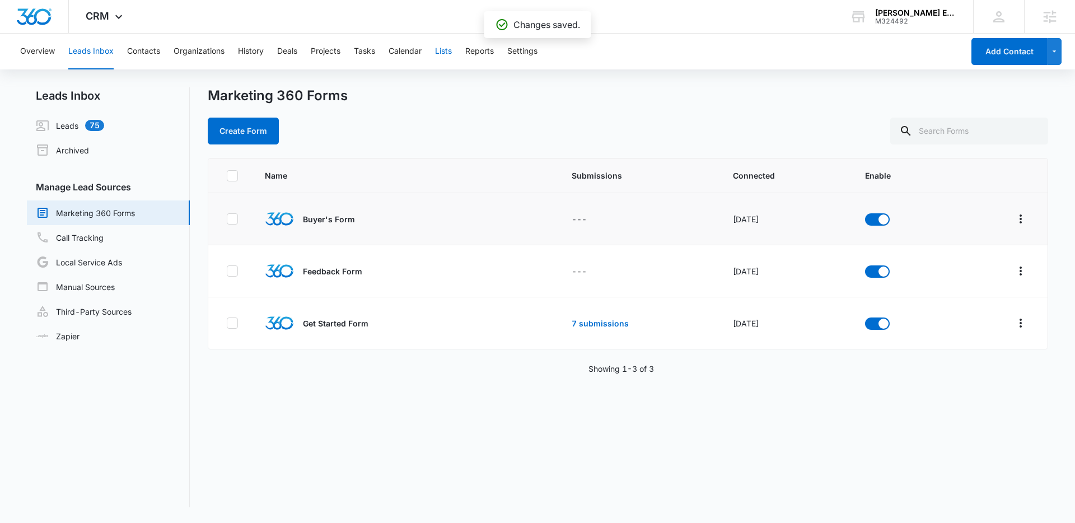
click at [446, 49] on button "Lists" at bounding box center [443, 52] width 17 height 36
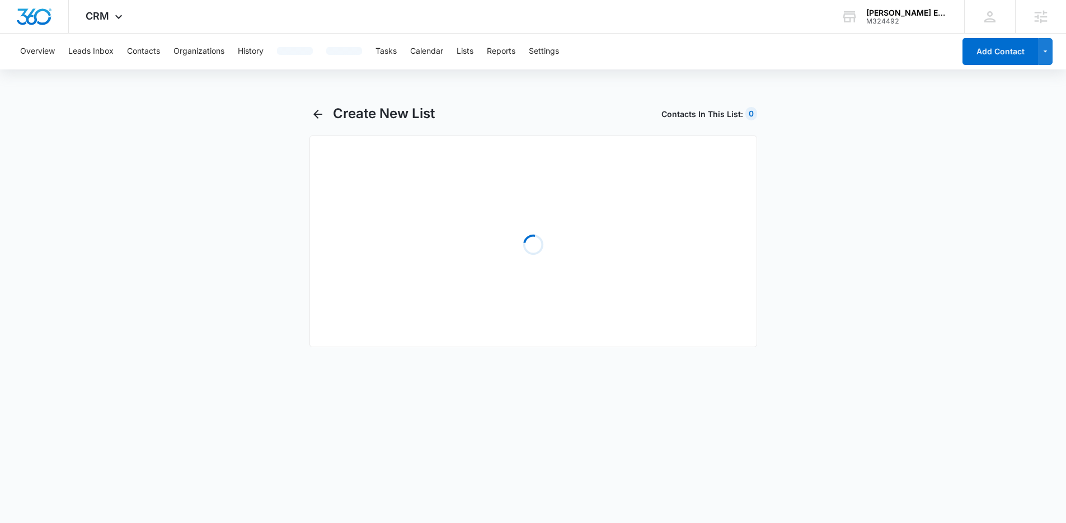
select select "31"
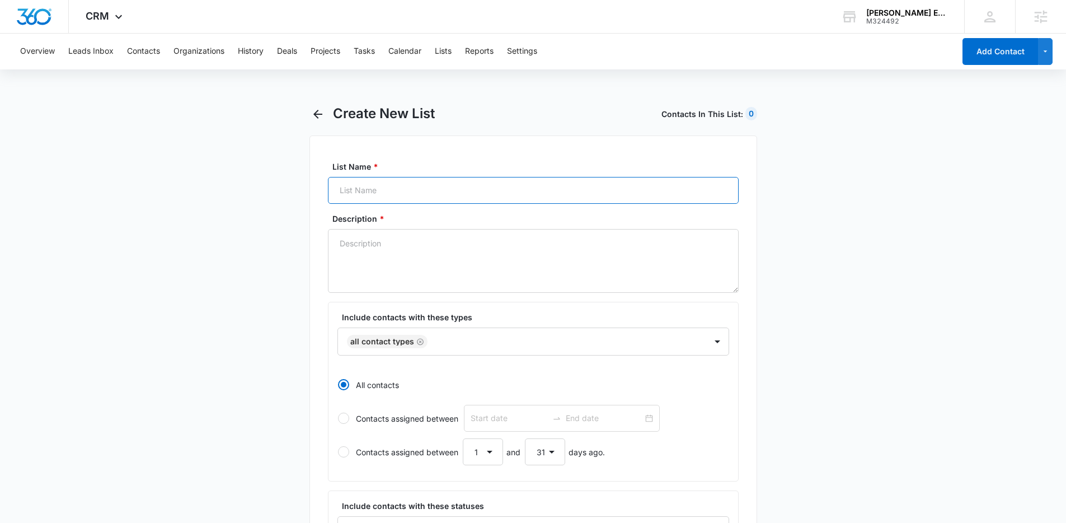
click at [383, 195] on input "List Name *" at bounding box center [533, 190] width 411 height 27
paste input "Buyer Interest"
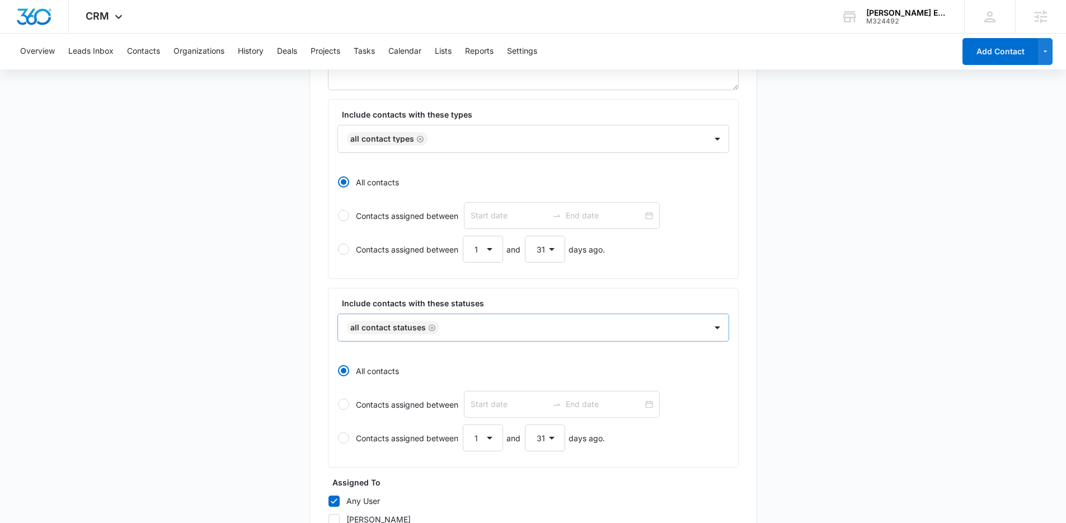
scroll to position [223, 0]
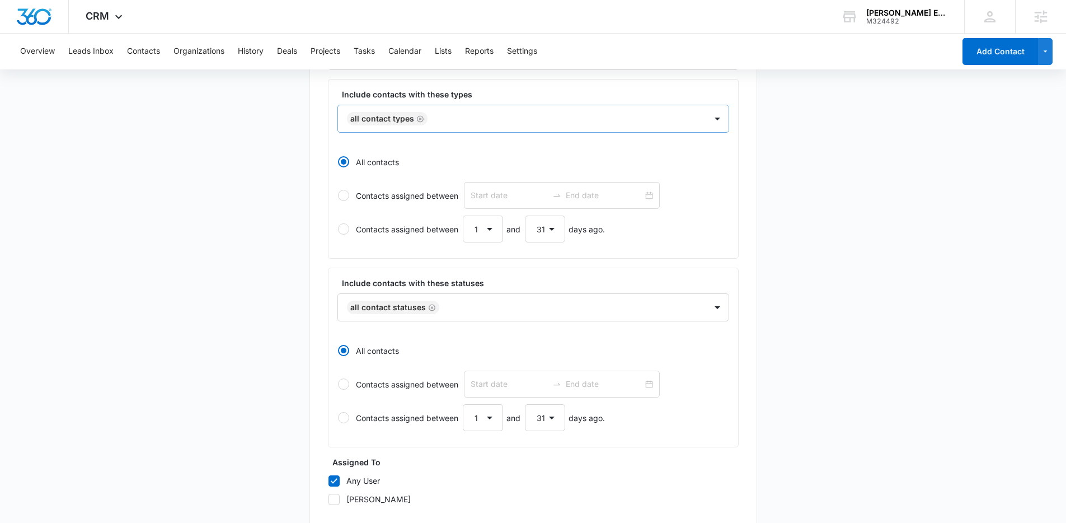
type input "Buyer Interest"
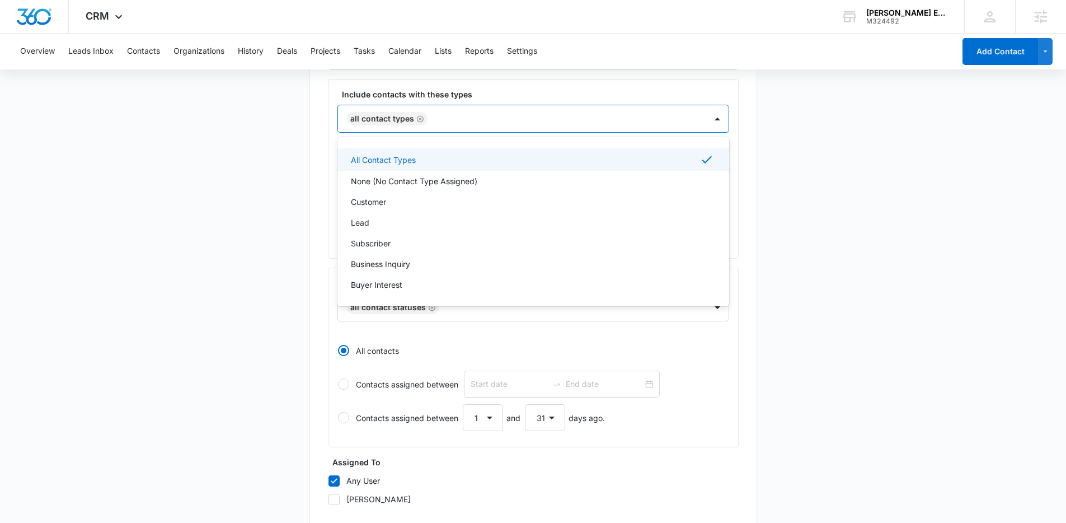
click at [484, 116] on div at bounding box center [561, 119] width 261 height 14
click at [419, 284] on div "Buyer Interest" at bounding box center [532, 285] width 363 height 12
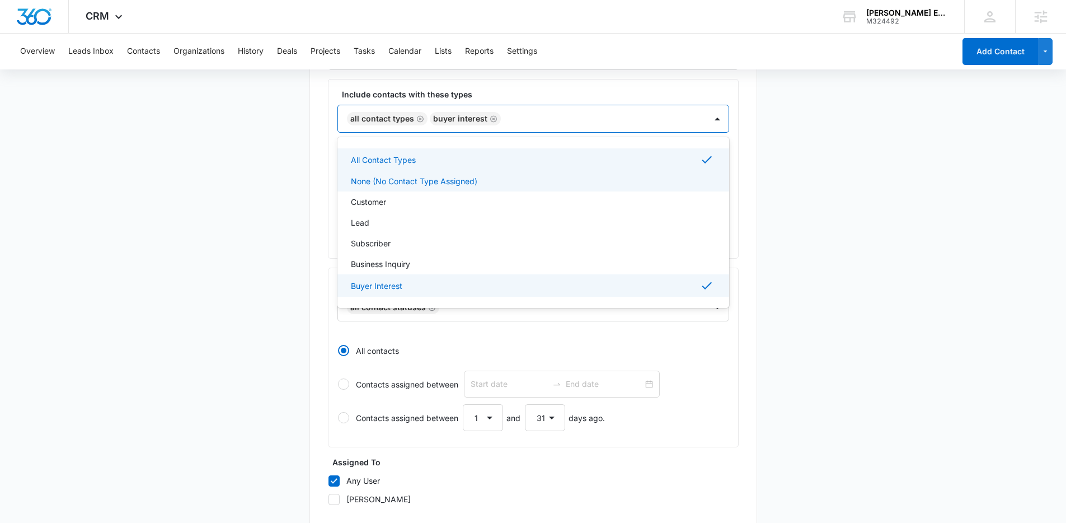
click at [417, 118] on icon "Remove All Contact Types" at bounding box center [421, 119] width 8 height 8
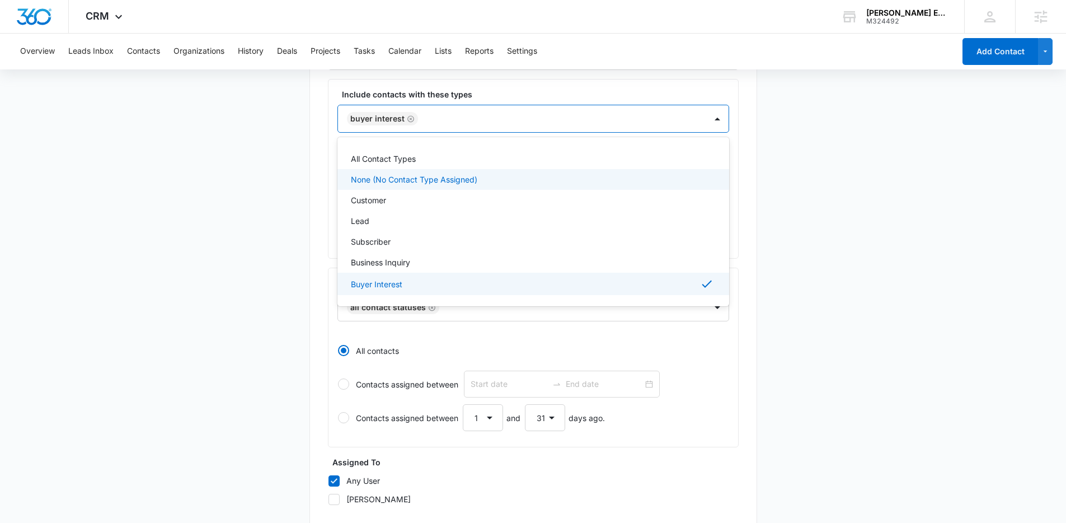
click at [283, 138] on main "Create New List Contacts In This List : 0 List Name * Buyer Interest Descriptio…" at bounding box center [533, 274] width 1066 height 785
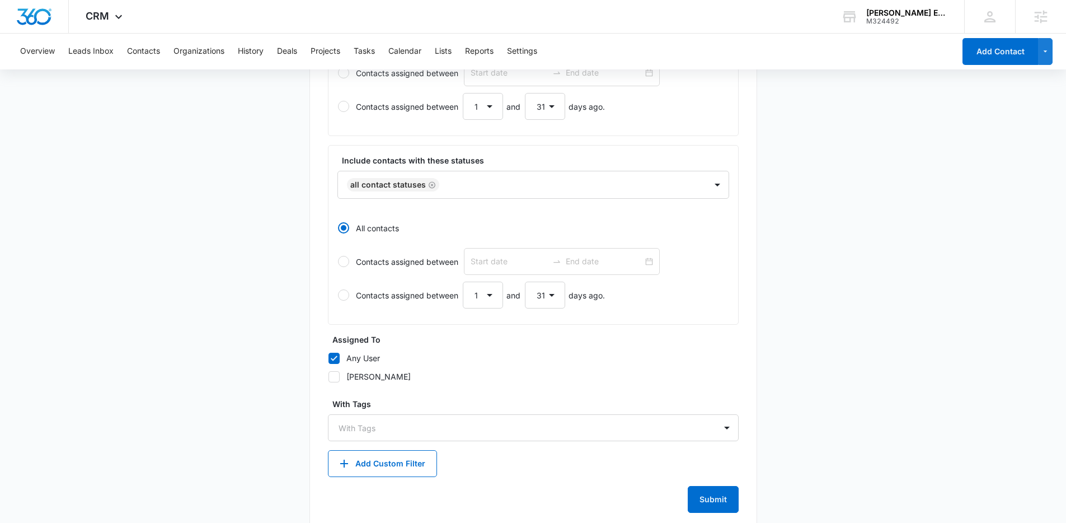
scroll to position [367, 0]
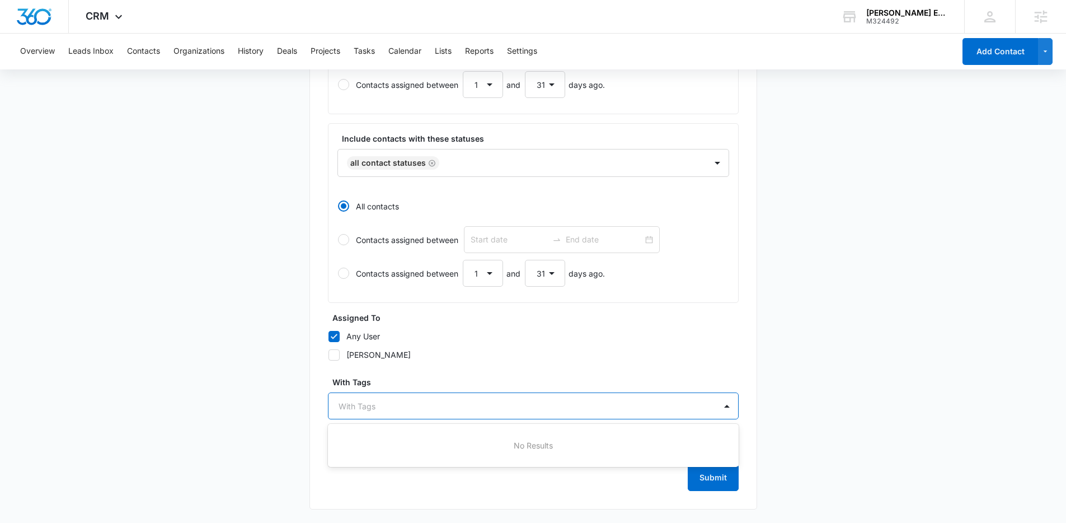
click at [459, 409] on div at bounding box center [527, 406] width 376 height 14
click at [460, 410] on div at bounding box center [527, 406] width 376 height 14
click at [639, 353] on label "Hayden Zobell" at bounding box center [533, 355] width 411 height 12
click at [329, 354] on input "Hayden Zobell" at bounding box center [328, 354] width 1 height 1
checkbox input "true"
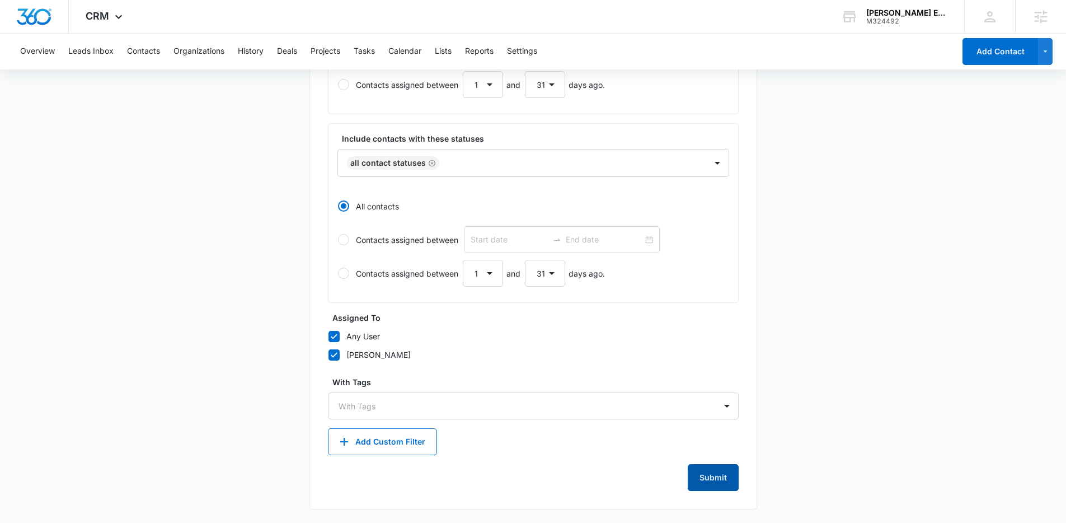
drag, startPoint x: 689, startPoint y: 472, endPoint x: 698, endPoint y: 471, distance: 8.5
click at [690, 472] on button "Submit" at bounding box center [713, 477] width 51 height 27
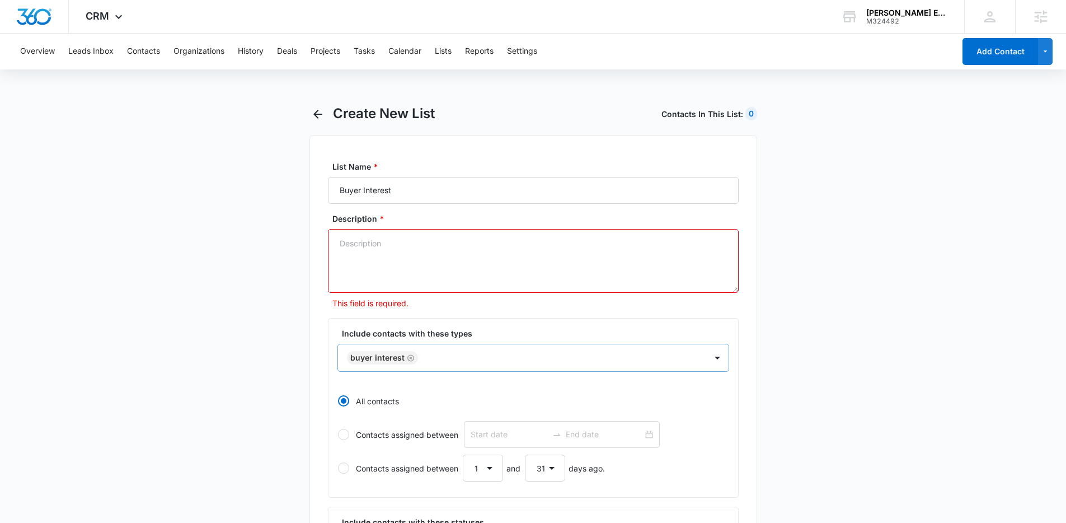
paste textarea "Buyer Interest"
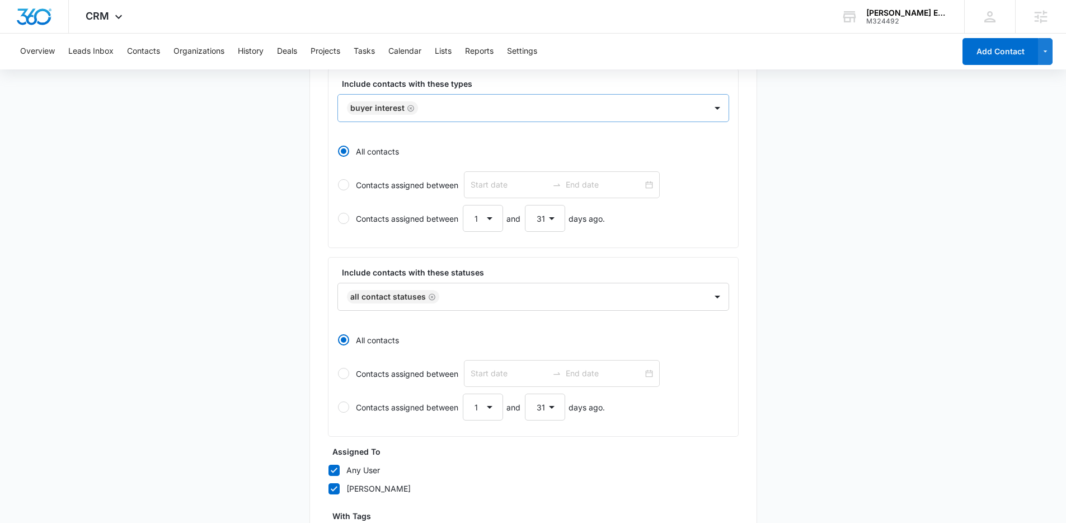
scroll to position [367, 0]
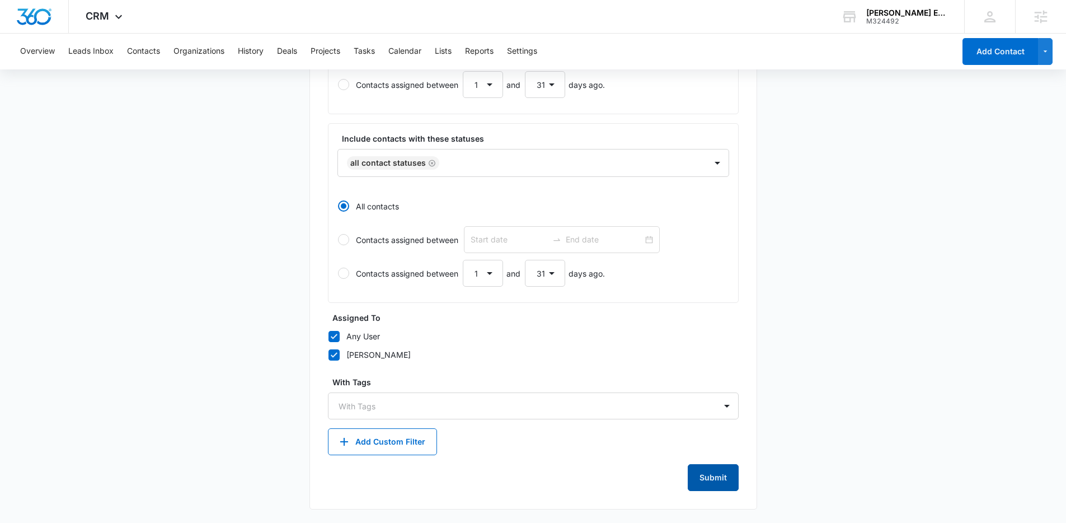
type textarea "Buyer Interest"
click at [710, 488] on button "Submit" at bounding box center [713, 477] width 51 height 27
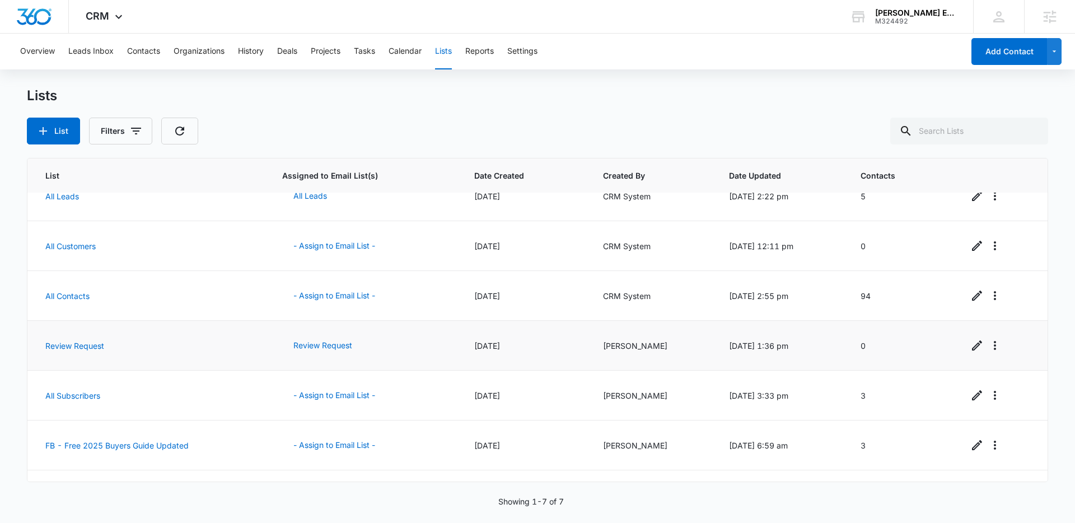
scroll to position [60, 0]
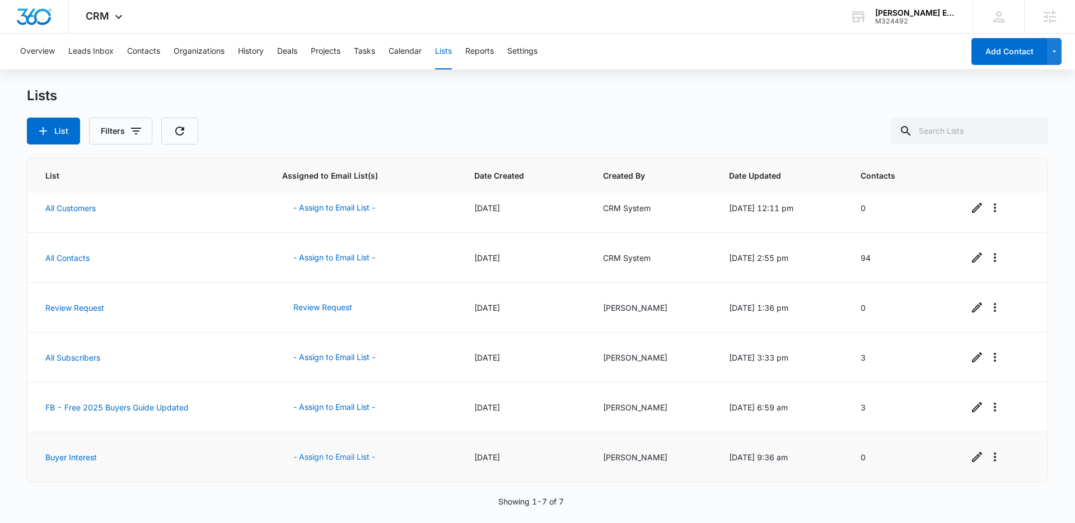
click at [308, 456] on button "- Assign to Email List -" at bounding box center [334, 456] width 104 height 27
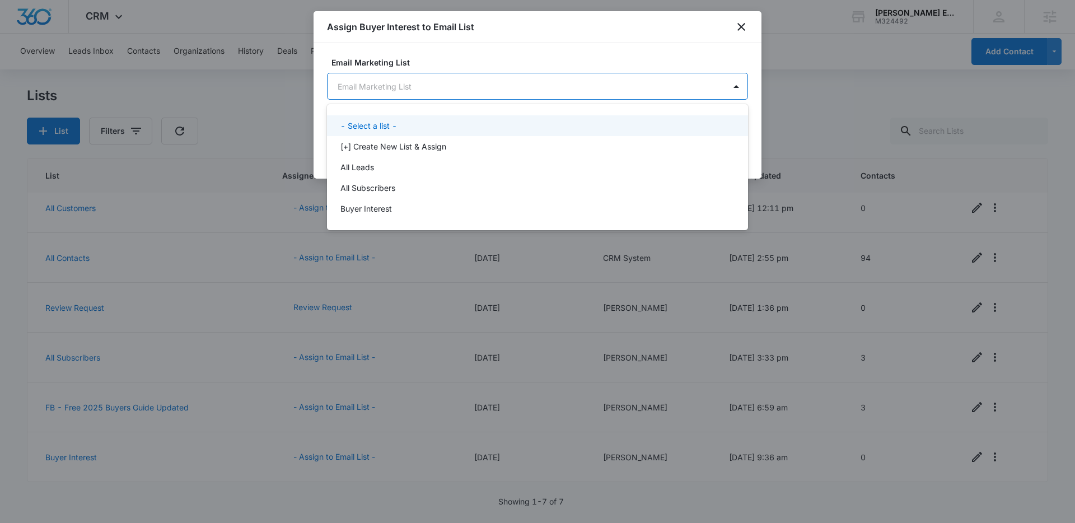
click at [532, 88] on body "CRM Apps Reputation Websites Forms CRM Email Social Payments POS Content Ads In…" at bounding box center [537, 261] width 1075 height 523
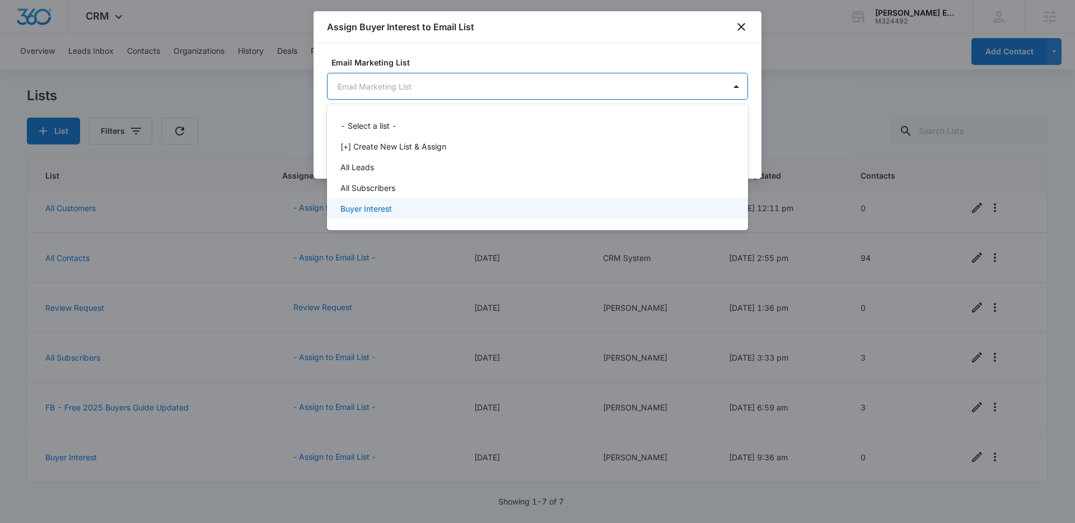
click at [401, 208] on div "Buyer Interest" at bounding box center [536, 209] width 392 height 12
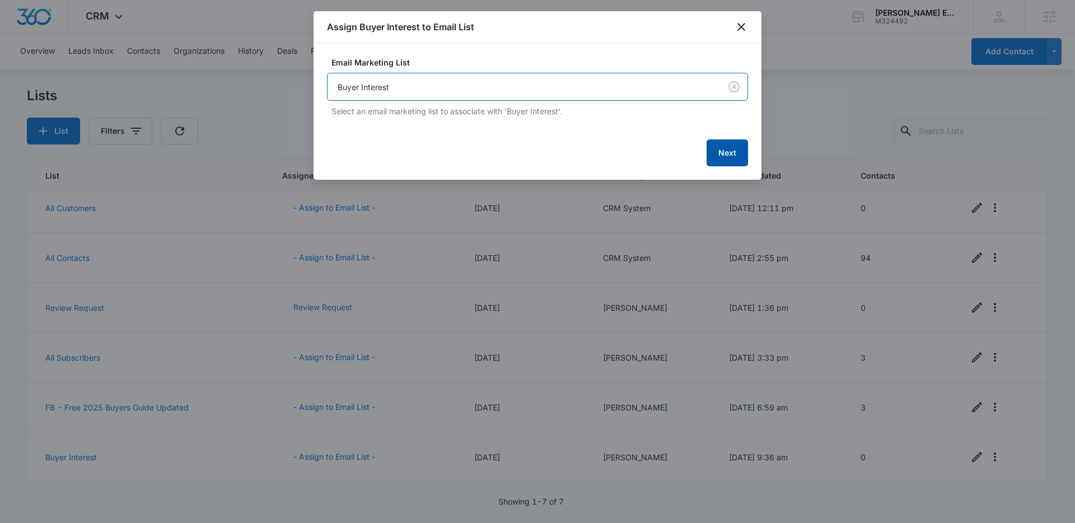
click at [720, 158] on button "Next" at bounding box center [726, 152] width 41 height 27
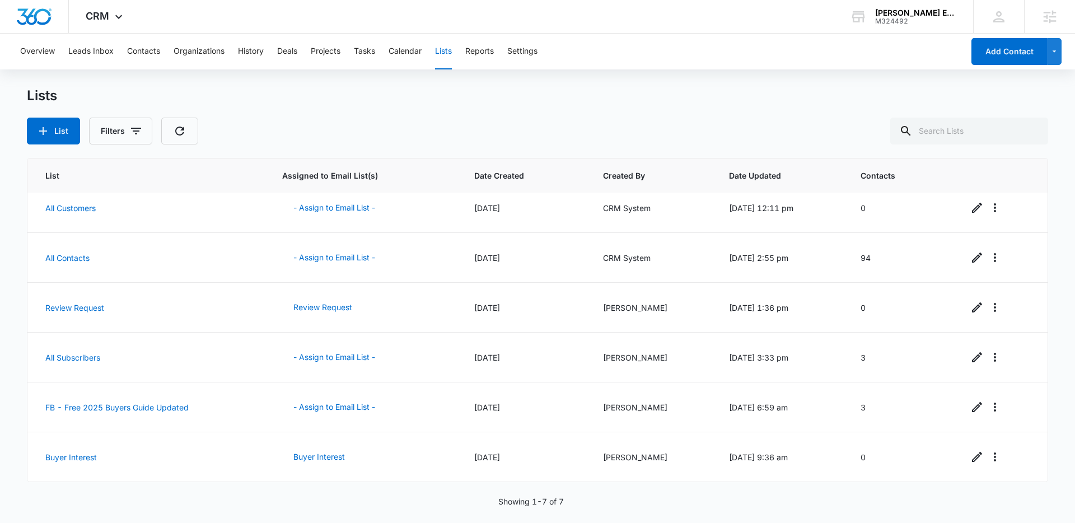
click at [347, 96] on div "Lists" at bounding box center [537, 95] width 1021 height 17
click at [86, 52] on button "Leads Inbox" at bounding box center [90, 52] width 45 height 36
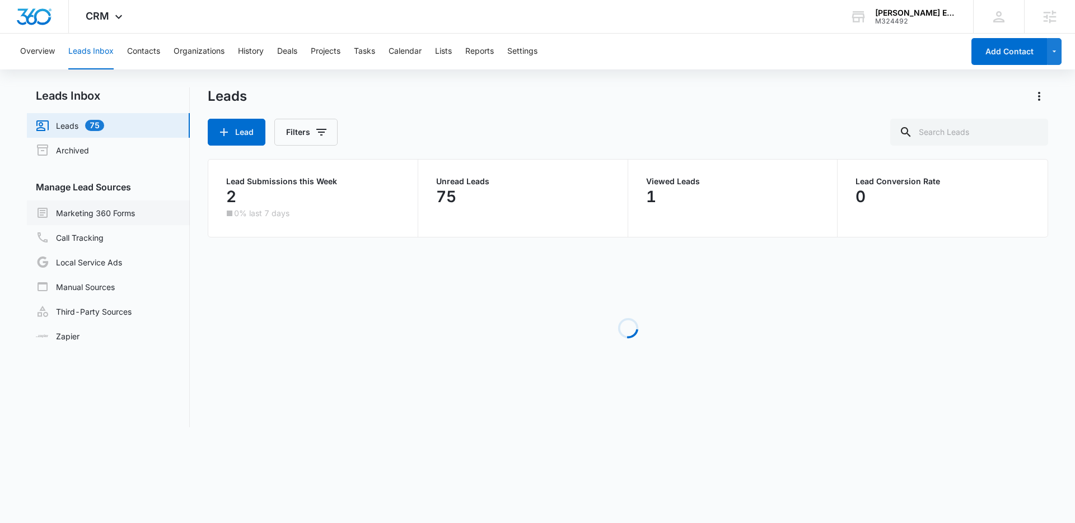
click at [79, 214] on link "Marketing 360 Forms" at bounding box center [85, 212] width 99 height 13
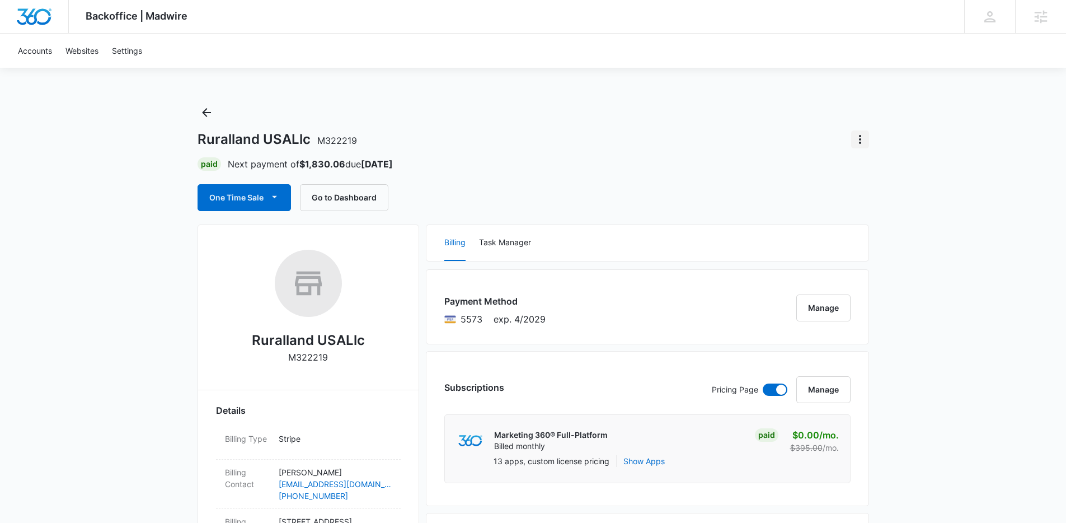
click at [862, 141] on icon "Actions" at bounding box center [860, 139] width 13 height 13
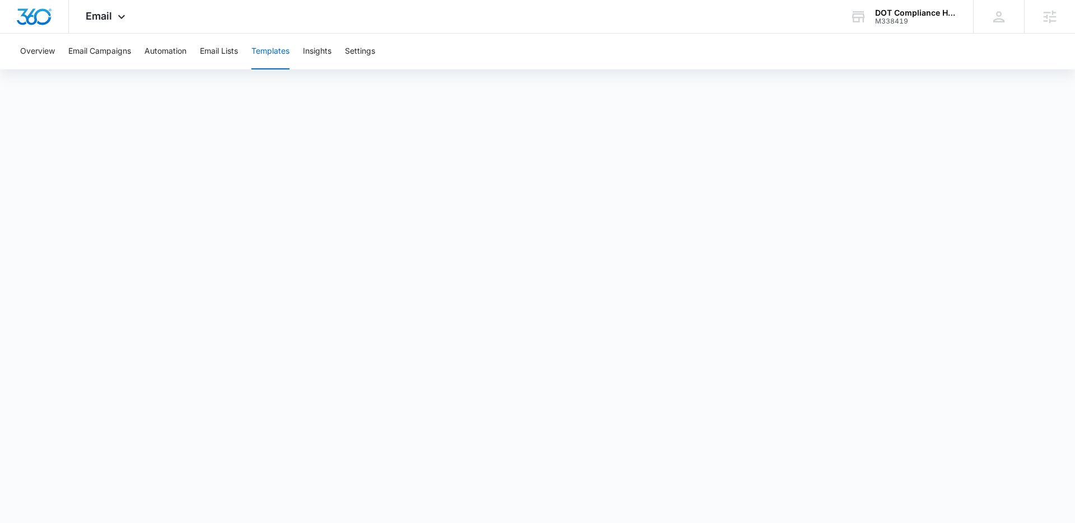
click at [540, 45] on div "Overview Email Campaigns Automation Email Lists Templates Insights Settings" at bounding box center [537, 52] width 1048 height 36
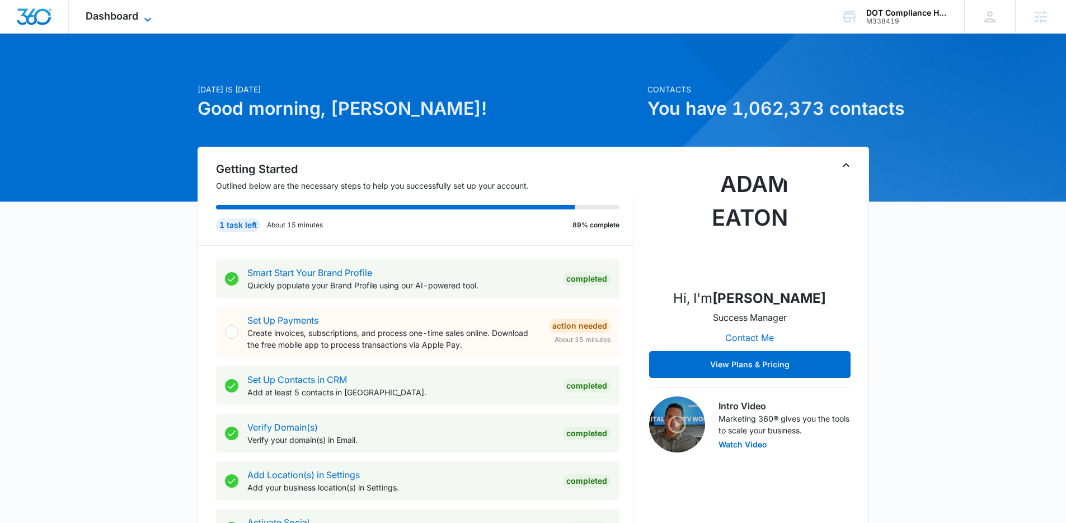
click at [150, 18] on icon at bounding box center [147, 19] width 13 height 13
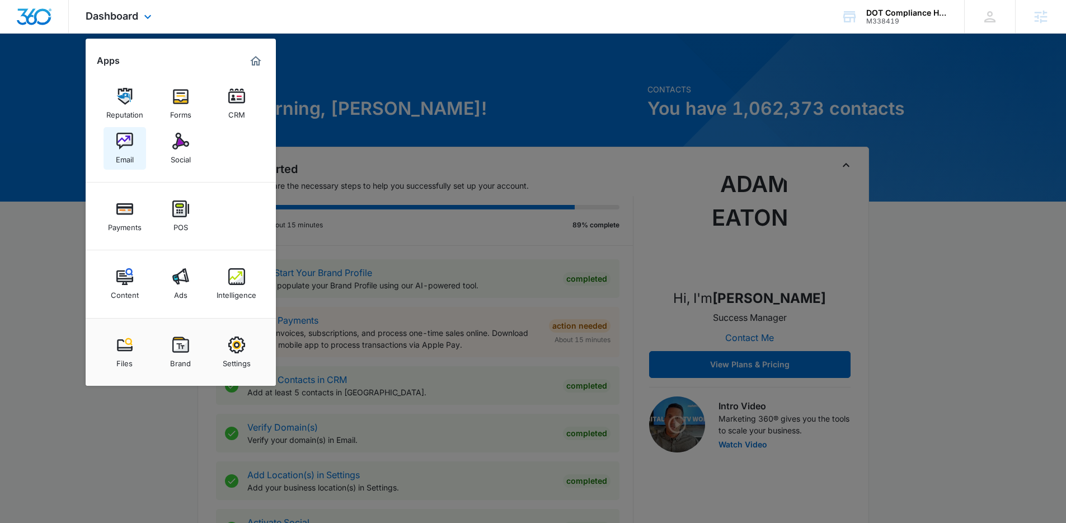
click at [135, 139] on link "Email" at bounding box center [125, 148] width 43 height 43
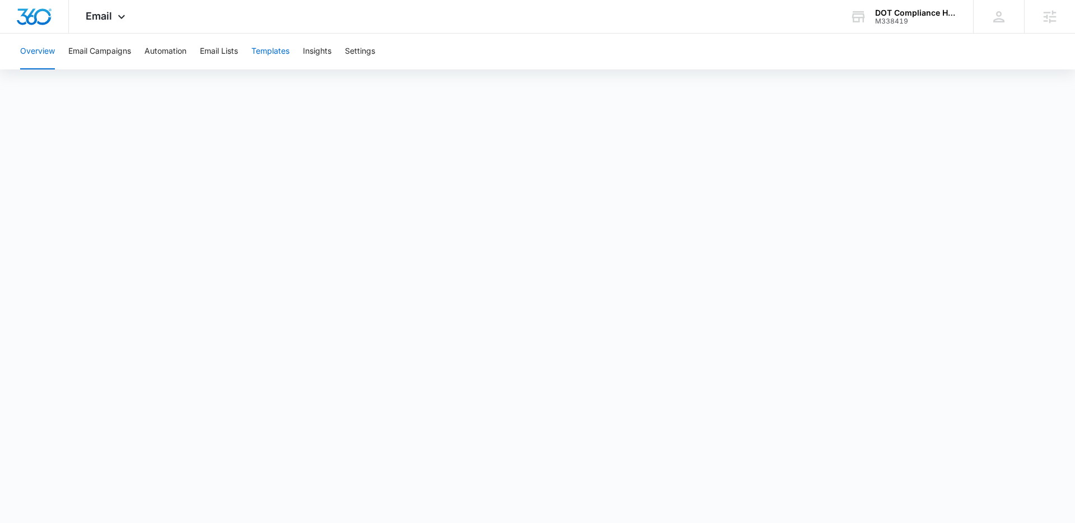
click at [263, 58] on button "Templates" at bounding box center [270, 52] width 38 height 36
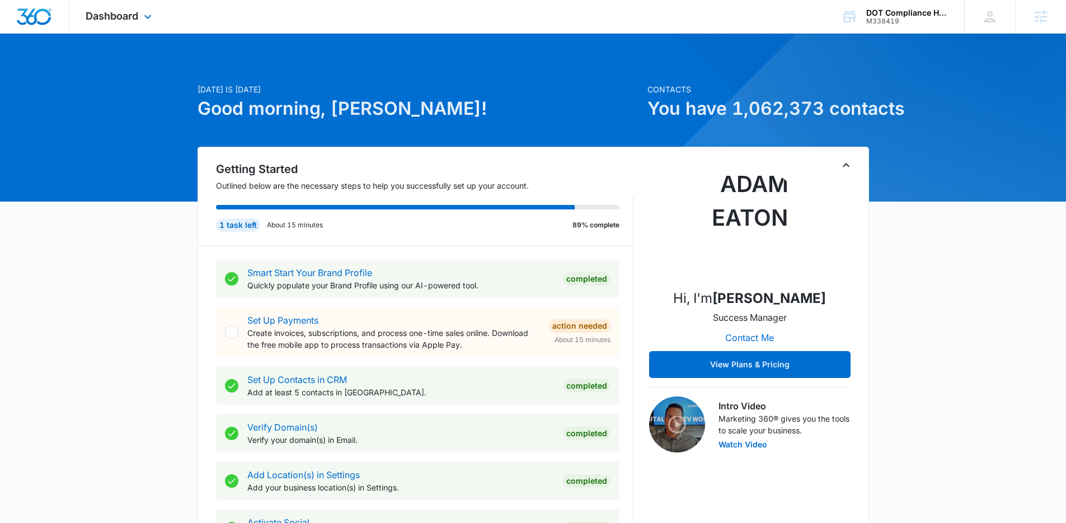
click at [135, 25] on div "Dashboard Apps Reputation Forms CRM Email Social Payments POS Content Ads Intel…" at bounding box center [120, 16] width 102 height 33
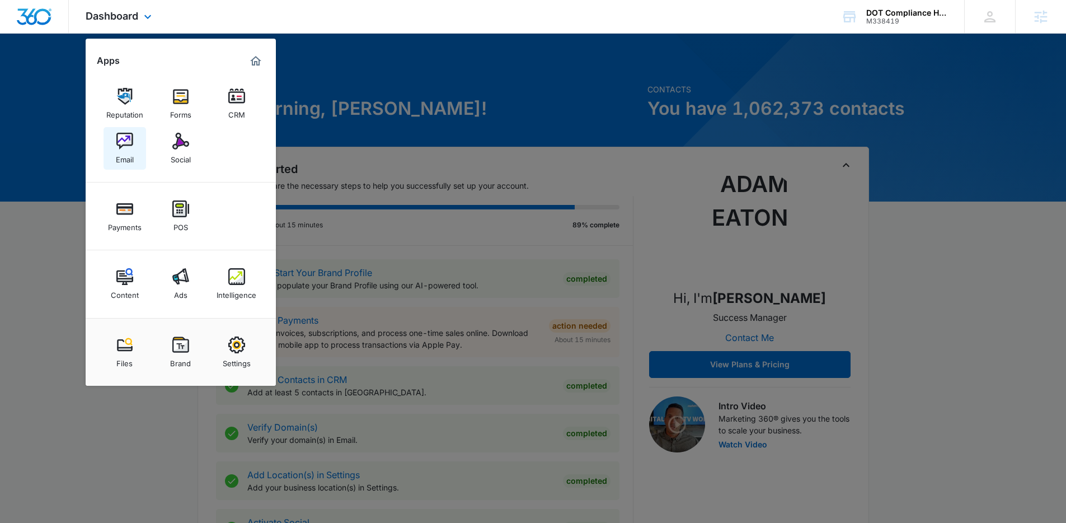
click at [133, 143] on img at bounding box center [124, 141] width 17 height 17
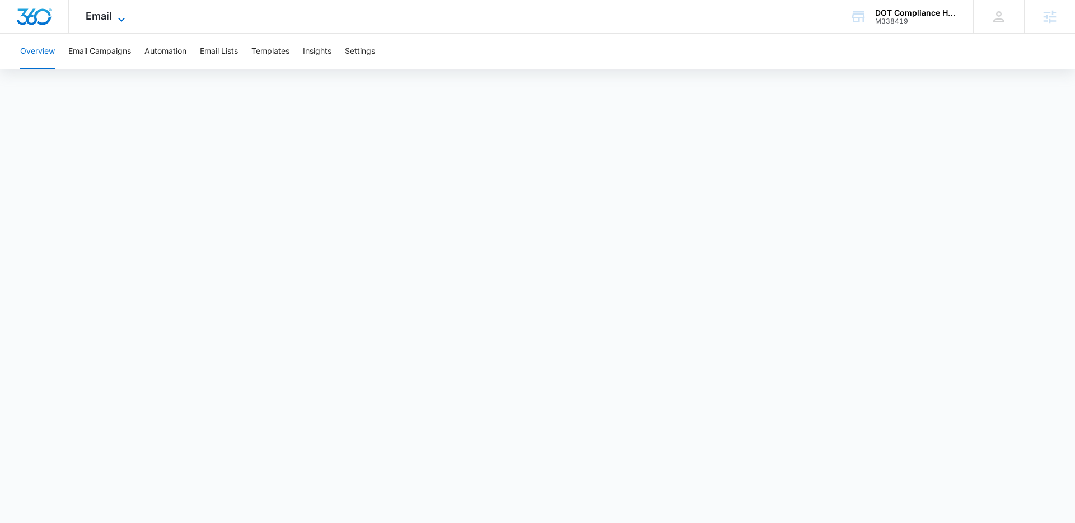
click at [125, 20] on icon at bounding box center [121, 19] width 13 height 13
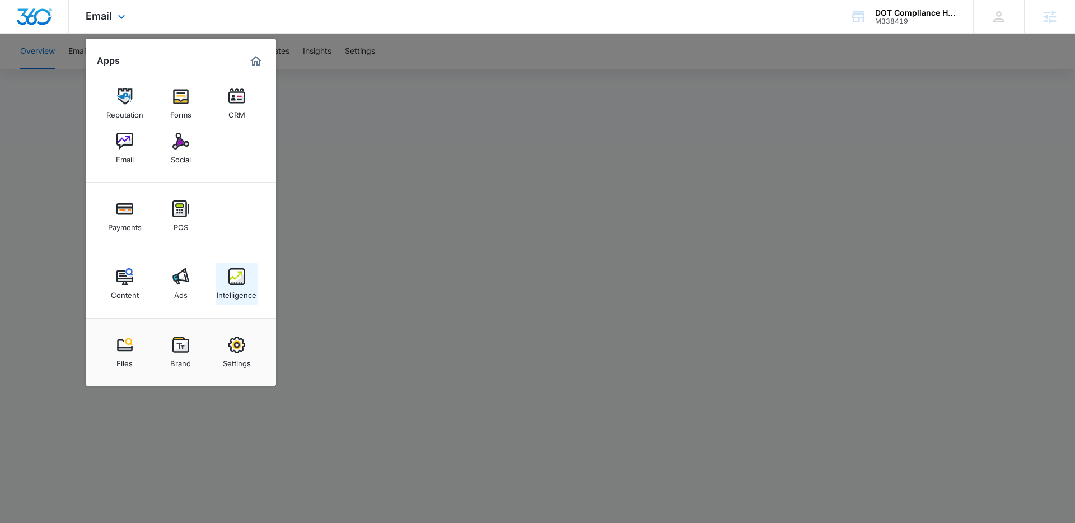
click at [234, 269] on img at bounding box center [236, 276] width 17 height 17
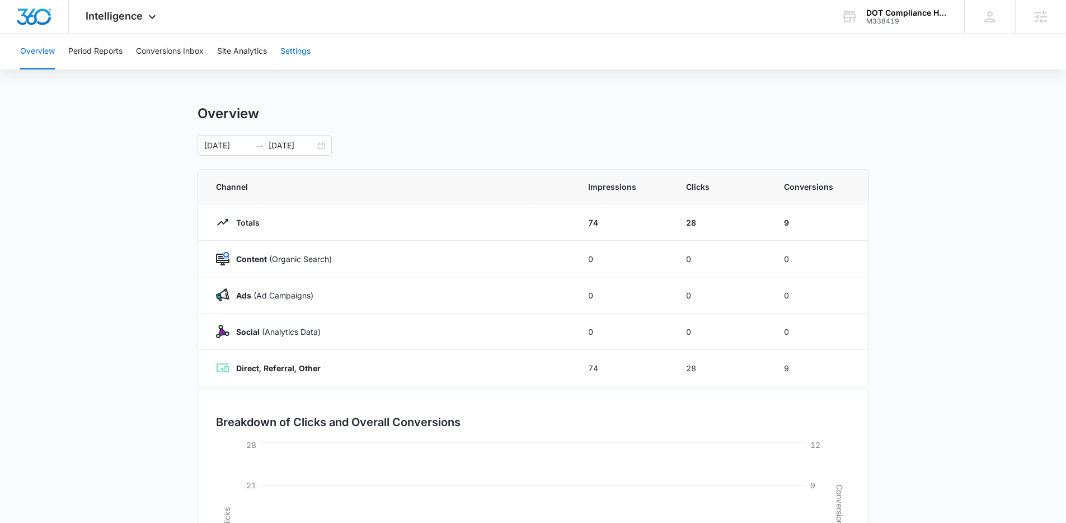
click at [295, 53] on button "Settings" at bounding box center [295, 52] width 30 height 36
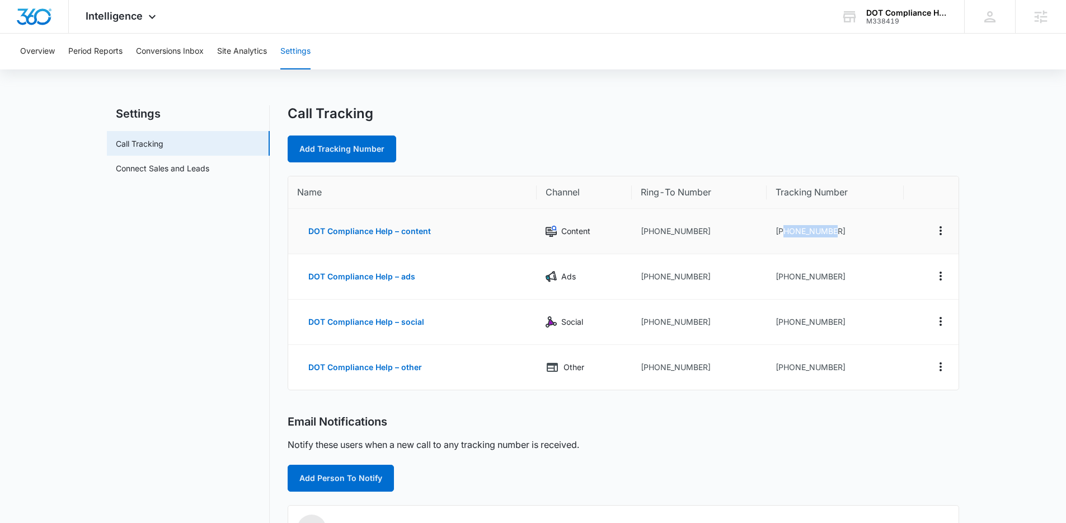
drag, startPoint x: 838, startPoint y: 234, endPoint x: 785, endPoint y: 235, distance: 52.6
click at [785, 235] on td "+19182178856" at bounding box center [835, 231] width 137 height 45
copy td "9182178856"
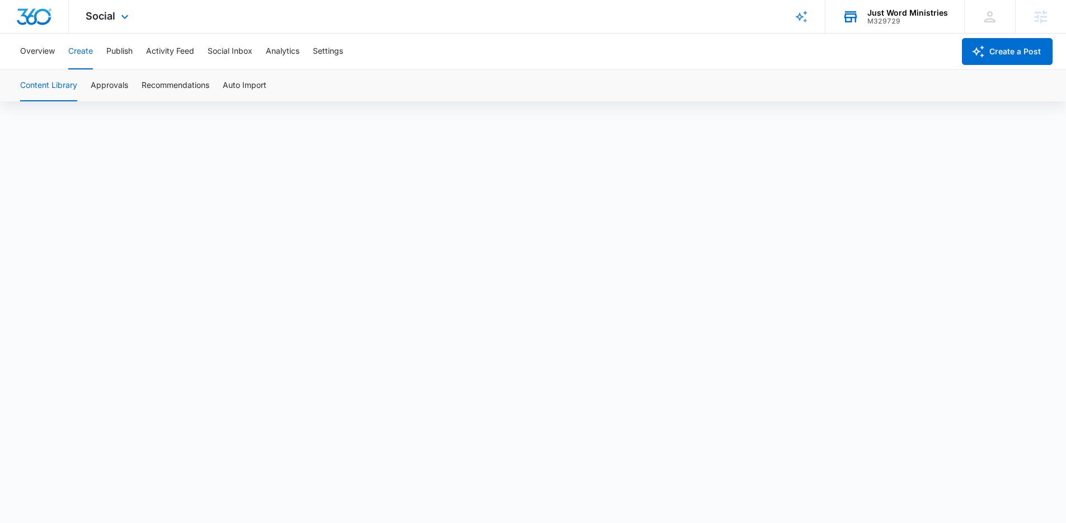
click at [879, 14] on div "Just Word Ministries" at bounding box center [908, 12] width 81 height 9
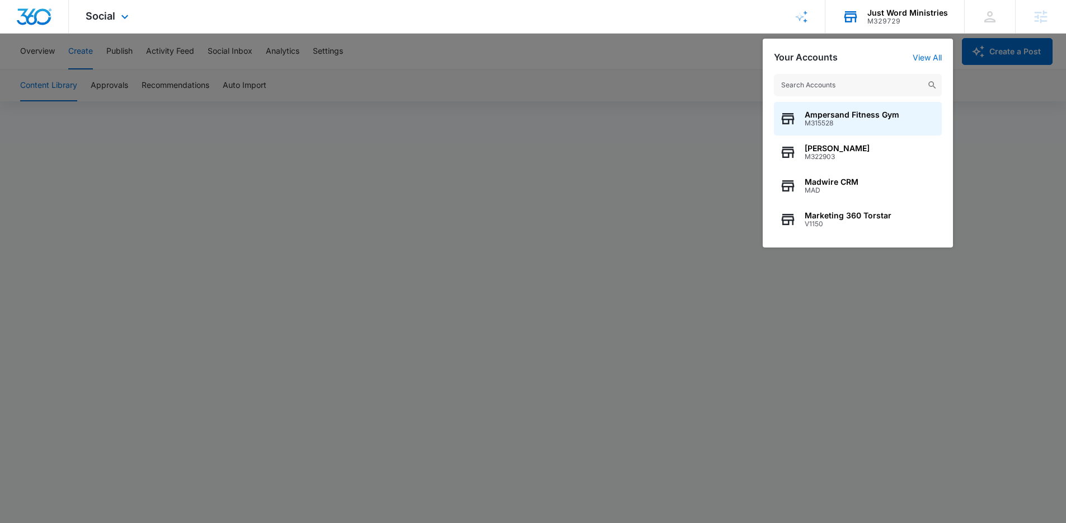
click at [842, 83] on input "text" at bounding box center [858, 85] width 168 height 22
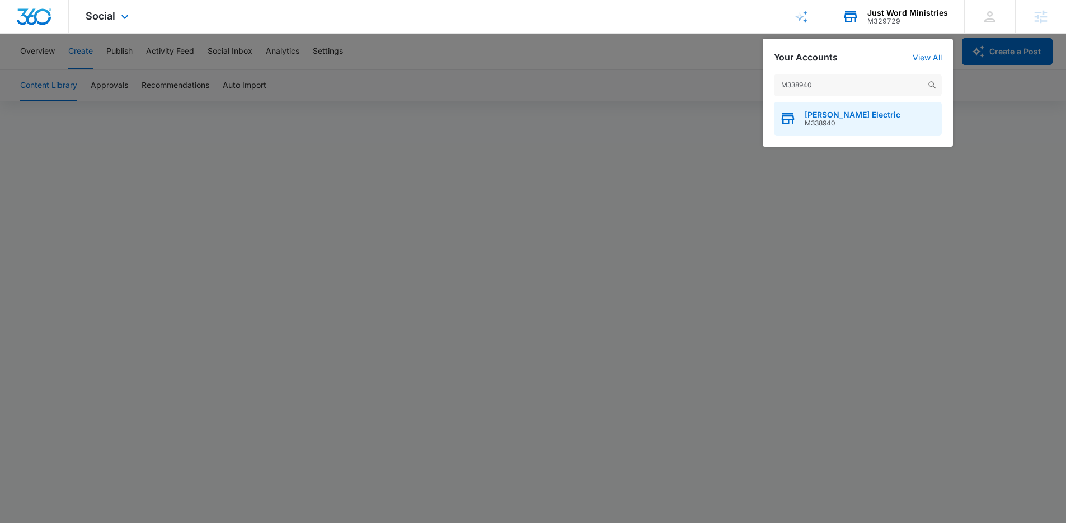
type input "M338940"
click at [851, 111] on span "Mccune Electric" at bounding box center [853, 114] width 96 height 9
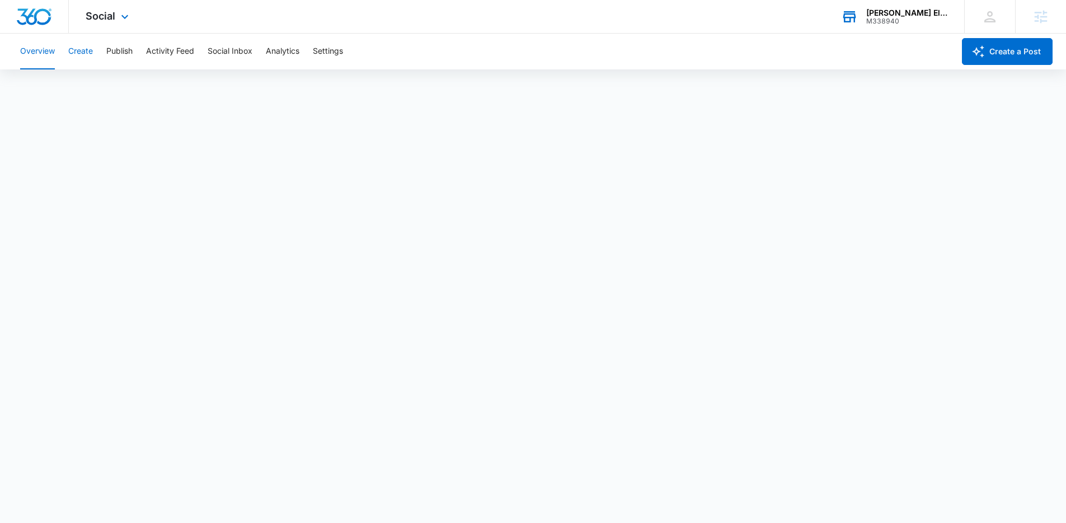
click at [83, 48] on button "Create" at bounding box center [80, 52] width 25 height 36
click at [115, 87] on button "Approvals" at bounding box center [110, 85] width 38 height 31
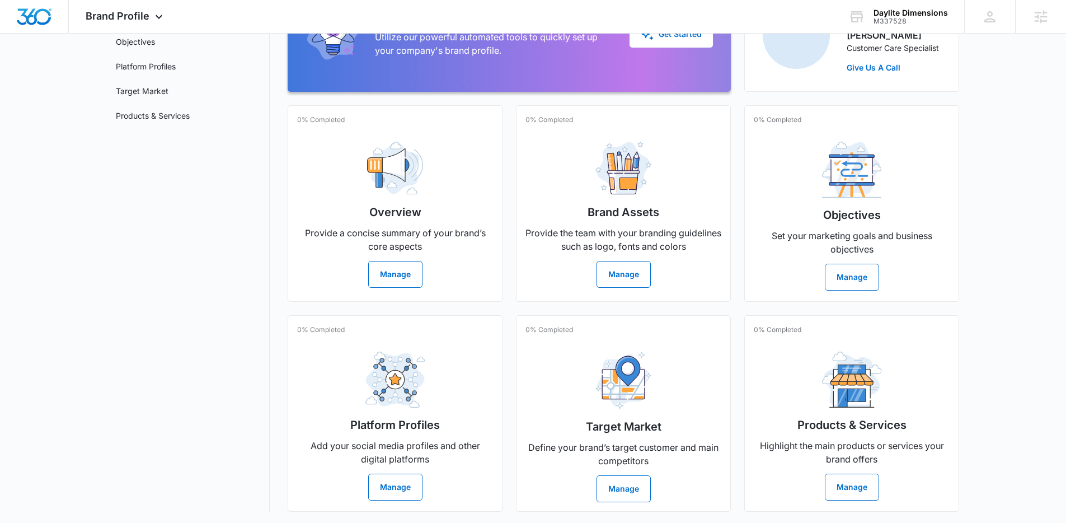
scroll to position [142, 0]
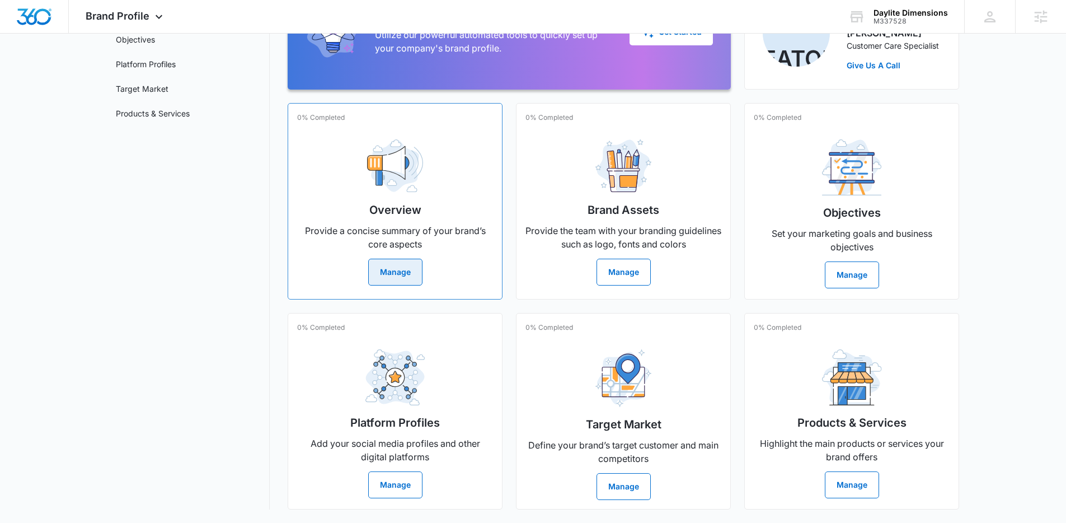
click at [446, 210] on div "Overview Provide a concise summary of your brand’s core aspects Manage" at bounding box center [395, 207] width 196 height 155
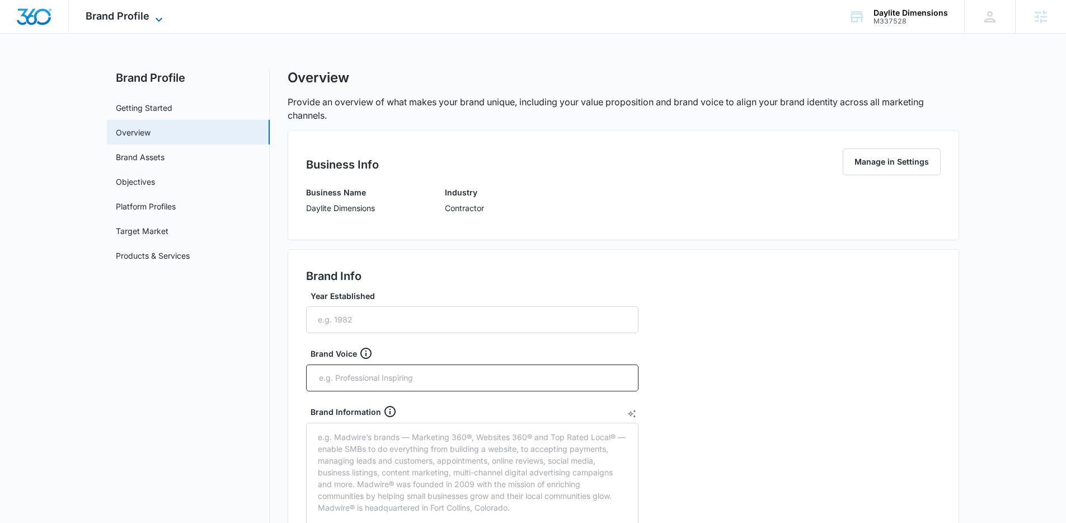
click at [134, 12] on span "Brand Profile" at bounding box center [118, 16] width 64 height 12
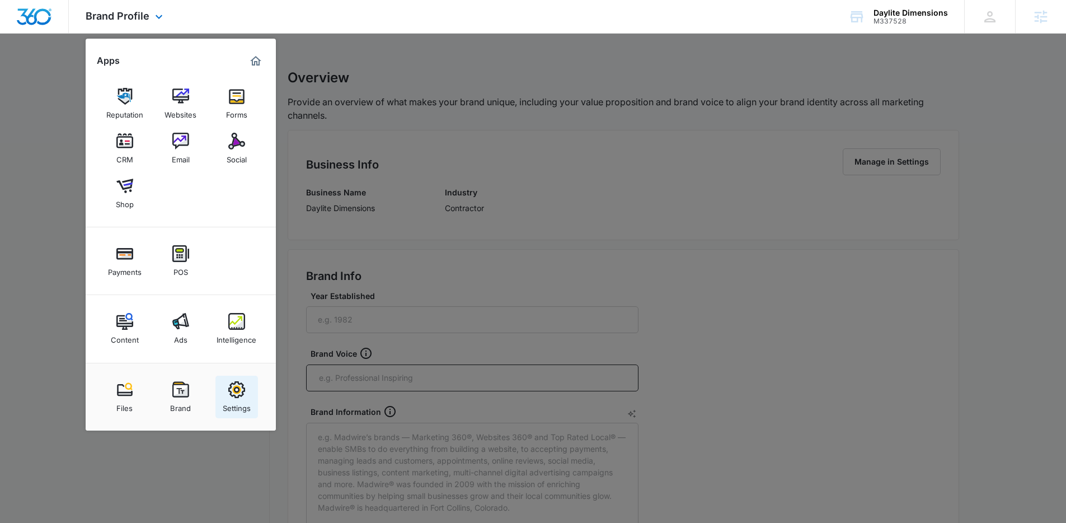
click at [236, 387] on img at bounding box center [236, 389] width 17 height 17
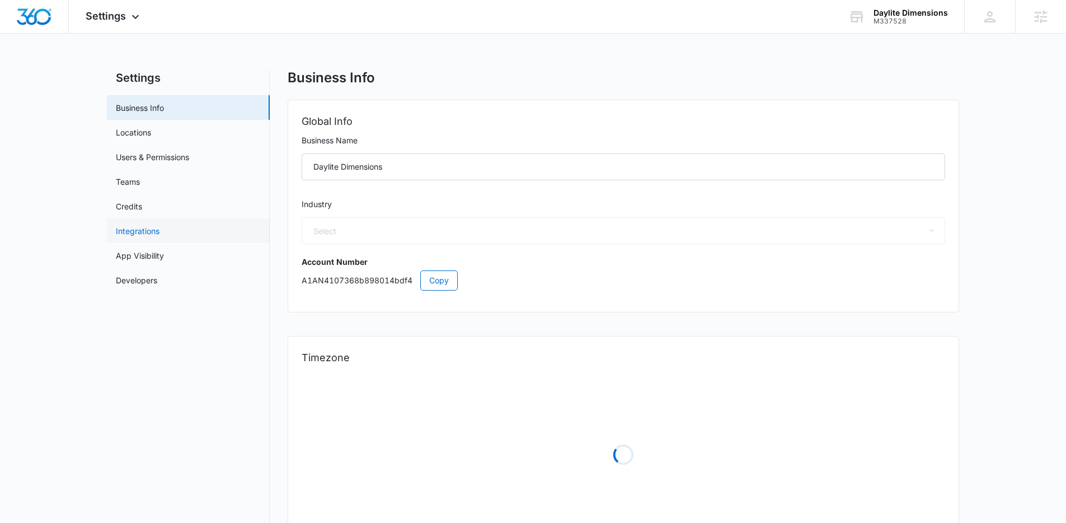
select select "4"
select select "US"
select select "America/Los_Angeles"
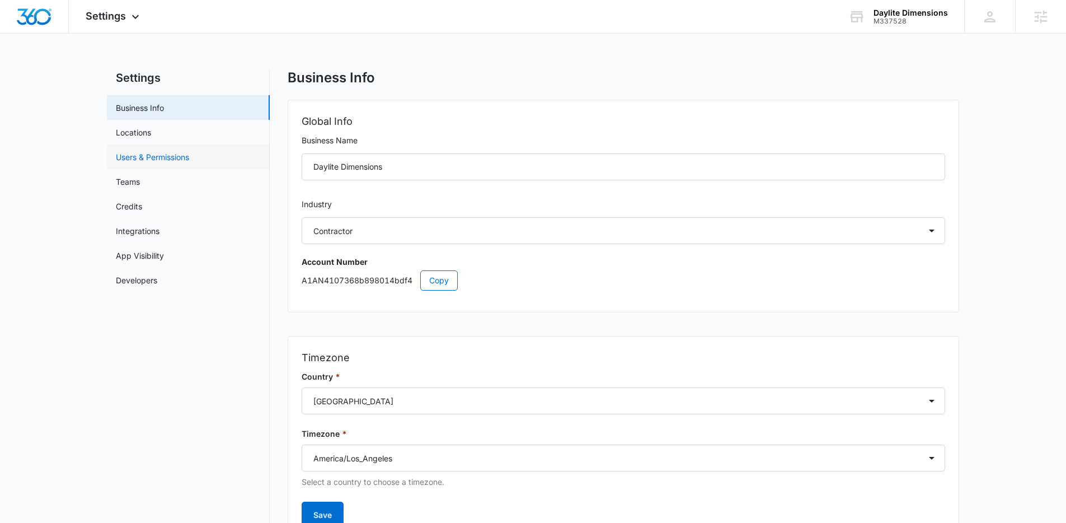
click at [174, 159] on link "Users & Permissions" at bounding box center [152, 157] width 73 height 12
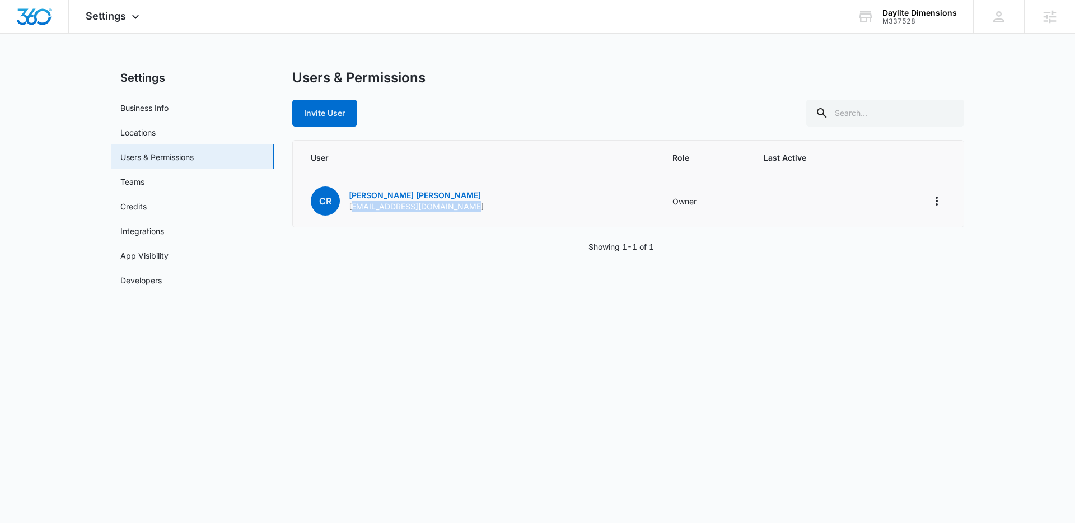
drag, startPoint x: 470, startPoint y: 207, endPoint x: 350, endPoint y: 215, distance: 120.6
click at [350, 204] on td "CR Carl Rodrigues carlrodrigues1986@gmail.com" at bounding box center [476, 201] width 367 height 52
click at [393, 206] on p "carlrodrigues1986@gmail.com" at bounding box center [416, 206] width 135 height 11
click at [933, 196] on icon "Actions" at bounding box center [936, 200] width 13 height 13
click at [977, 308] on main "Settings Business Info Locations Users & Permissions Teams Credits Integrations…" at bounding box center [537, 245] width 1075 height 353
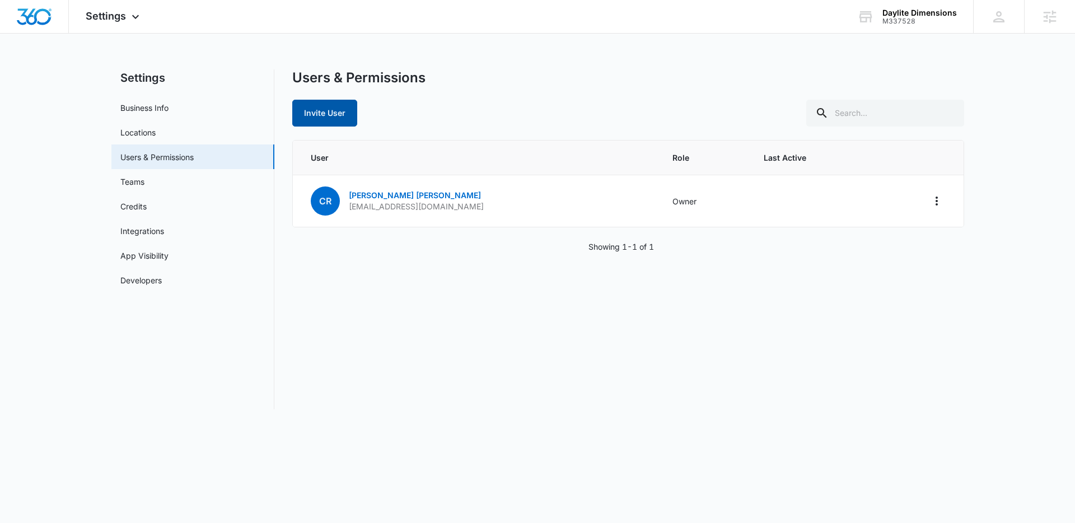
click at [340, 119] on button "Invite User" at bounding box center [324, 113] width 65 height 27
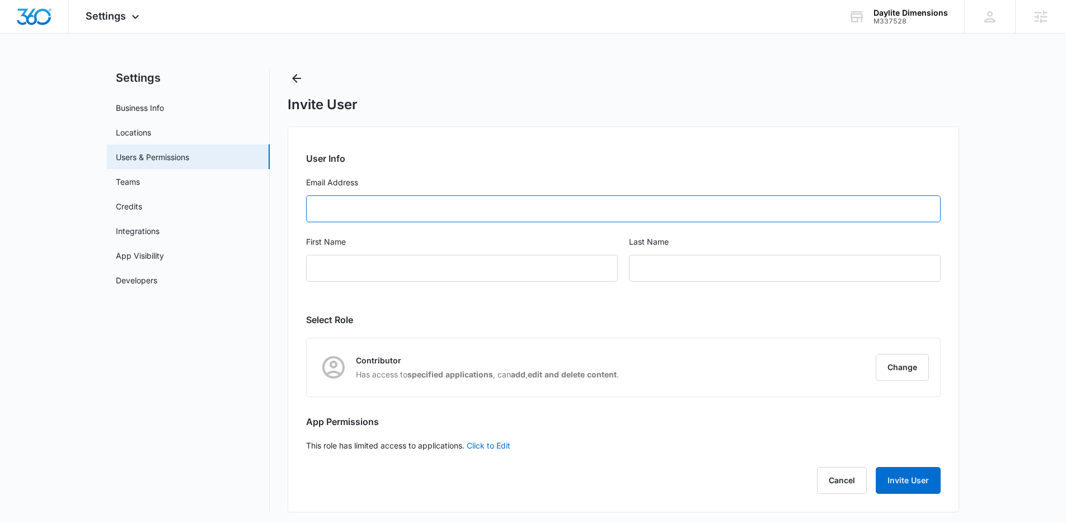
drag, startPoint x: 367, startPoint y: 207, endPoint x: 375, endPoint y: 188, distance: 20.4
click at [367, 207] on input "Email Address" at bounding box center [623, 208] width 635 height 27
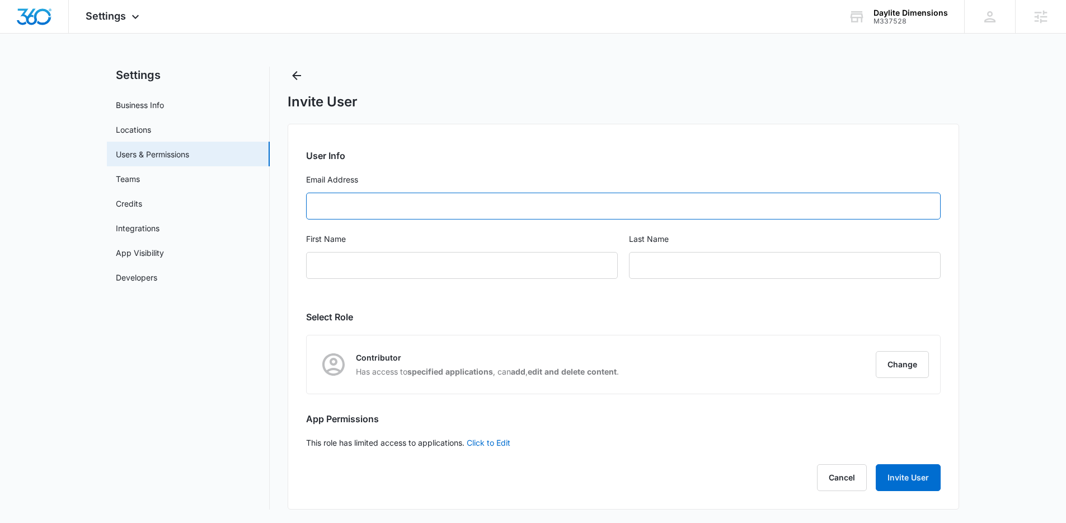
paste input "adriosuna2025@gmail.com"
click at [504, 212] on input "adriosuna2025@gmail.com" at bounding box center [623, 206] width 635 height 27
paste input "AdriannaO@"
paste input "text"
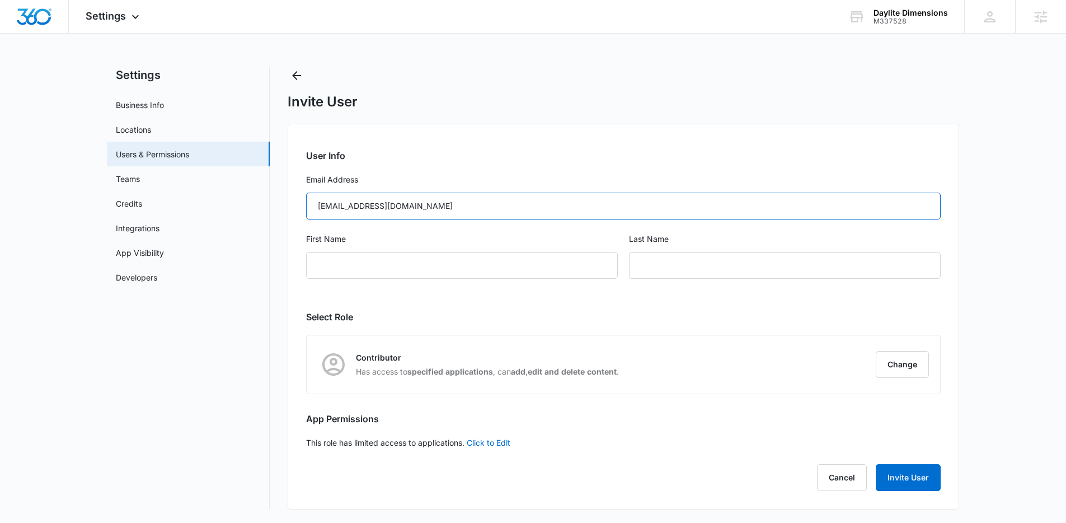
type input "AdriannaO@daylitedimensions.com"
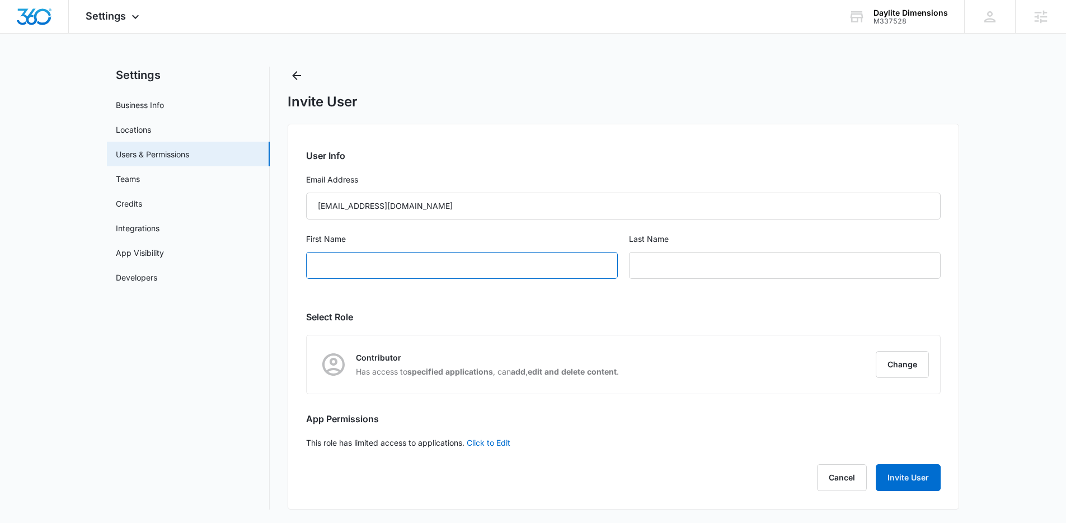
type input "A"
paste input "AdriannaO@"
type input "Adrianna"
click at [696, 258] on input "text" at bounding box center [785, 265] width 312 height 27
type input "Osuna"
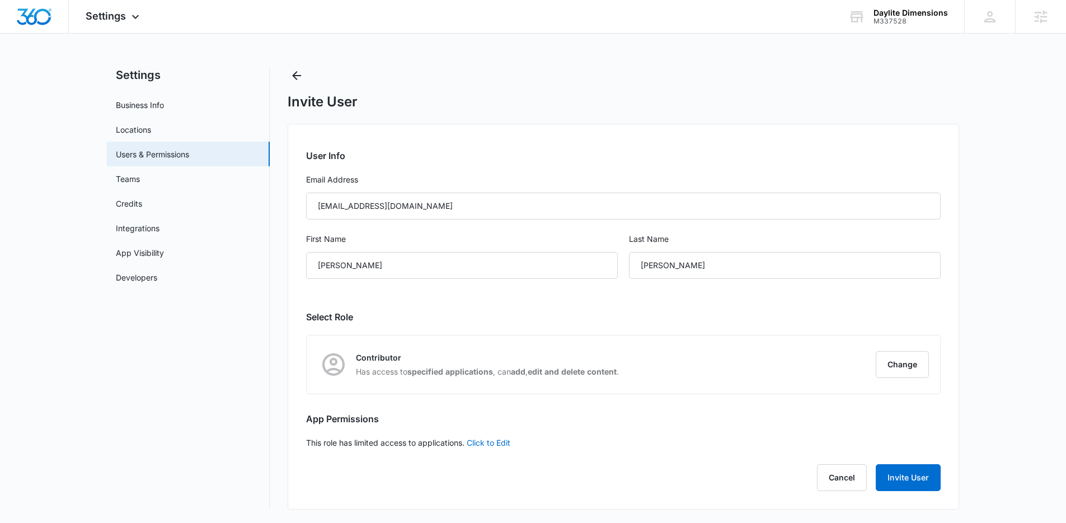
click at [629, 300] on div "User Info Email Address AdriannaO@daylitedimensions.com First Name Adrianna Las…" at bounding box center [624, 317] width 672 height 386
click at [488, 107] on div "Invite User" at bounding box center [624, 101] width 672 height 17
click at [896, 367] on button "Change" at bounding box center [902, 364] width 53 height 27
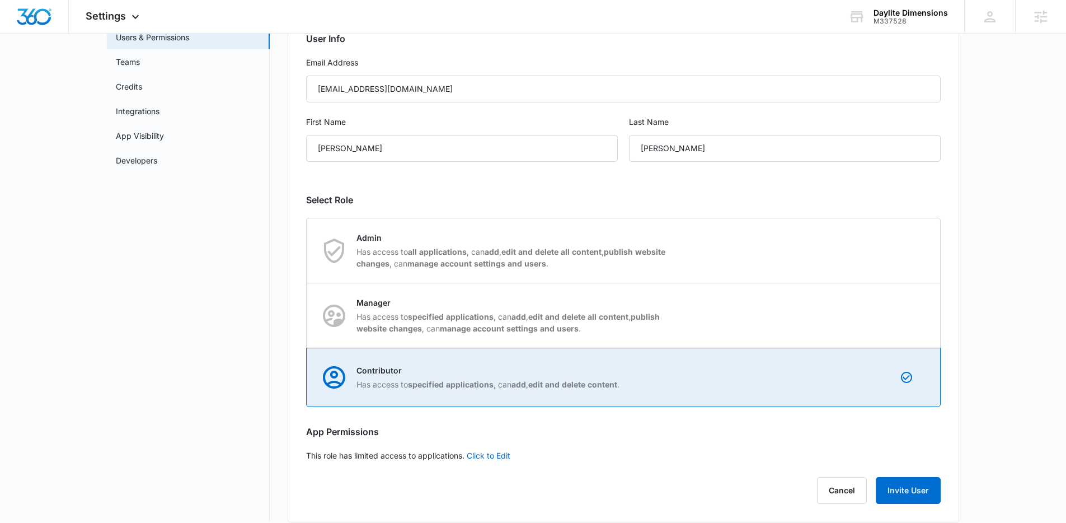
scroll to position [133, 0]
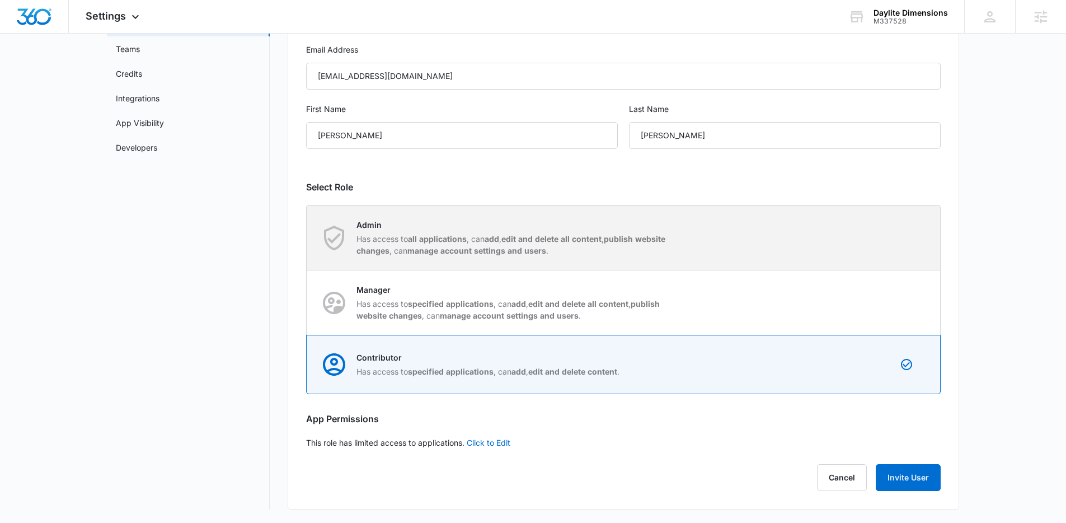
click at [403, 245] on strong "publish website changes" at bounding box center [511, 244] width 309 height 21
click at [307, 238] on input "Admin Has access to all applications , can add , edit and delete all content , …" at bounding box center [307, 237] width 1 height 1
radio input "true"
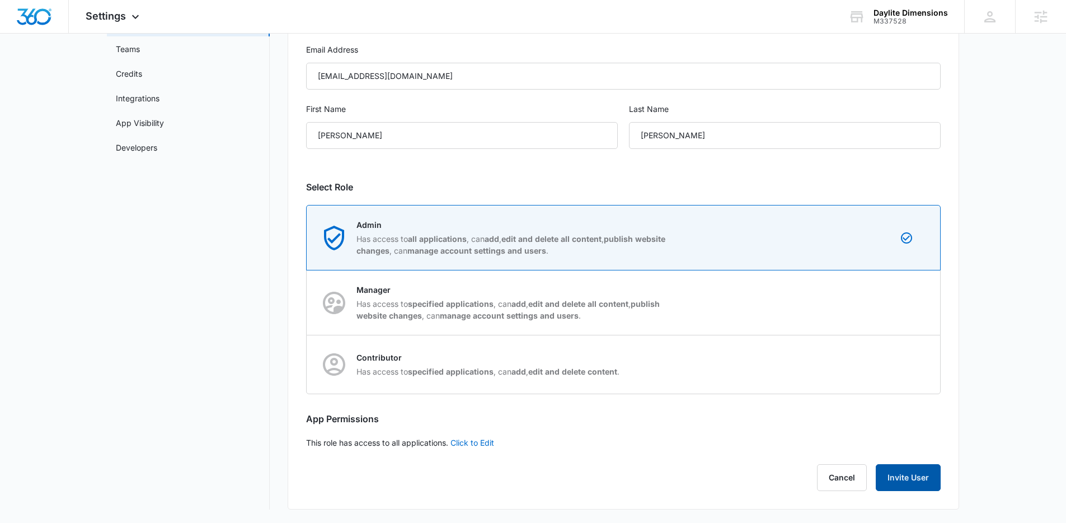
click at [904, 471] on button "Invite User" at bounding box center [908, 477] width 65 height 27
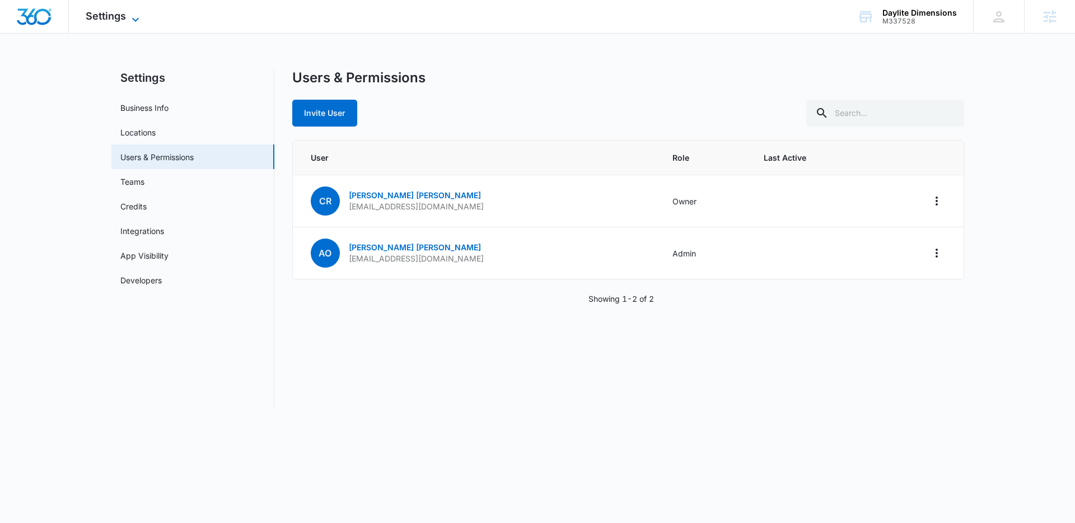
click at [136, 18] on icon at bounding box center [135, 19] width 13 height 13
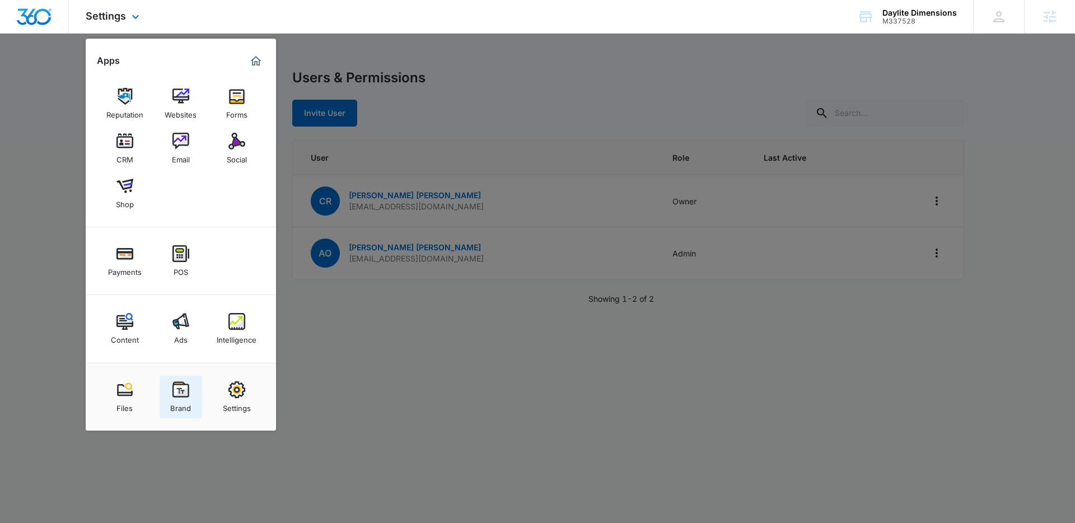
click at [182, 387] on img at bounding box center [180, 389] width 17 height 17
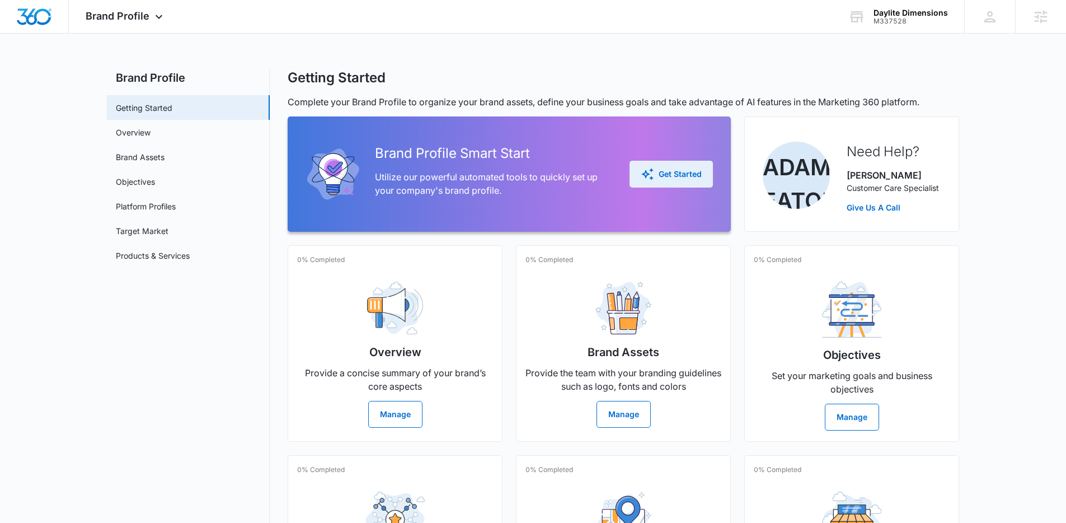
click at [663, 175] on div "Get Started" at bounding box center [671, 173] width 61 height 13
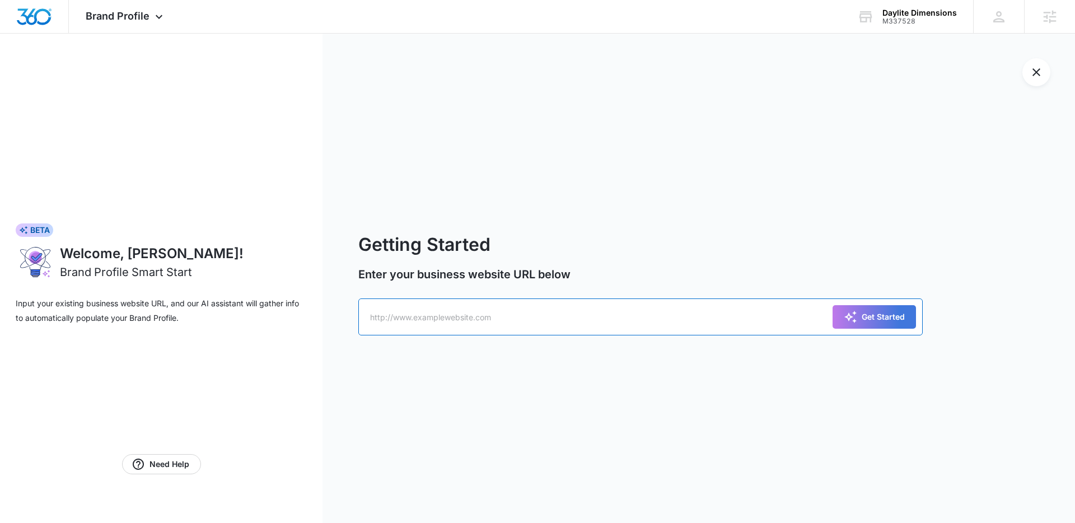
drag, startPoint x: 443, startPoint y: 312, endPoint x: 451, endPoint y: 314, distance: 8.6
click at [443, 313] on input "text" at bounding box center [640, 316] width 564 height 37
paste input "https://www.daylitedimensions.com/"
type input "https://www.daylitedimensions.com/"
click at [855, 321] on icon "submit" at bounding box center [850, 317] width 12 height 12
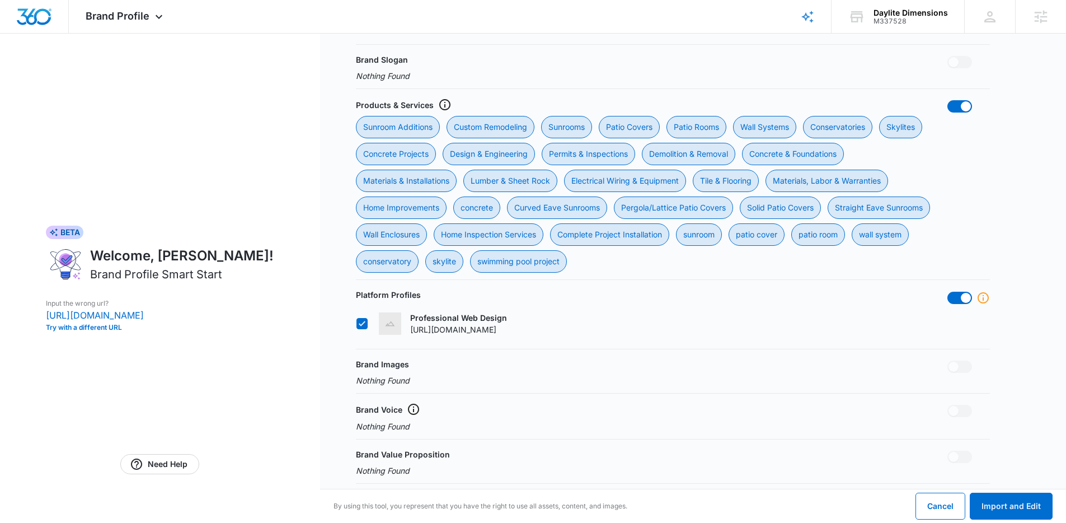
scroll to position [499, 0]
drag, startPoint x: 1031, startPoint y: 501, endPoint x: 1014, endPoint y: 432, distance: 71.6
click at [1032, 501] on button "Import and Edit" at bounding box center [1011, 506] width 83 height 27
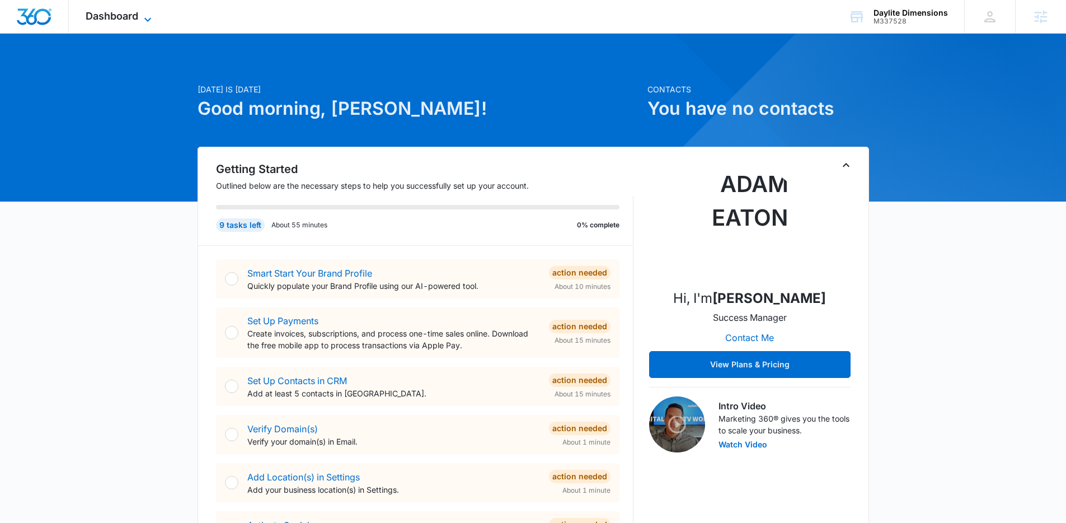
click at [145, 16] on icon at bounding box center [147, 19] width 13 height 13
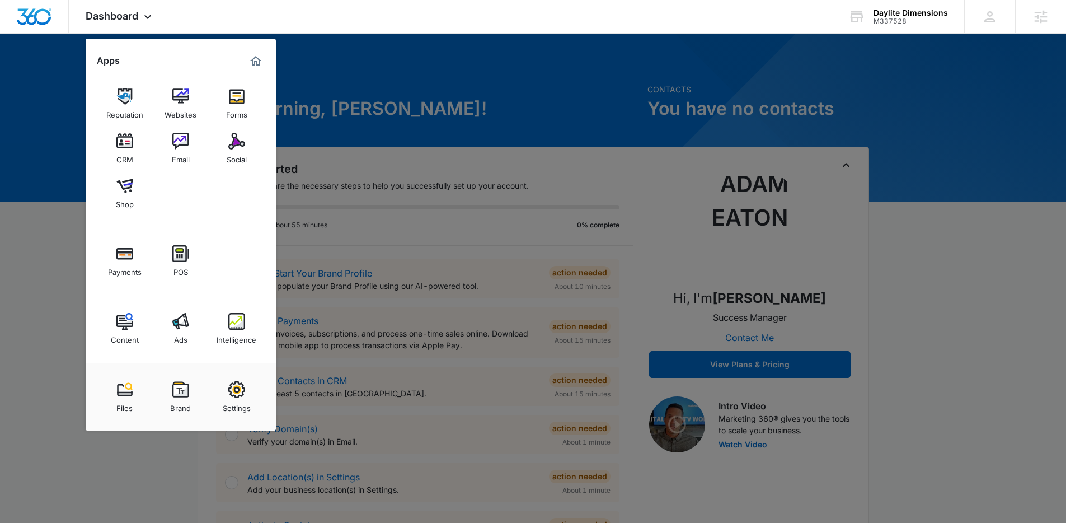
click at [232, 143] on img at bounding box center [236, 141] width 17 height 17
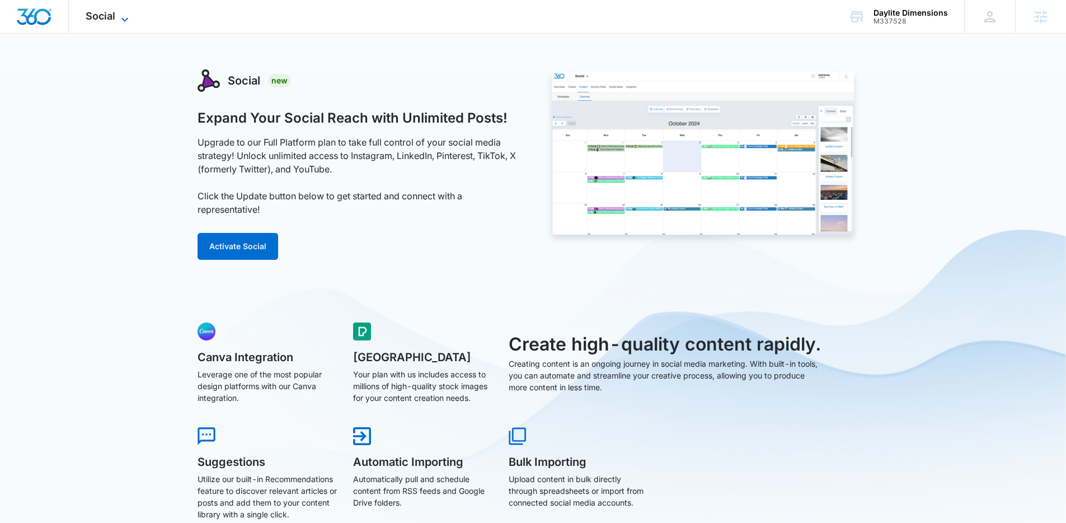
click at [113, 13] on span "Social" at bounding box center [101, 16] width 30 height 12
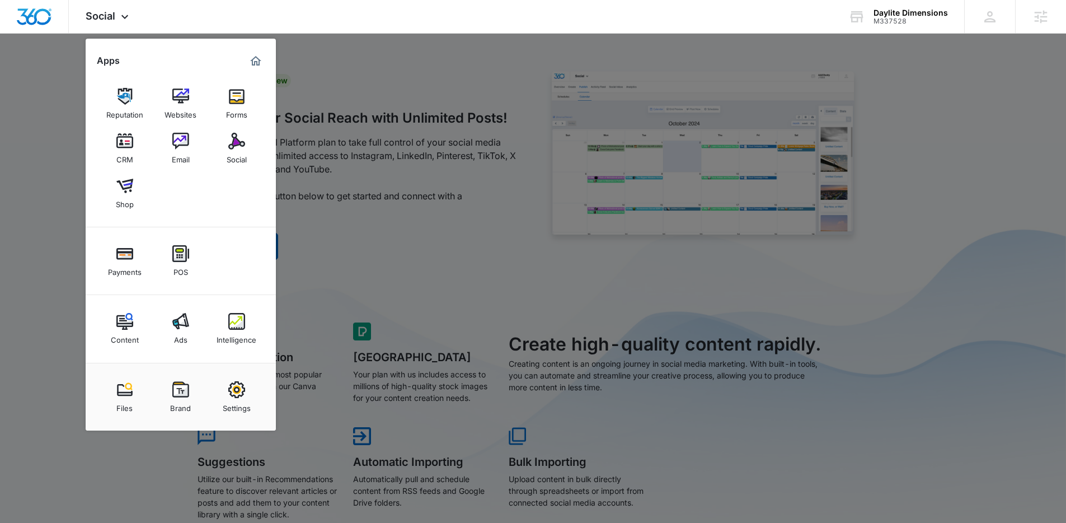
click at [405, 92] on div at bounding box center [533, 261] width 1066 height 523
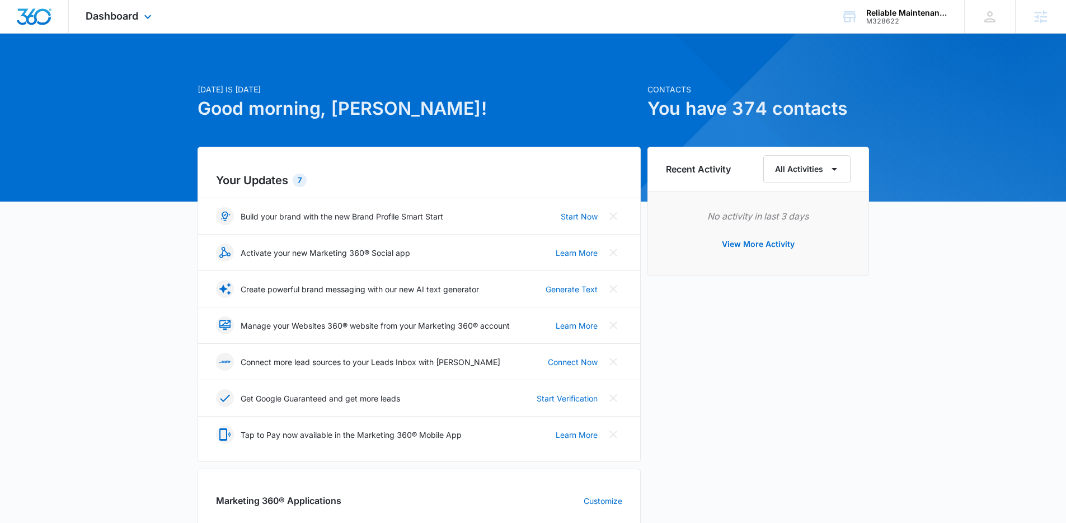
click at [140, 20] on div "Dashboard Apps Reputation Websites Forms CRM Email Social Payments POS Content …" at bounding box center [120, 16] width 102 height 33
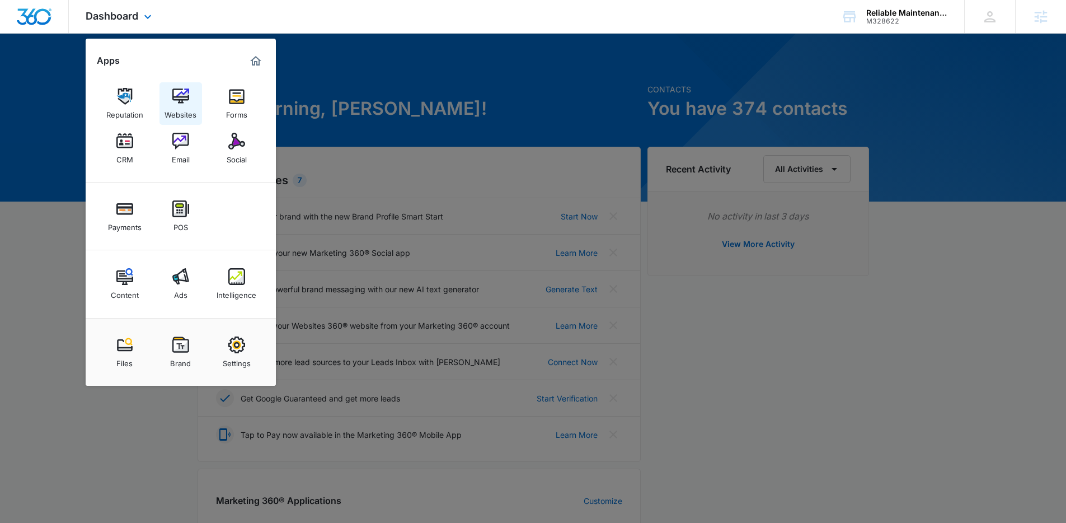
click at [170, 106] on div "Websites" at bounding box center [181, 112] width 32 height 15
